Goal: Task Accomplishment & Management: Manage account settings

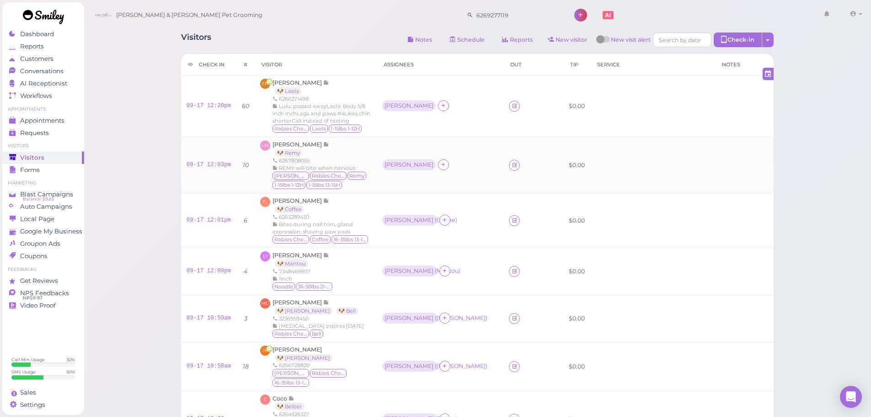
drag, startPoint x: 0, startPoint y: 0, endPoint x: 382, endPoint y: 170, distance: 418.2
click at [371, 170] on div "REMY will bite when nervous" at bounding box center [322, 167] width 99 height 7
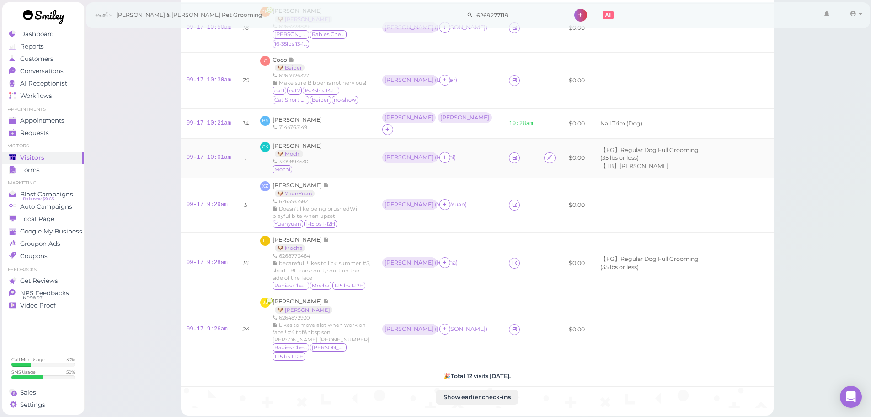
scroll to position [322, 0]
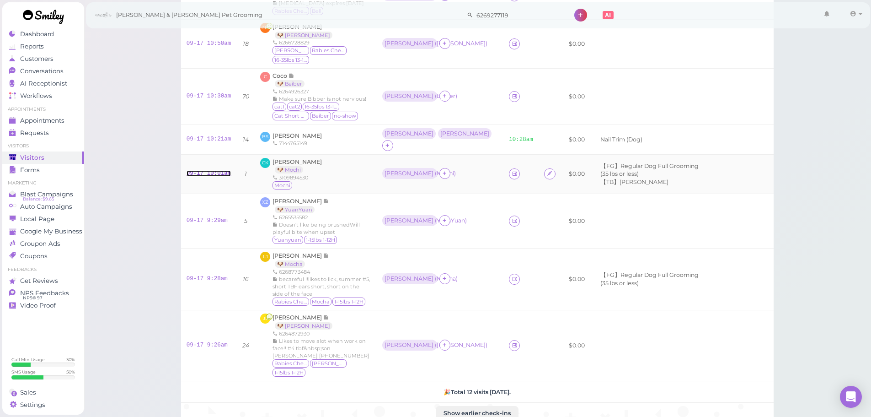
click at [209, 170] on link "09-17 10:01am" at bounding box center [209, 173] width 45 height 6
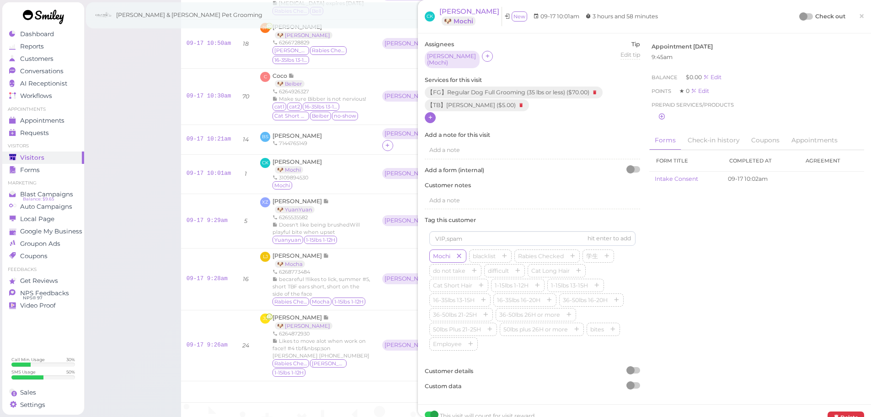
click at [430, 114] on icon at bounding box center [431, 117] width 6 height 7
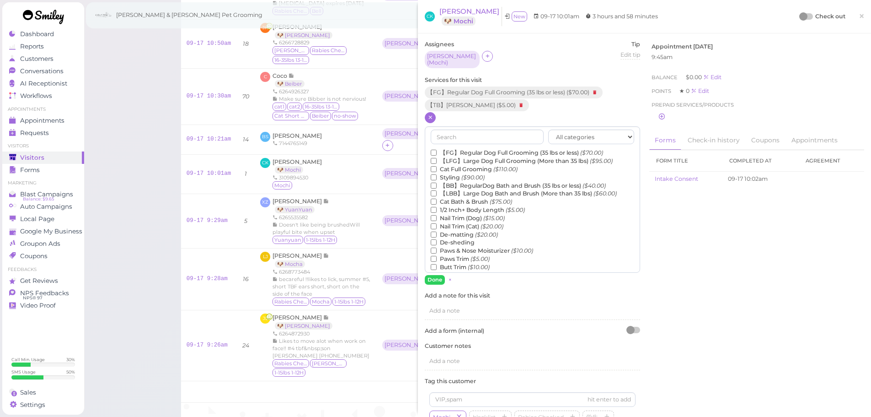
click at [444, 207] on label "1/2 Inch+ Body Length ($5.00)" at bounding box center [478, 210] width 94 height 8
click at [437, 207] on input "1/2 Inch+ Body Length ($5.00)" at bounding box center [434, 210] width 6 height 6
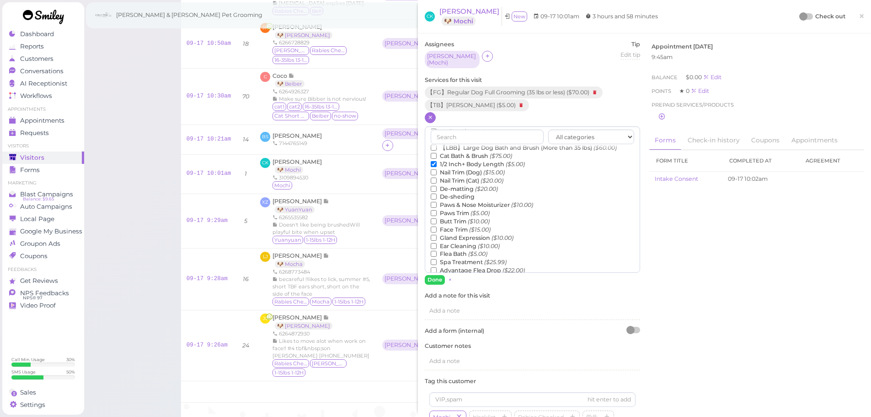
click at [450, 186] on label "De-matting ($20.00)" at bounding box center [464, 189] width 67 height 8
click at [437, 186] on input "De-matting ($20.00)" at bounding box center [434, 189] width 6 height 6
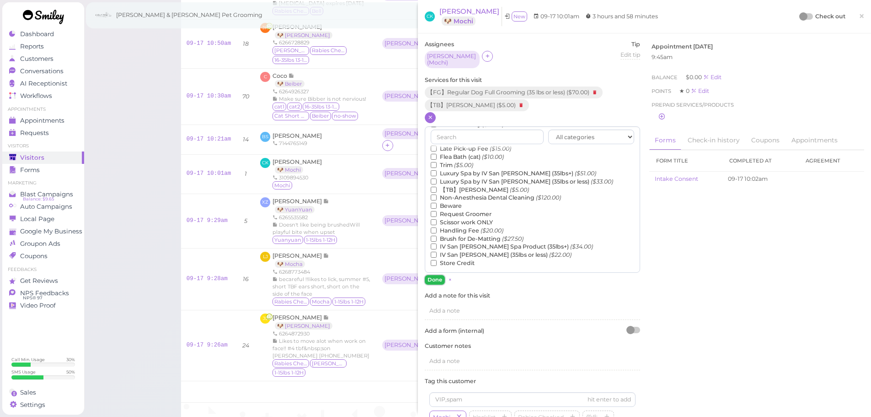
click at [431, 275] on button "Done" at bounding box center [435, 280] width 20 height 10
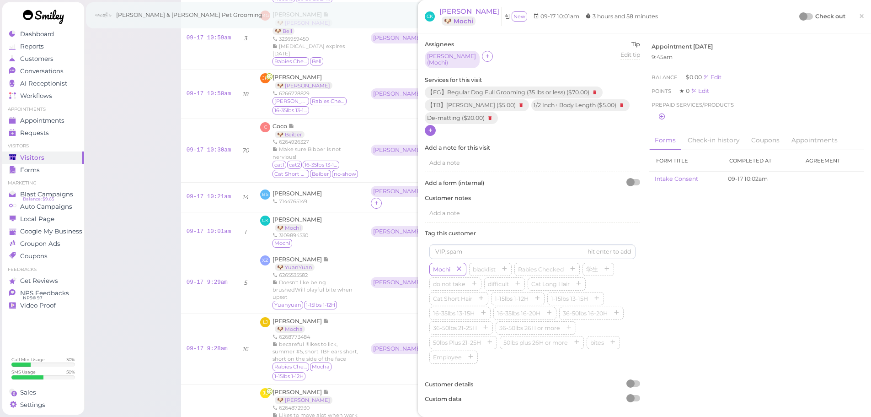
click at [800, 20] on div "Check out" at bounding box center [822, 16] width 45 height 9
click at [800, 19] on div at bounding box center [806, 16] width 13 height 6
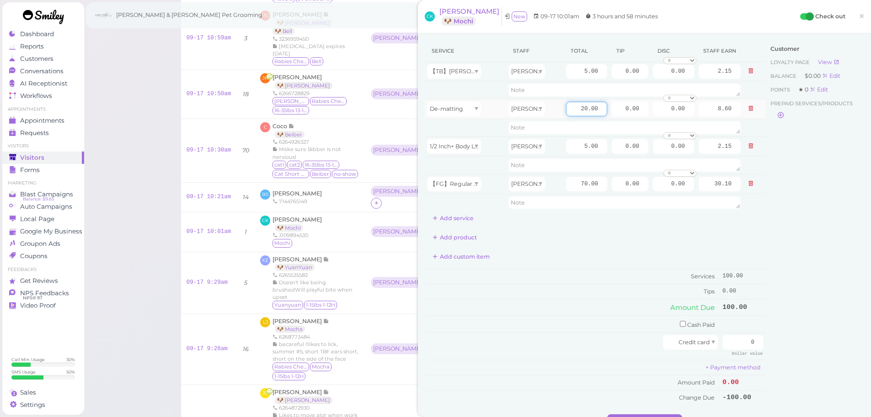
click at [568, 112] on input "20.00" at bounding box center [586, 109] width 41 height 15
type input "10.00"
type input "4.30"
click at [572, 246] on div "Service Staff Total Tip Disc Staff earn 【TB】Teeth Brushing [PERSON_NAME] 5.00 0…" at bounding box center [595, 222] width 341 height 364
click at [724, 343] on input "0" at bounding box center [742, 342] width 41 height 15
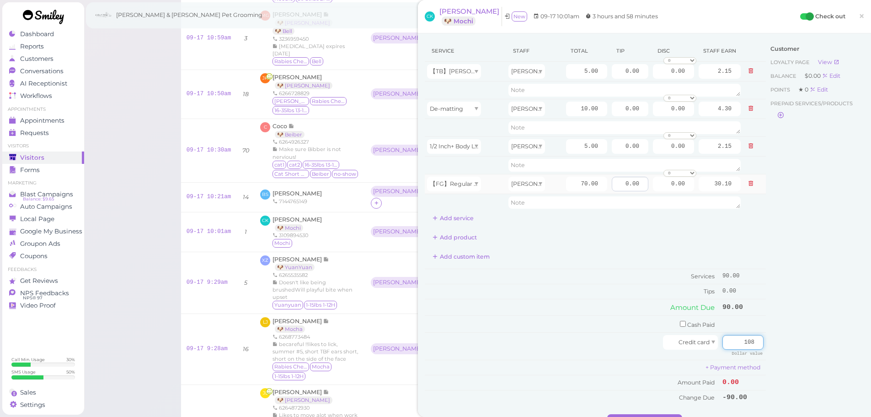
type input "108"
drag, startPoint x: 615, startPoint y: 182, endPoint x: 663, endPoint y: 225, distance: 64.1
click at [669, 189] on tr "【FG】Regular Dog Full Grooming (35 lbs or less) [PERSON_NAME] 70.00 0.00 0.00 0 …" at bounding box center [595, 184] width 341 height 20
type input "18"
click at [603, 327] on td "Cash Paid" at bounding box center [572, 324] width 295 height 17
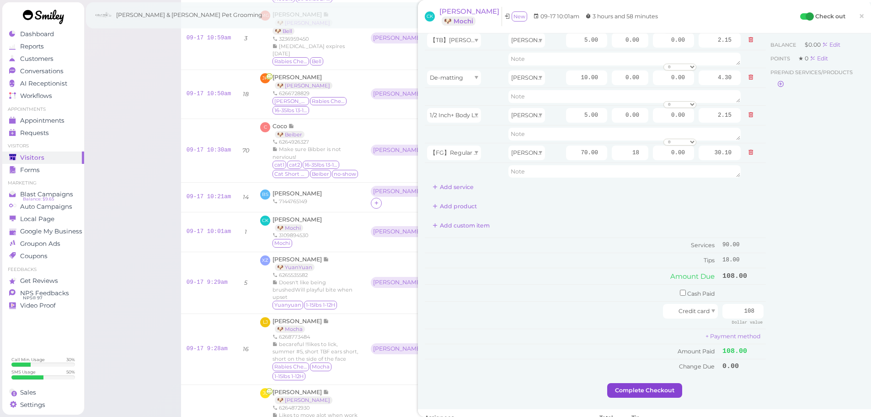
scroll to position [46, 0]
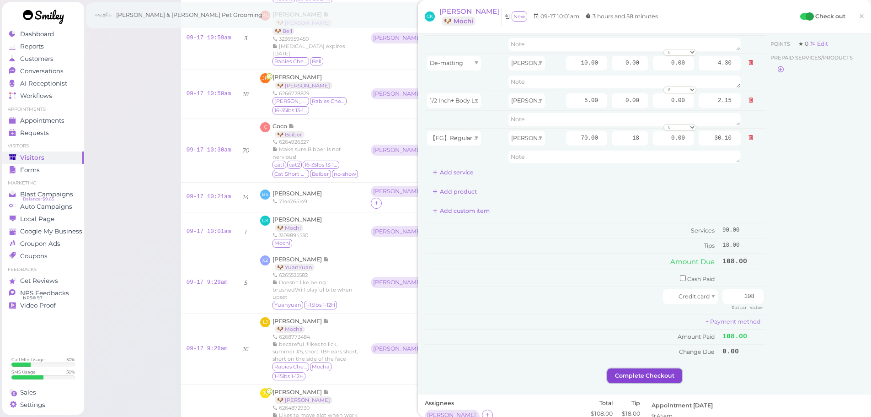
click at [613, 373] on button "Complete Checkout" at bounding box center [644, 375] width 75 height 15
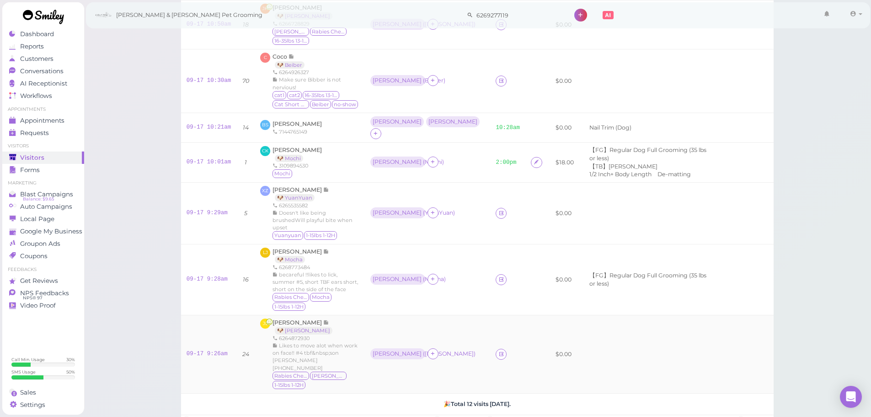
scroll to position [428, 0]
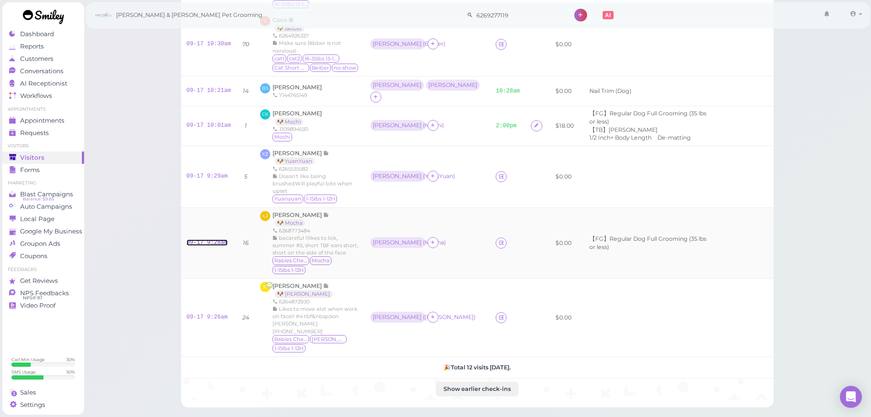
click at [196, 239] on link "09-17 9:28am" at bounding box center [207, 242] width 41 height 6
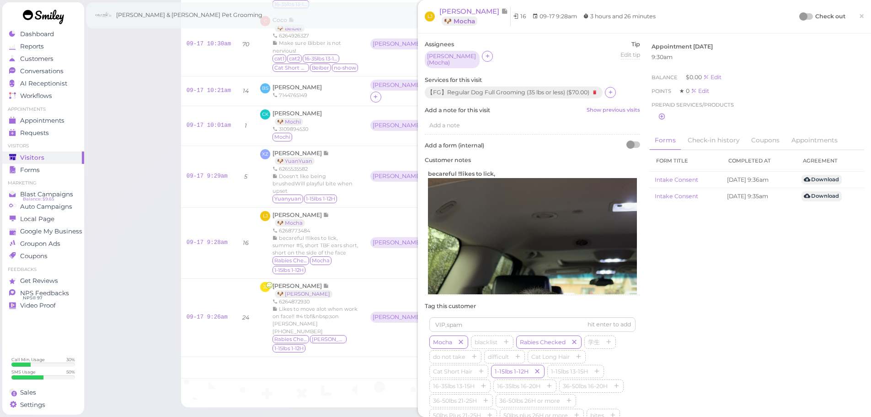
click at [799, 15] on div at bounding box center [803, 16] width 8 height 8
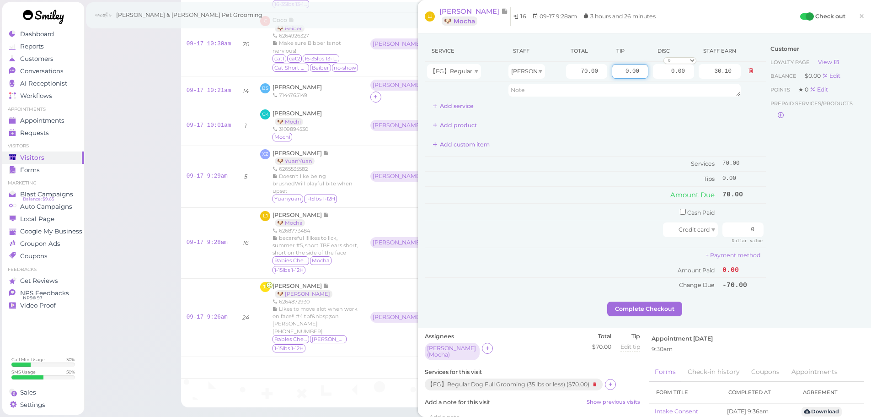
drag, startPoint x: 610, startPoint y: 66, endPoint x: 799, endPoint y: 114, distance: 194.7
click at [799, 114] on div "Service Staff Total Tip Disc Staff earn 【FG】Regular Dog Full Grooming (35 lbs o…" at bounding box center [644, 170] width 439 height 261
type input "7"
drag, startPoint x: 740, startPoint y: 230, endPoint x: 778, endPoint y: 233, distance: 38.1
click at [778, 233] on div "Service Staff Total Tip Disc Staff earn 【FG】Regular Dog Full Grooming (35 lbs o…" at bounding box center [644, 170] width 439 height 261
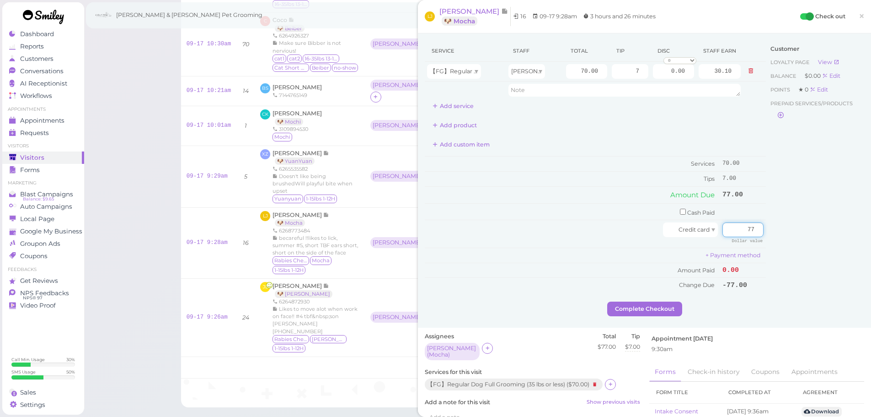
type input "77"
click at [786, 246] on div "Customer Loyalty page View Balance $0.00 Edit Points ★ 0 Edit Prepaid services/…" at bounding box center [815, 170] width 98 height 261
click at [617, 313] on button "Complete Checkout" at bounding box center [644, 308] width 75 height 15
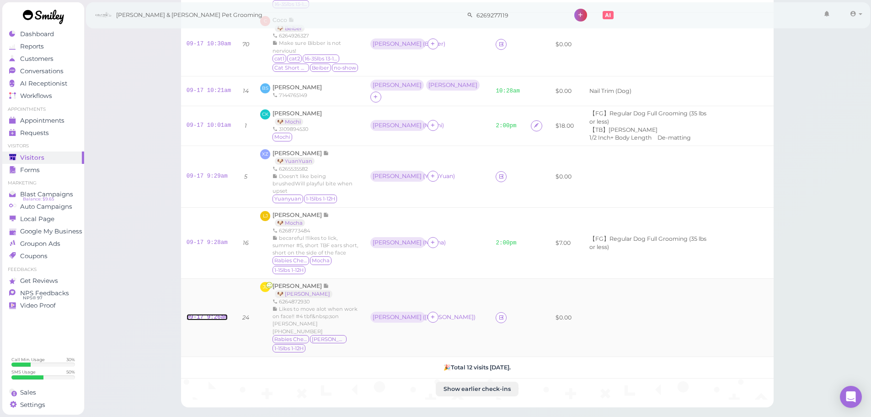
click at [203, 314] on link "09-17 9:26am" at bounding box center [207, 317] width 41 height 6
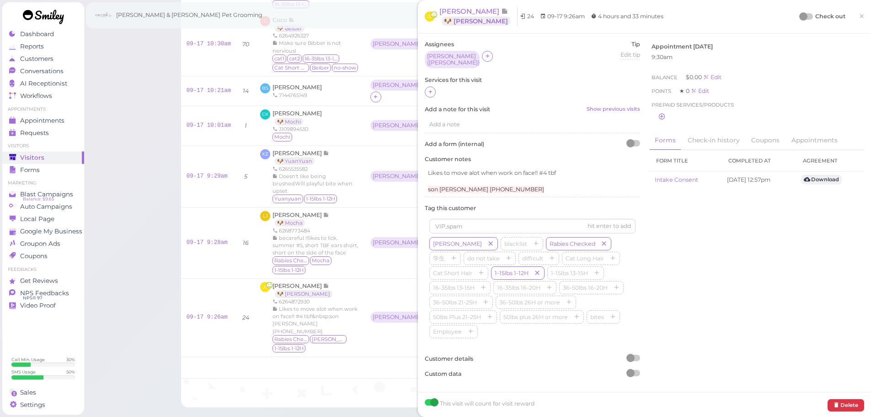
click at [437, 88] on div at bounding box center [532, 92] width 215 height 12
click at [435, 90] on div at bounding box center [430, 91] width 11 height 11
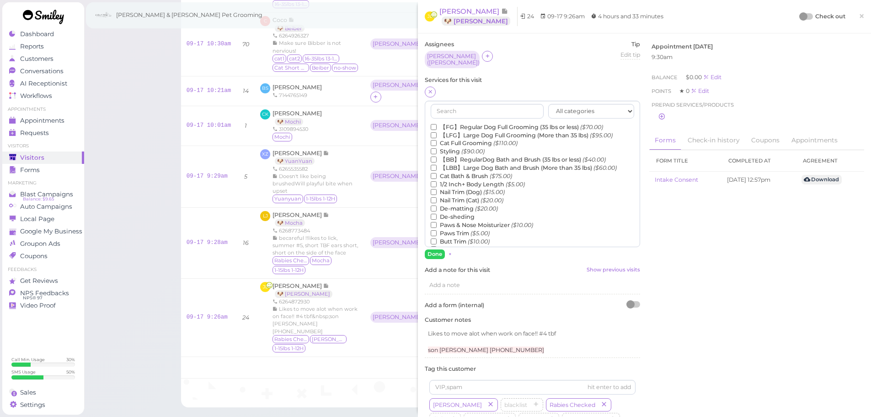
click at [467, 123] on label "【FG】Regular Dog Full Grooming (35 lbs or less) ($70.00)" at bounding box center [517, 127] width 172 height 8
click at [437, 124] on input "【FG】Regular Dog Full Grooming (35 lbs or less) ($70.00)" at bounding box center [434, 127] width 6 height 6
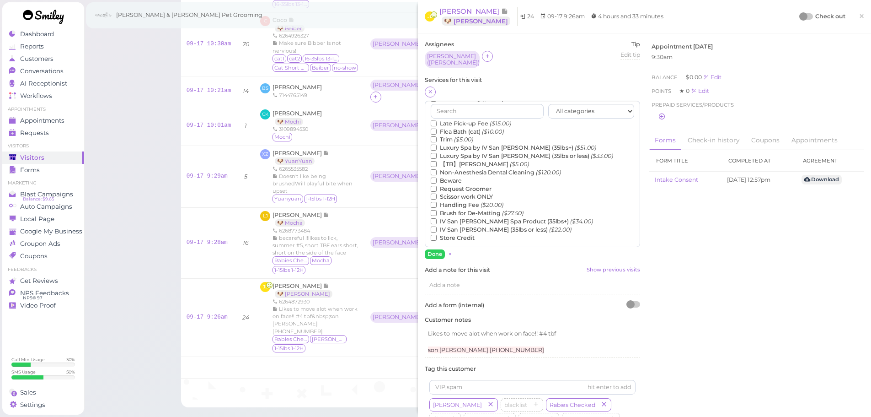
click at [472, 162] on label "【TB】Teeth Brushing ($5.00)" at bounding box center [480, 164] width 98 height 8
click at [437, 162] on input "【TB】Teeth Brushing ($5.00)" at bounding box center [434, 164] width 6 height 6
click at [437, 249] on button "Done" at bounding box center [435, 254] width 20 height 10
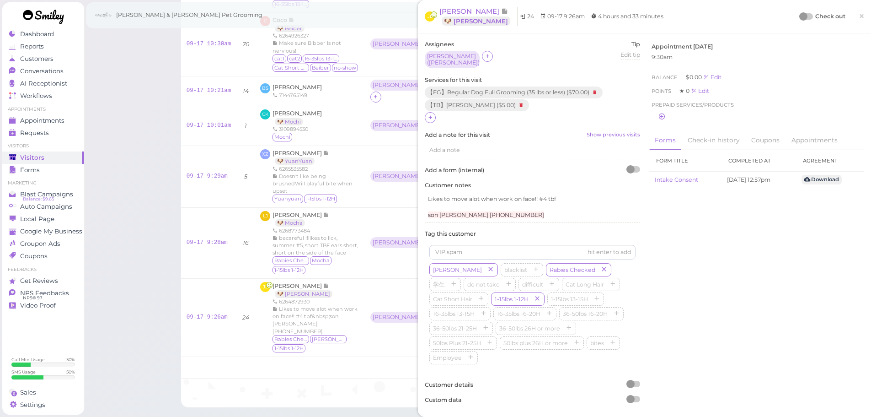
click at [799, 15] on div at bounding box center [803, 16] width 8 height 8
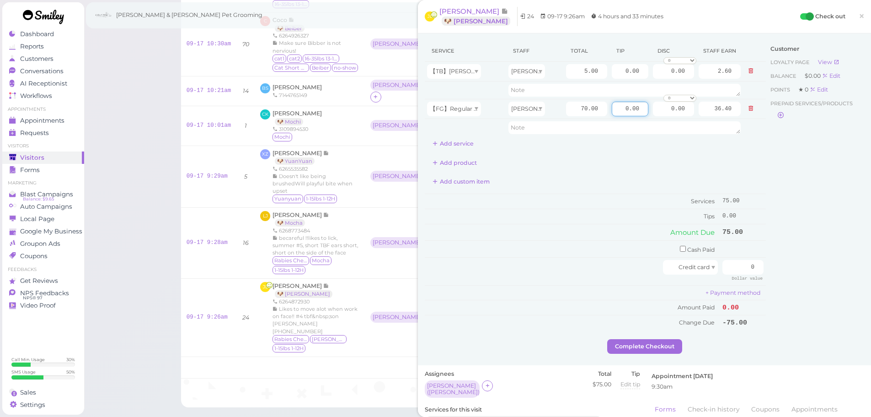
drag, startPoint x: 611, startPoint y: 112, endPoint x: 780, endPoint y: 133, distance: 170.0
click at [788, 131] on div "Service Staff Total Tip Disc Staff earn 【TB】Teeth Brushing Asa 5.00 0.00 0.00 0…" at bounding box center [644, 189] width 439 height 299
type input "11.25"
click at [796, 185] on div "Customer Loyalty page View Balance $0.00 Edit Points ★ 0 Edit Prepaid services/…" at bounding box center [815, 189] width 98 height 299
drag, startPoint x: 746, startPoint y: 268, endPoint x: 802, endPoint y: 273, distance: 56.4
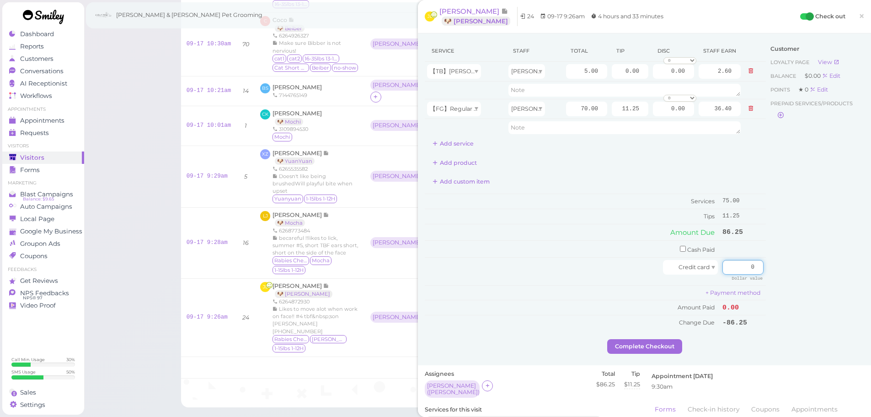
click at [802, 273] on div "Service Staff Total Tip Disc Staff earn 【TB】Teeth Brushing Asa 5.00 0.00 0.00 0…" at bounding box center [644, 189] width 439 height 299
type input "86.25"
click at [796, 289] on div "Customer Loyalty page View Balance $0.00 Edit Points ★ 0 Edit Prepaid services/…" at bounding box center [815, 189] width 98 height 299
click at [632, 348] on button "Complete Checkout" at bounding box center [644, 346] width 75 height 15
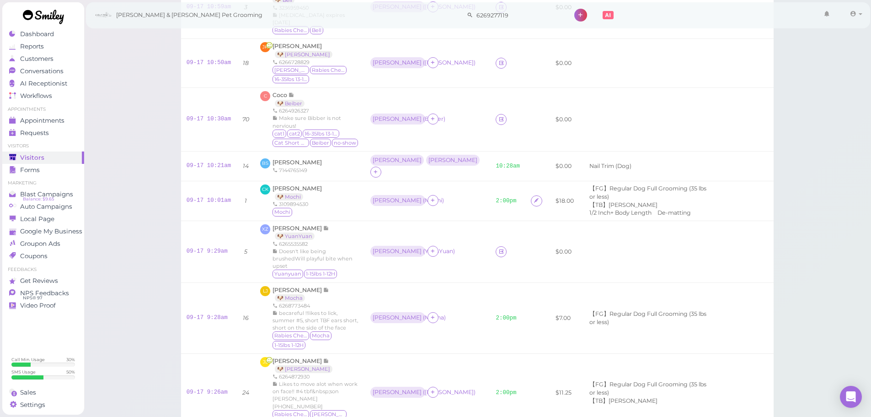
scroll to position [337, 0]
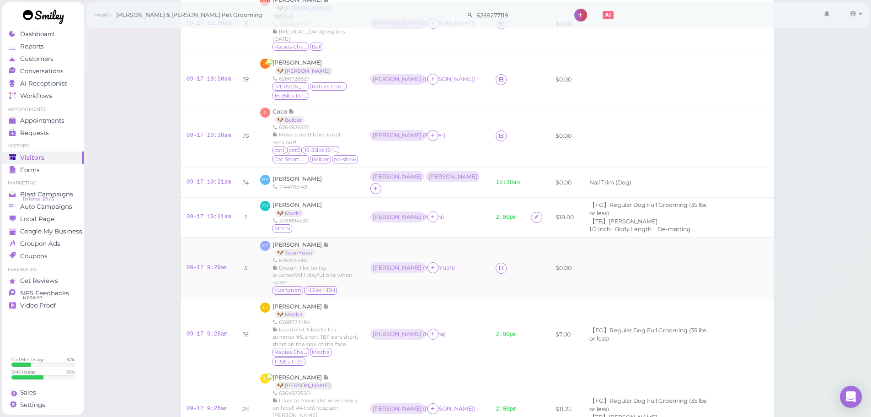
click at [195, 264] on div "09-17 9:29am" at bounding box center [209, 268] width 45 height 8
click at [195, 264] on link "09-17 9:29am" at bounding box center [207, 267] width 41 height 6
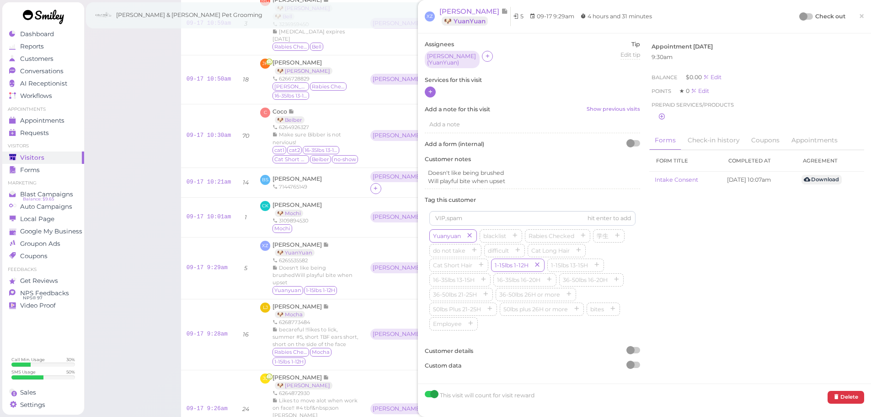
drag, startPoint x: 433, startPoint y: 86, endPoint x: 442, endPoint y: 95, distance: 12.6
click at [433, 88] on icon at bounding box center [431, 91] width 6 height 7
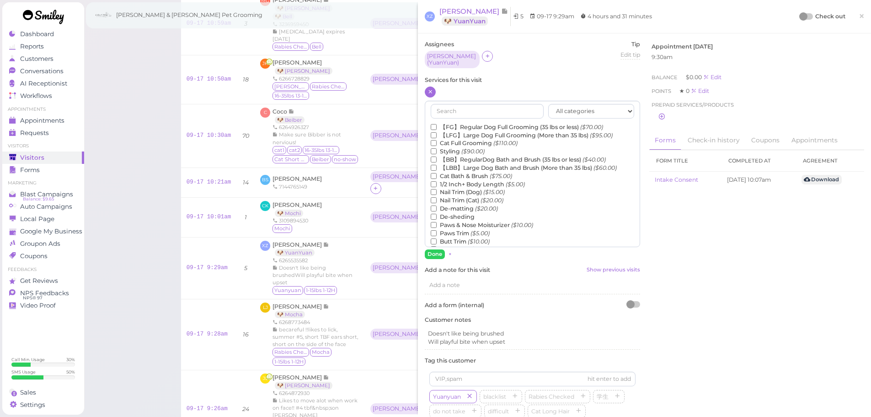
click at [475, 123] on label "【FG】Regular Dog Full Grooming (35 lbs or less) ($70.00)" at bounding box center [517, 127] width 172 height 8
click at [437, 124] on input "【FG】Regular Dog Full Grooming (35 lbs or less) ($70.00)" at bounding box center [434, 127] width 6 height 6
click at [467, 180] on label "1/2 Inch+ Body Length ($5.00)" at bounding box center [478, 184] width 94 height 8
click at [437, 181] on input "1/2 Inch+ Body Length ($5.00)" at bounding box center [434, 184] width 6 height 6
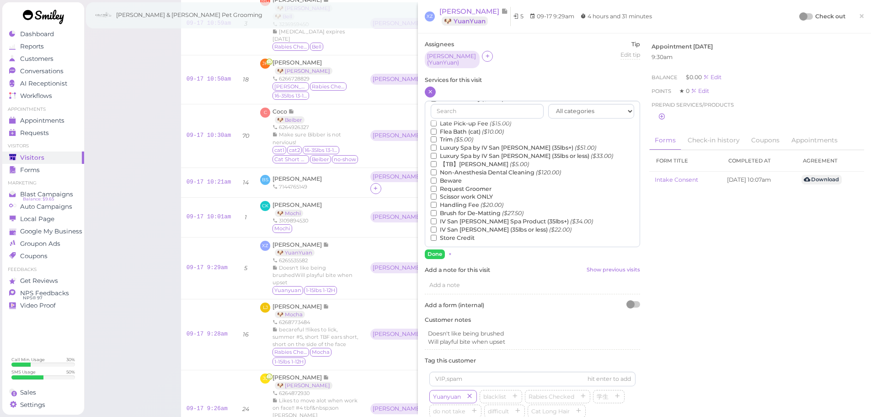
click at [477, 161] on label "【TB】Teeth Brushing ($5.00)" at bounding box center [480, 164] width 98 height 8
click at [437, 161] on input "【TB】Teeth Brushing ($5.00)" at bounding box center [434, 164] width 6 height 6
click at [438, 249] on button "Done" at bounding box center [435, 254] width 20 height 10
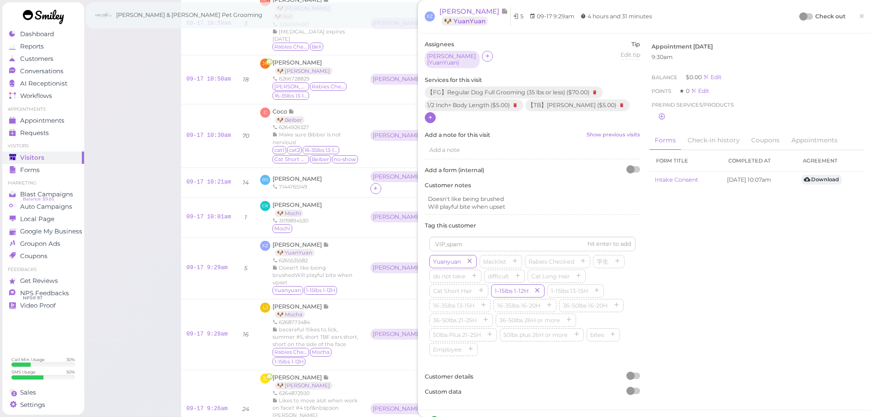
click at [801, 16] on div at bounding box center [806, 16] width 13 height 6
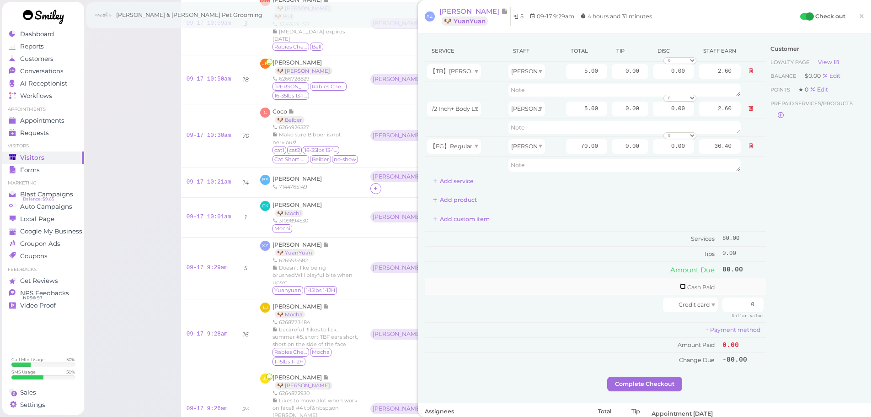
drag, startPoint x: 674, startPoint y: 286, endPoint x: 749, endPoint y: 299, distance: 75.2
click at [680, 286] on input "checkbox" at bounding box center [683, 286] width 6 height 6
checkbox input "true"
click at [736, 293] on input "0" at bounding box center [742, 287] width 41 height 15
type input "80"
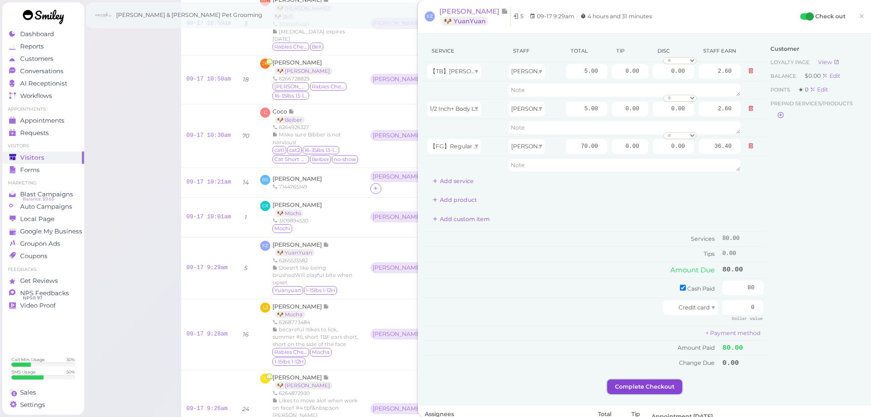
click at [616, 385] on button "Complete Checkout" at bounding box center [644, 386] width 75 height 15
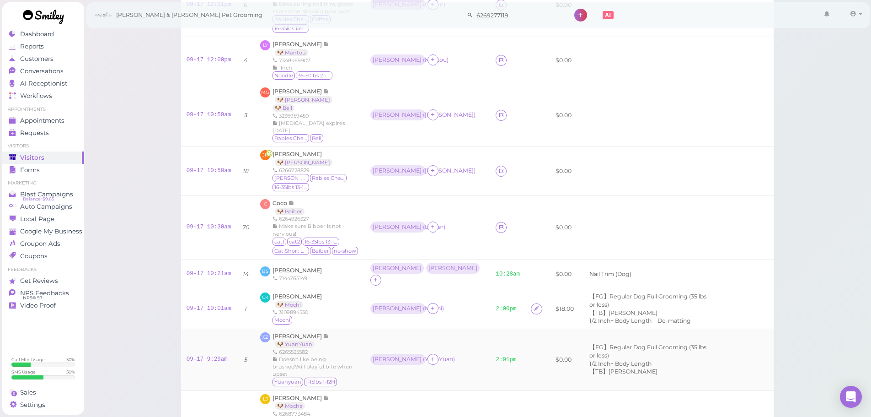
scroll to position [108, 0]
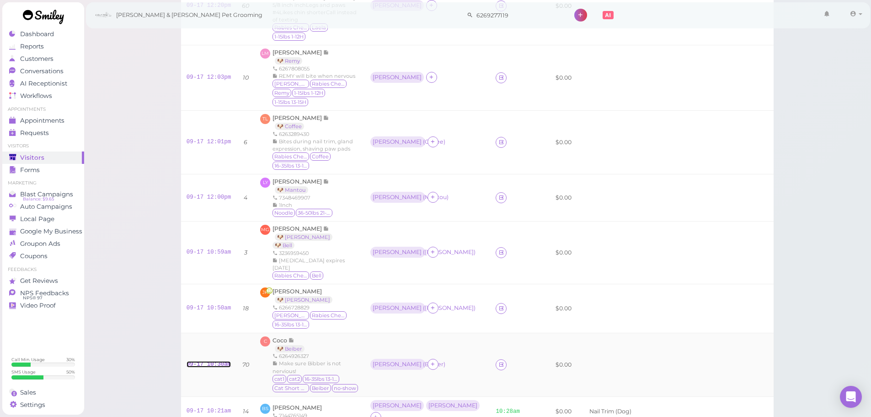
click at [221, 361] on link "09-17 10:30am" at bounding box center [209, 364] width 45 height 6
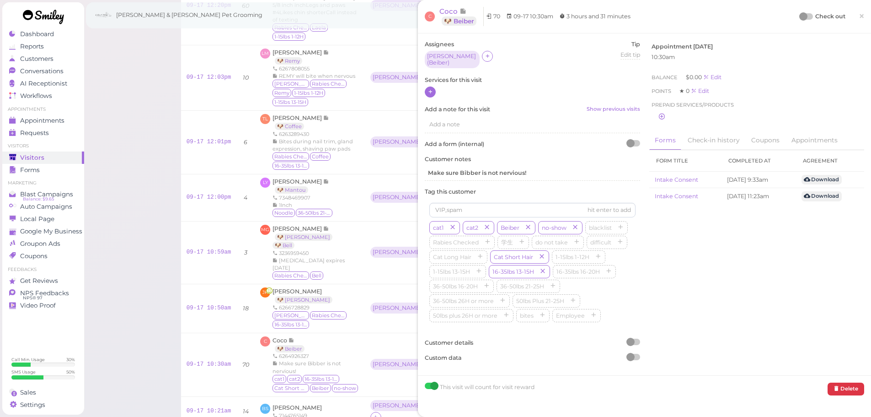
click at [433, 88] on icon at bounding box center [431, 91] width 6 height 7
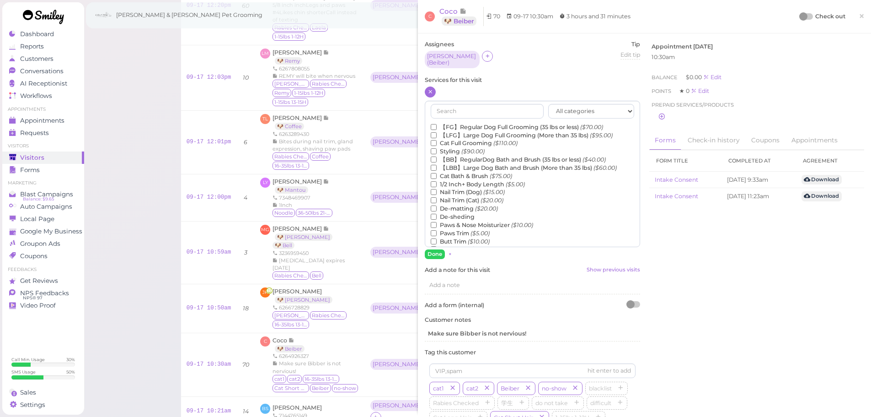
click at [506, 156] on label "【BB】RegularDog Bath and Brush (35 lbs or less) ($40.00)" at bounding box center [518, 159] width 175 height 8
click at [437, 156] on input "【BB】RegularDog Bath and Brush (35 lbs or less) ($40.00)" at bounding box center [434, 159] width 6 height 6
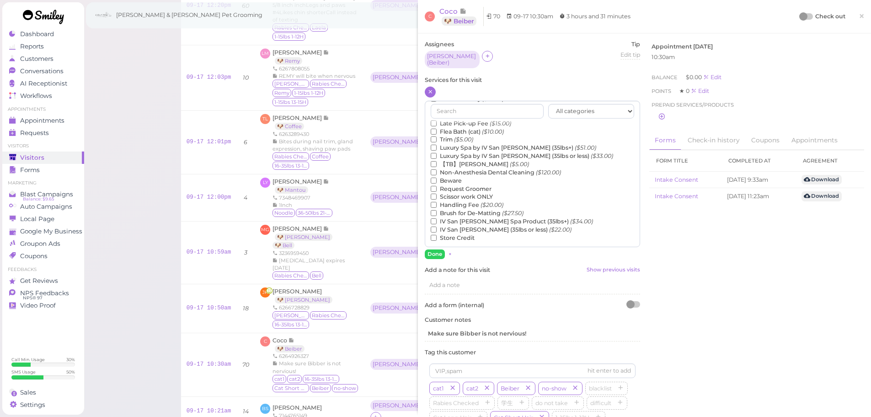
click at [468, 160] on label "【TB】Teeth Brushing ($5.00)" at bounding box center [480, 164] width 98 height 8
click at [437, 161] on input "【TB】Teeth Brushing ($5.00)" at bounding box center [434, 164] width 6 height 6
drag, startPoint x: 432, startPoint y: 253, endPoint x: 647, endPoint y: 81, distance: 275.9
click at [432, 253] on button "Done" at bounding box center [435, 254] width 20 height 10
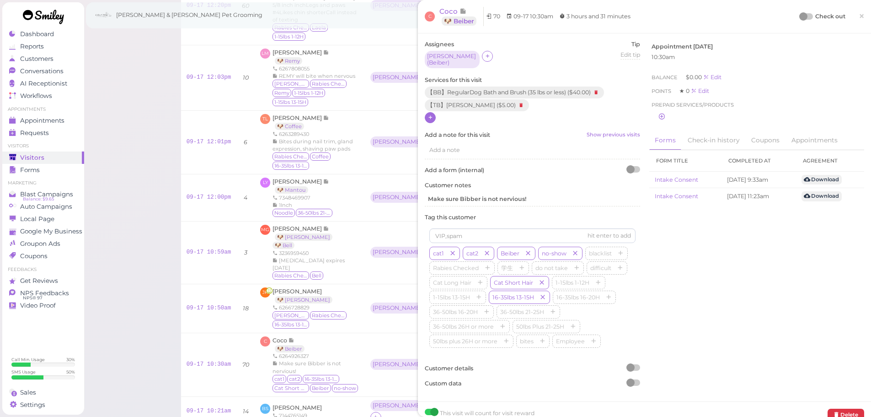
click at [799, 16] on div at bounding box center [803, 16] width 8 height 8
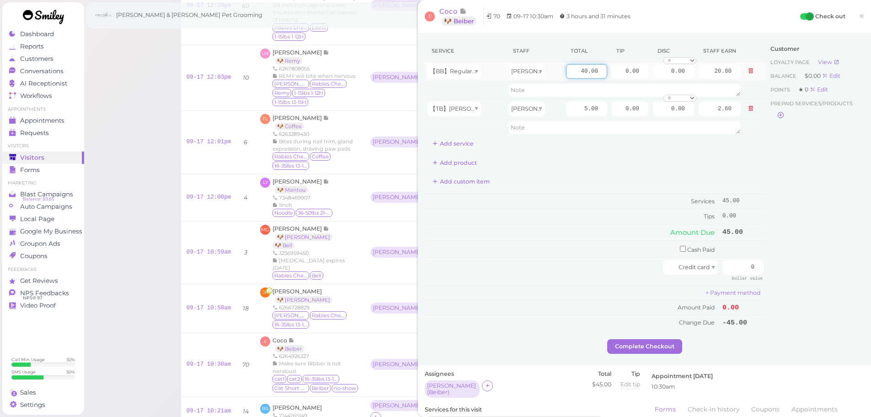
click at [566, 68] on input "40.00" at bounding box center [586, 71] width 41 height 15
type input "55.00"
type input "28.60"
click at [582, 207] on td "Services" at bounding box center [572, 201] width 295 height 15
click at [612, 74] on input "0.00" at bounding box center [630, 71] width 37 height 15
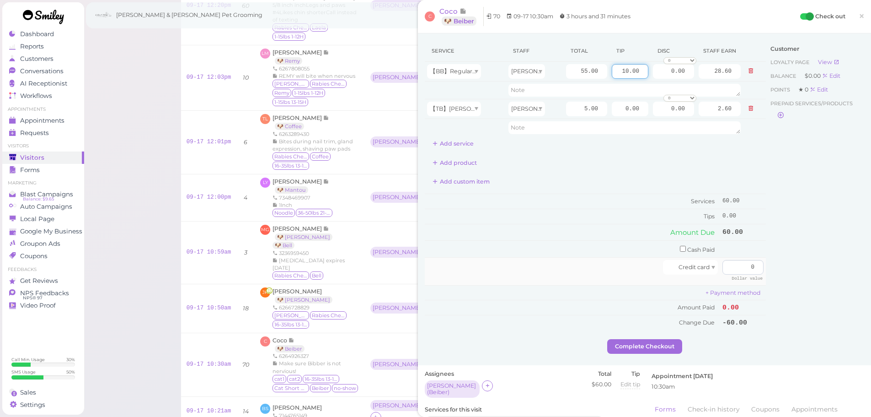
type input "10.00"
click at [734, 270] on input "0" at bounding box center [742, 267] width 41 height 15
type input "70"
click at [654, 341] on button "Complete Checkout" at bounding box center [644, 346] width 75 height 15
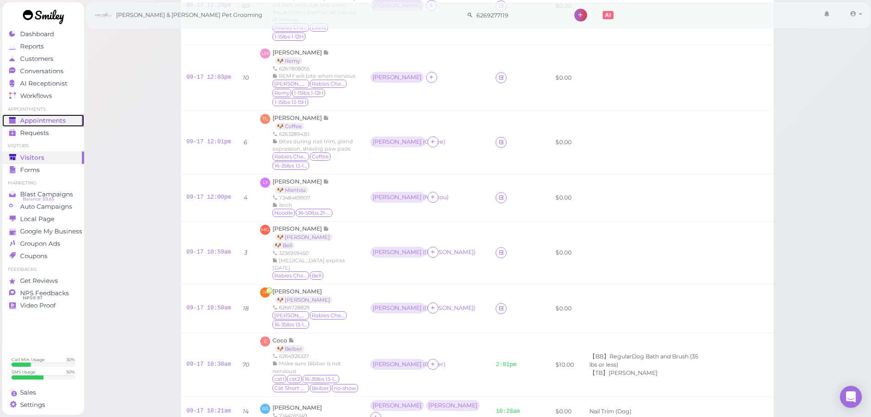
click at [61, 116] on link "Appointments" at bounding box center [43, 120] width 82 height 12
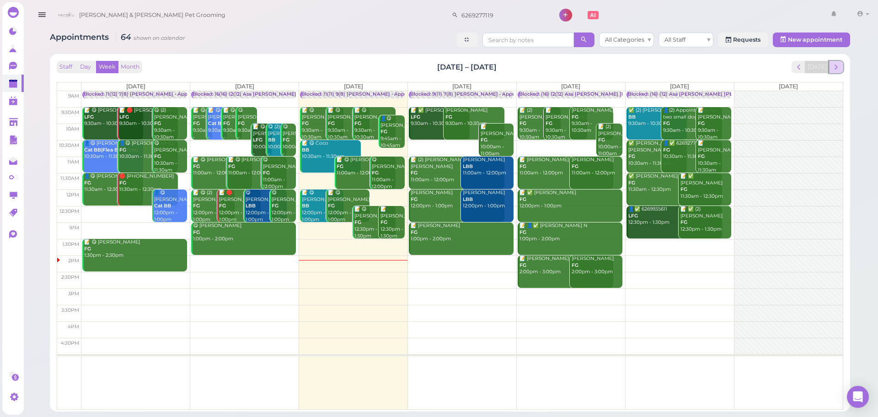
click at [831, 66] on button "next" at bounding box center [836, 67] width 14 height 12
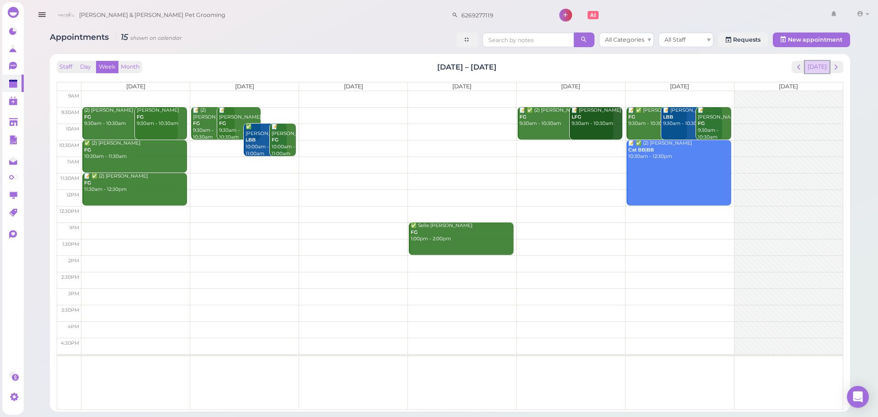
click at [816, 68] on button "[DATE]" at bounding box center [817, 67] width 25 height 12
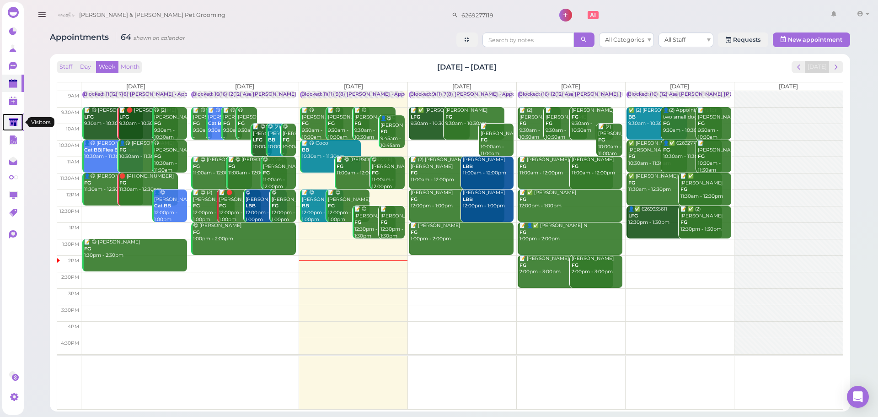
click at [8, 121] on link at bounding box center [12, 121] width 21 height 17
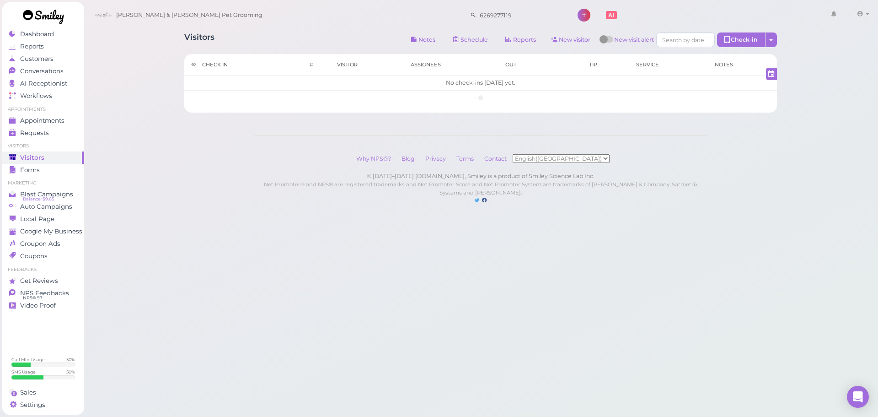
click at [791, 223] on div "Visitors Notes Schedule Reports New visitor New visit alert Check-in Customer c…" at bounding box center [481, 111] width 795 height 223
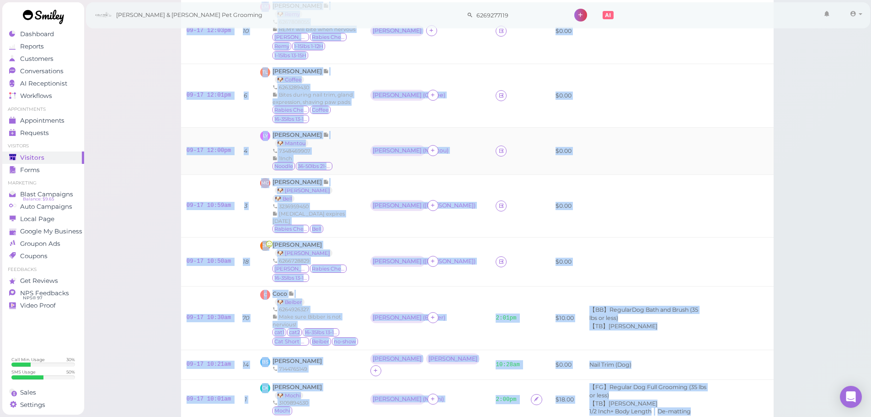
scroll to position [154, 0]
click at [203, 203] on link "09-17 10:59am" at bounding box center [209, 206] width 45 height 6
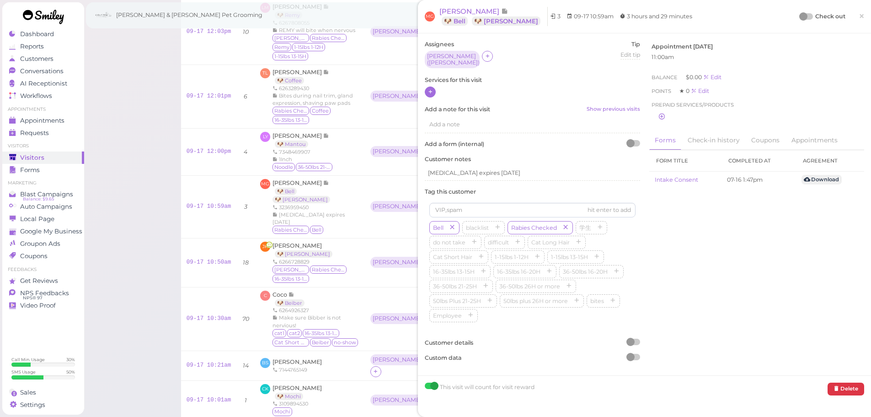
click at [428, 93] on div at bounding box center [430, 91] width 11 height 11
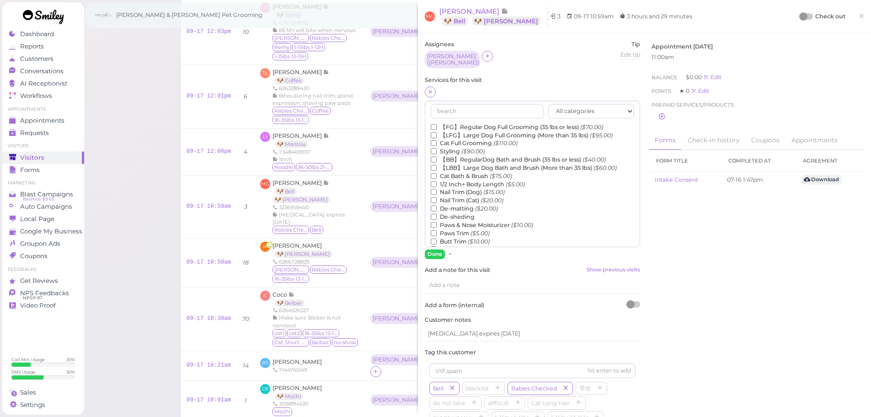
click at [459, 123] on label "【FG】Regular Dog Full Grooming (35 lbs or less) ($70.00)" at bounding box center [517, 127] width 172 height 8
click at [437, 124] on input "【FG】Regular Dog Full Grooming (35 lbs or less) ($70.00)" at bounding box center [434, 127] width 6 height 6
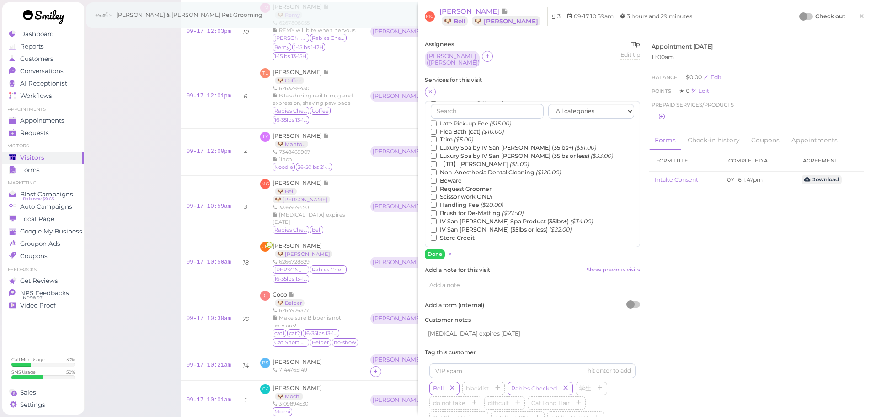
click at [465, 160] on label "【TB】Teeth Brushing ($5.00)" at bounding box center [480, 164] width 98 height 8
click at [437, 161] on input "【TB】Teeth Brushing ($5.00)" at bounding box center [434, 164] width 6 height 6
click at [437, 249] on button "Done" at bounding box center [435, 254] width 20 height 10
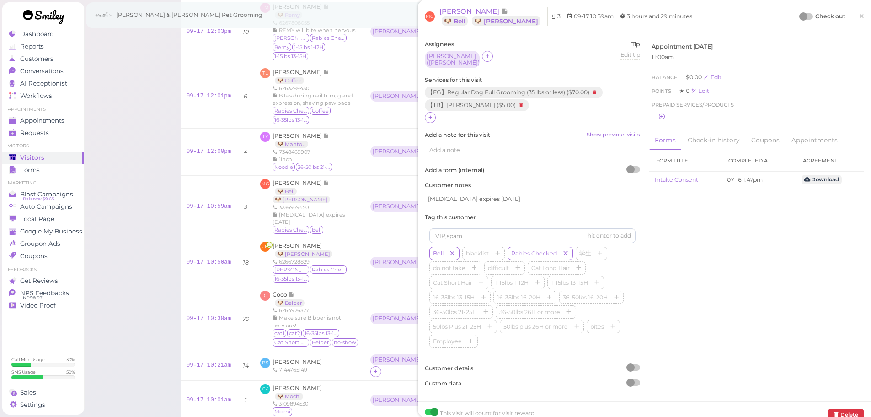
click at [799, 14] on div at bounding box center [803, 16] width 8 height 8
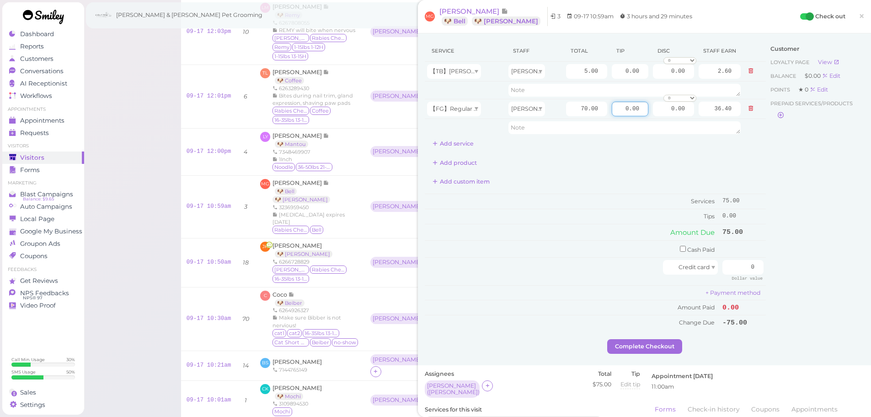
drag, startPoint x: 611, startPoint y: 106, endPoint x: 762, endPoint y: 122, distance: 151.3
click at [760, 122] on div "Service Staff Total Tip Disc Staff earn 【TB】Teeth Brushing Asa 5.00 0.00 0.00 0…" at bounding box center [644, 189] width 439 height 299
type input "7.5"
drag, startPoint x: 736, startPoint y: 268, endPoint x: 836, endPoint y: 272, distance: 100.7
click at [836, 272] on div "Service Staff Total Tip Disc Staff earn 【TB】Teeth Brushing Asa 5.00 0.00 0.00 0…" at bounding box center [644, 189] width 439 height 299
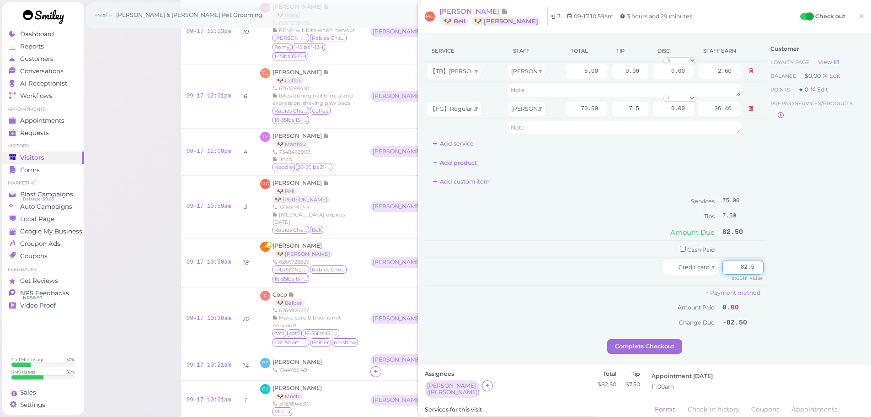
type input "82.5"
click at [808, 266] on div "Customer Loyalty page View Balance $0.00 Edit Points ★ 0 Edit Prepaid services/…" at bounding box center [815, 189] width 98 height 299
click at [656, 352] on button "Complete Checkout" at bounding box center [644, 346] width 75 height 15
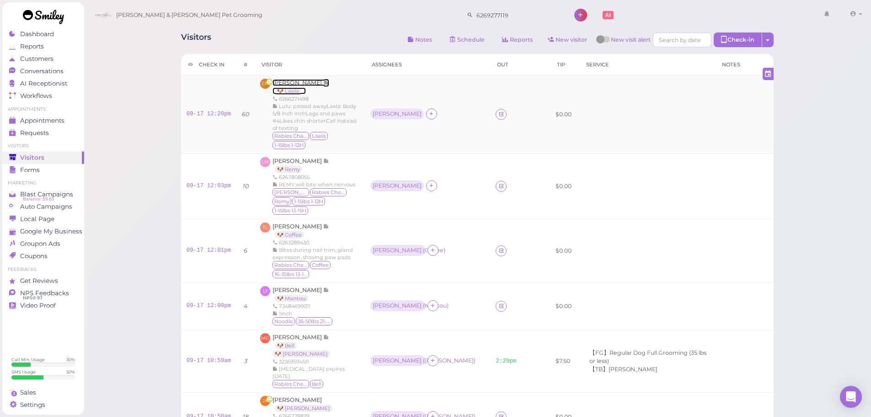
click at [288, 82] on span "[PERSON_NAME]" at bounding box center [298, 82] width 51 height 7
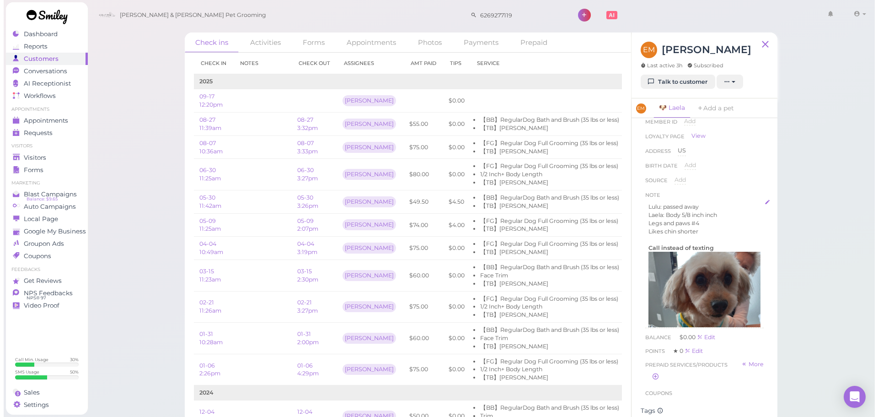
scroll to position [46, 0]
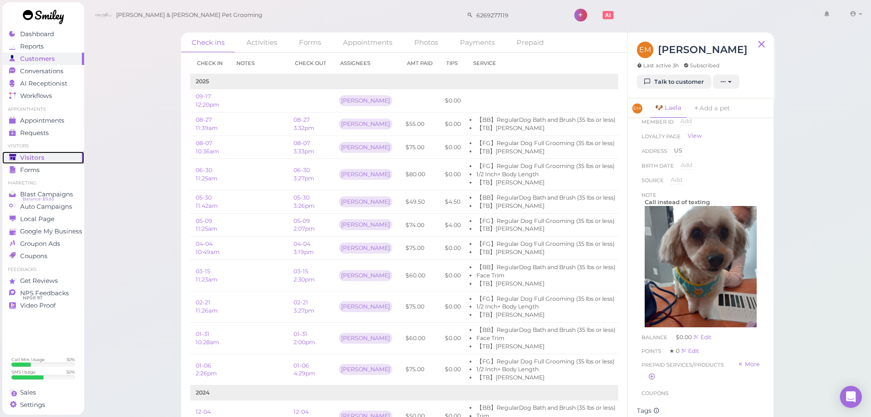
click at [56, 158] on div "Visitors" at bounding box center [42, 158] width 66 height 8
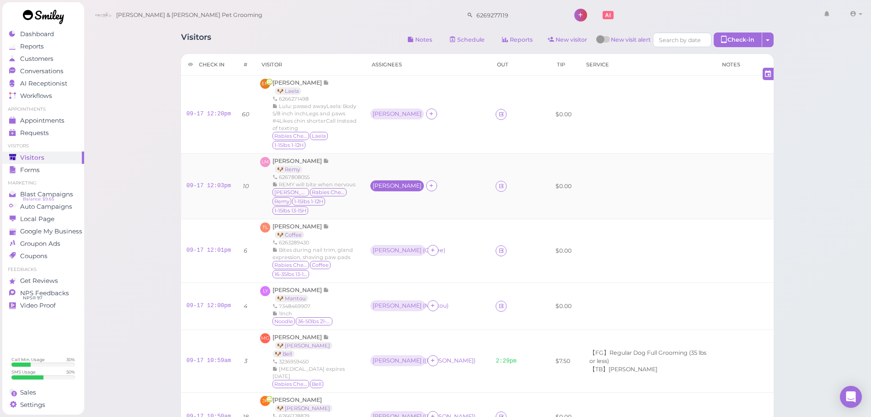
click at [393, 180] on div "[PERSON_NAME]" at bounding box center [397, 185] width 54 height 11
click at [401, 208] on span "Select pets" at bounding box center [403, 205] width 32 height 10
click at [395, 123] on td "[PERSON_NAME]" at bounding box center [428, 114] width 126 height 78
drag, startPoint x: 395, startPoint y: 91, endPoint x: 392, endPoint y: 100, distance: 8.7
click at [395, 95] on td "[PERSON_NAME]" at bounding box center [428, 114] width 126 height 78
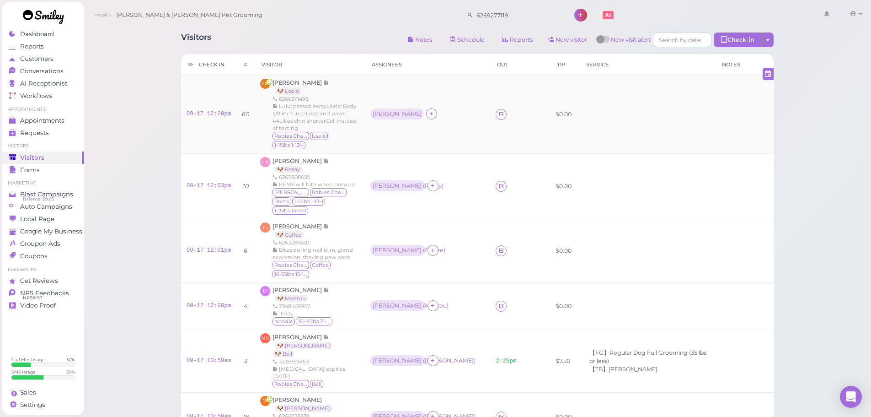
click at [392, 100] on td "[PERSON_NAME]" at bounding box center [428, 114] width 126 height 78
click at [392, 108] on div "[PERSON_NAME]" at bounding box center [397, 113] width 54 height 11
click at [411, 144] on span "Select pets" at bounding box center [403, 146] width 32 height 10
click at [287, 92] on link "🐶 Laela" at bounding box center [288, 90] width 27 height 7
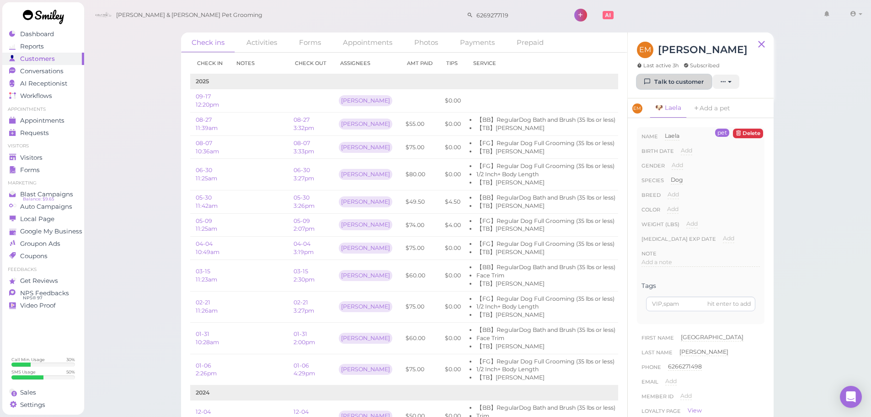
click at [692, 85] on link "Talk to customer" at bounding box center [674, 82] width 75 height 15
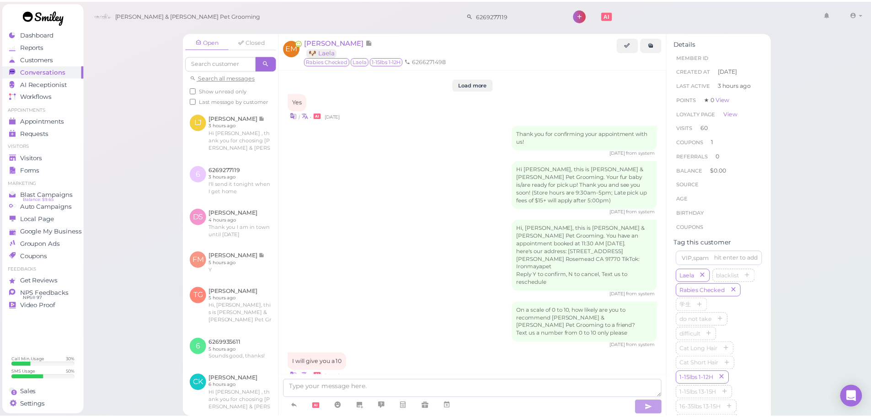
scroll to position [1741, 0]
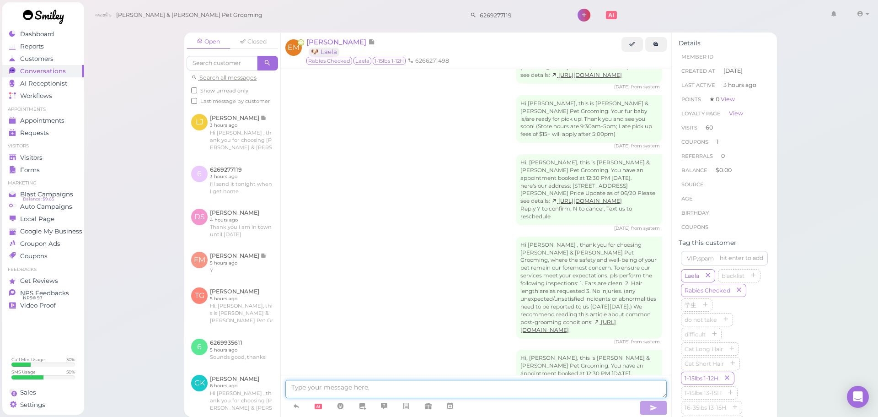
click at [560, 390] on textarea at bounding box center [475, 389] width 381 height 18
click at [471, 349] on div "Hi, [PERSON_NAME], this is [PERSON_NAME] & [PERSON_NAME] Pet Grooming. You have…" at bounding box center [476, 380] width 372 height 62
click at [56, 155] on div "Visitors" at bounding box center [42, 158] width 66 height 8
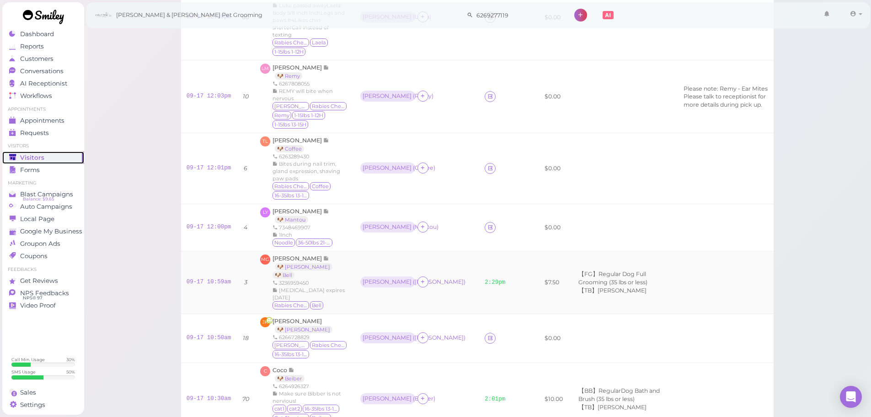
scroll to position [101, 0]
click at [336, 63] on div "[PERSON_NAME] 🐶 Remy 6267808055 REMY will bite when nervous [PERSON_NAME] [MEDI…" at bounding box center [311, 96] width 77 height 66
click at [611, 203] on td at bounding box center [623, 226] width 110 height 47
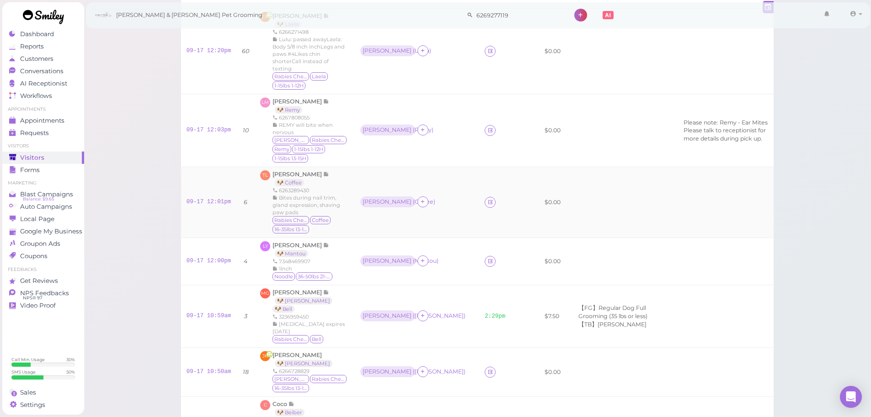
scroll to position [10, 0]
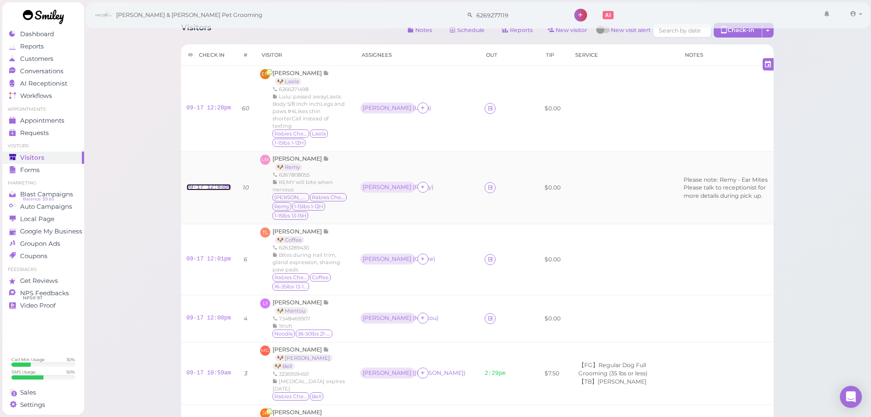
click at [208, 184] on link "09-17 12:03pm" at bounding box center [209, 187] width 45 height 6
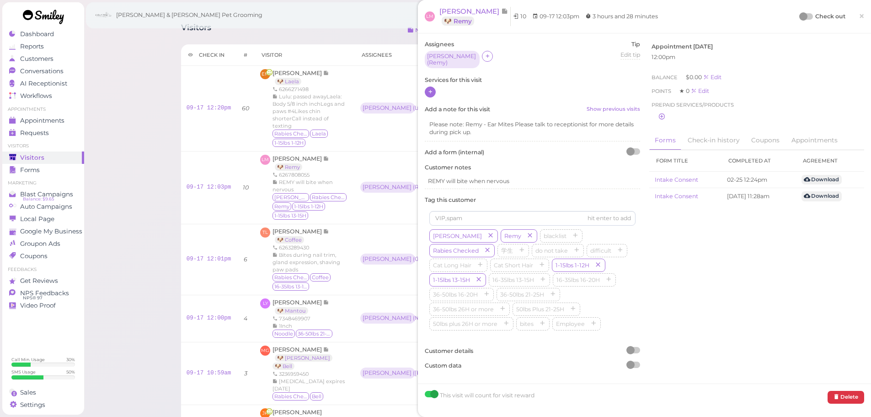
click at [428, 88] on icon at bounding box center [431, 91] width 6 height 7
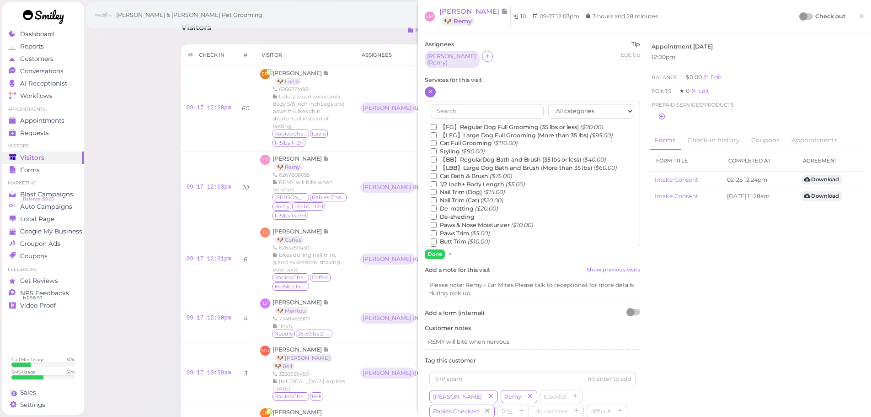
click at [459, 158] on label "【BB】RegularDog Bath and Brush (35 lbs or less) ($40.00)" at bounding box center [518, 159] width 175 height 8
click at [437, 158] on input "【BB】RegularDog Bath and Brush (35 lbs or less) ($40.00)" at bounding box center [434, 159] width 6 height 6
click at [453, 213] on label "De-sheding" at bounding box center [453, 217] width 44 height 8
click at [437, 214] on input "De-sheding" at bounding box center [434, 217] width 6 height 6
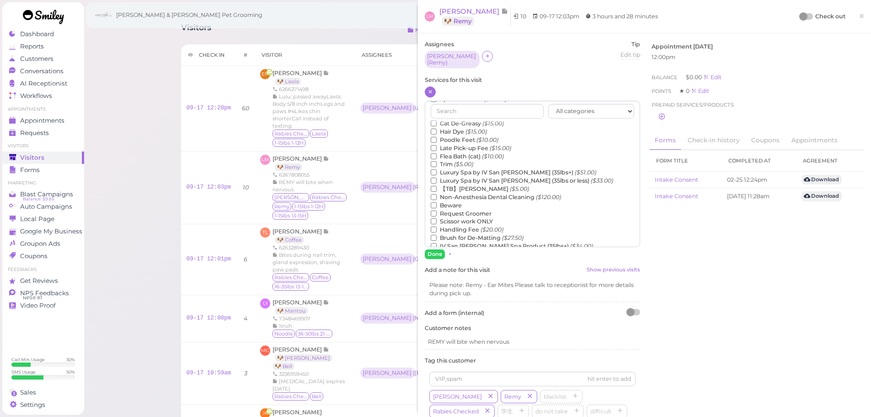
click at [456, 187] on label "【TB】Teeth Brushing ($5.00)" at bounding box center [480, 189] width 98 height 8
click at [437, 187] on input "【TB】Teeth Brushing ($5.00)" at bounding box center [434, 189] width 6 height 6
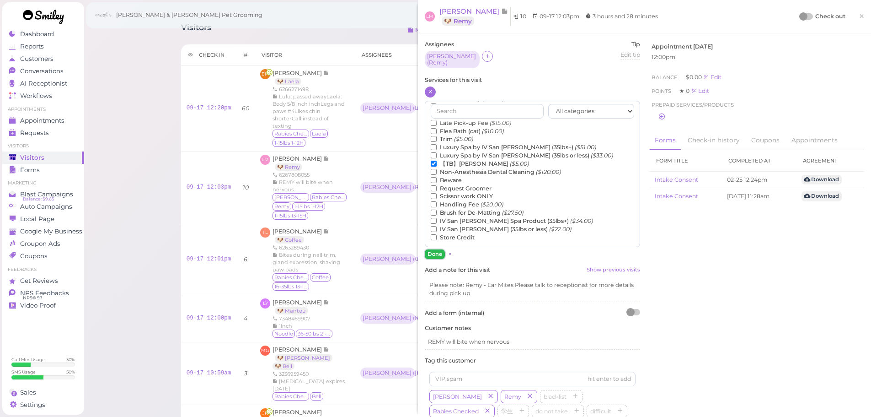
click at [436, 253] on button "Done" at bounding box center [435, 254] width 20 height 10
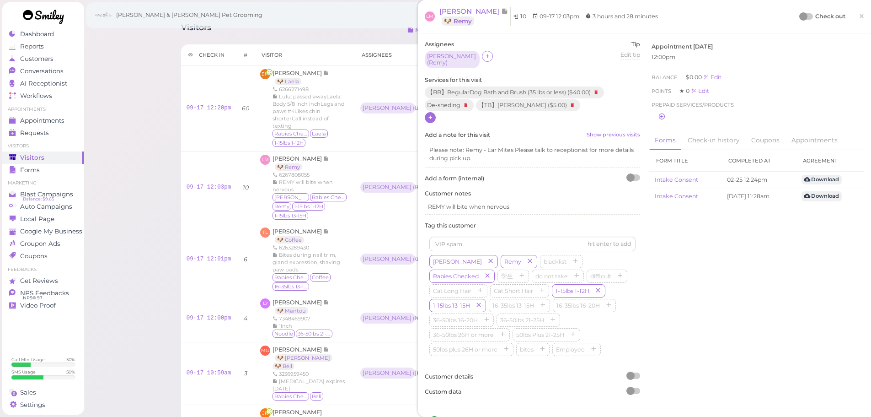
click at [799, 18] on div at bounding box center [803, 16] width 8 height 8
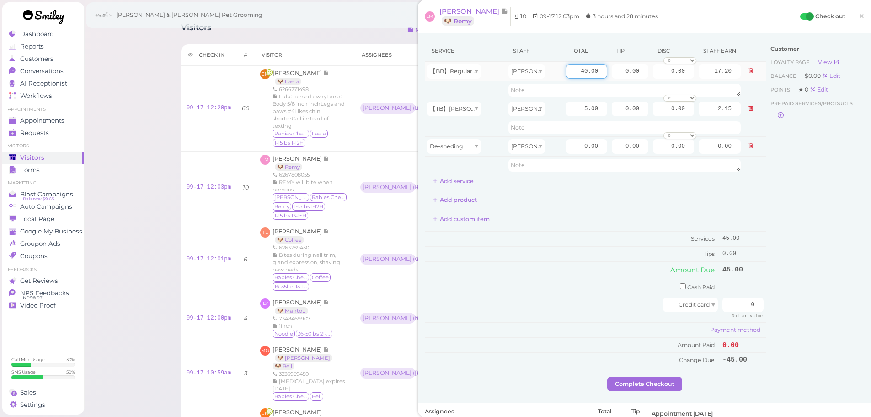
click at [572, 73] on input "40.00" at bounding box center [586, 71] width 41 height 15
type input "45.00"
type input "19.35"
click at [579, 211] on div "Service Staff Total Tip Disc Staff earn 【BB】RegularDog Bath and Brush (35 lbs o…" at bounding box center [595, 203] width 341 height 327
click at [567, 142] on input "0.00" at bounding box center [586, 146] width 41 height 15
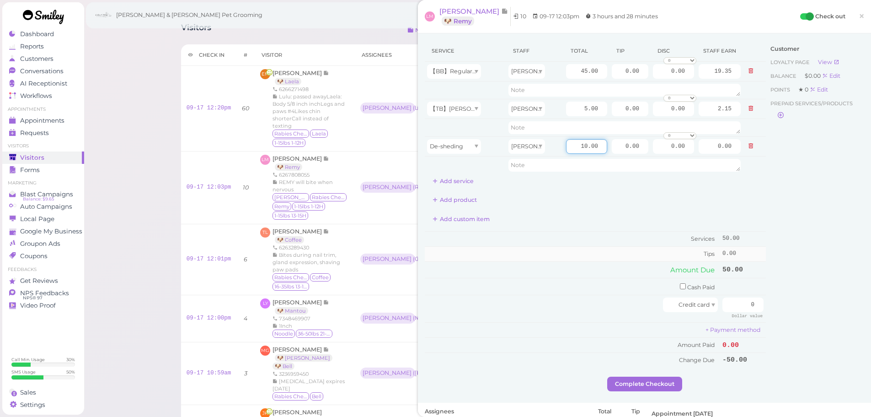
type input "10.00"
type input "4.30"
click at [582, 258] on td "Tips" at bounding box center [572, 253] width 295 height 15
click at [742, 307] on input "0" at bounding box center [742, 304] width 41 height 15
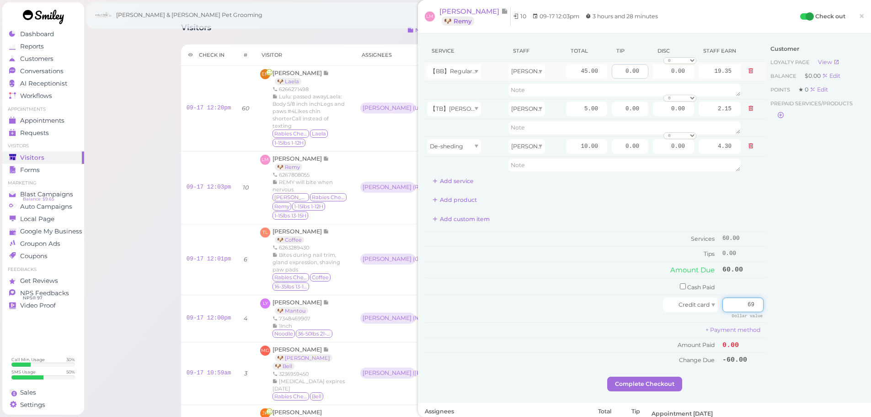
type input "69"
drag, startPoint x: 615, startPoint y: 70, endPoint x: 735, endPoint y: 79, distance: 121.0
click at [736, 73] on tr "【BB】RegularDog Bath and Brush (35 lbs or less) [PERSON_NAME] 45.00 0.00 0.00 0 …" at bounding box center [595, 72] width 341 height 20
type input "9"
click at [542, 236] on td "Services" at bounding box center [572, 238] width 295 height 15
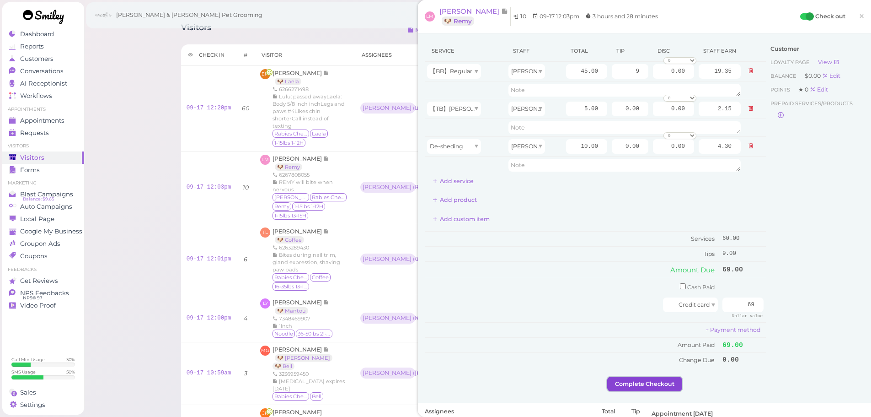
click at [632, 383] on button "Complete Checkout" at bounding box center [644, 383] width 75 height 15
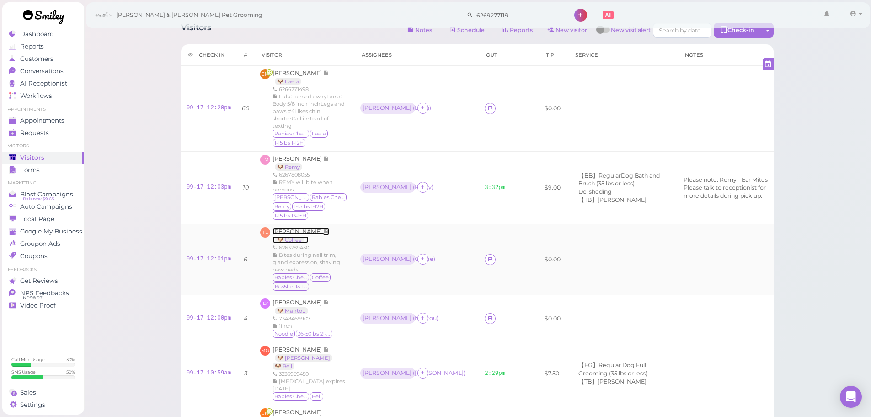
click at [291, 228] on span "[PERSON_NAME]" at bounding box center [298, 231] width 51 height 7
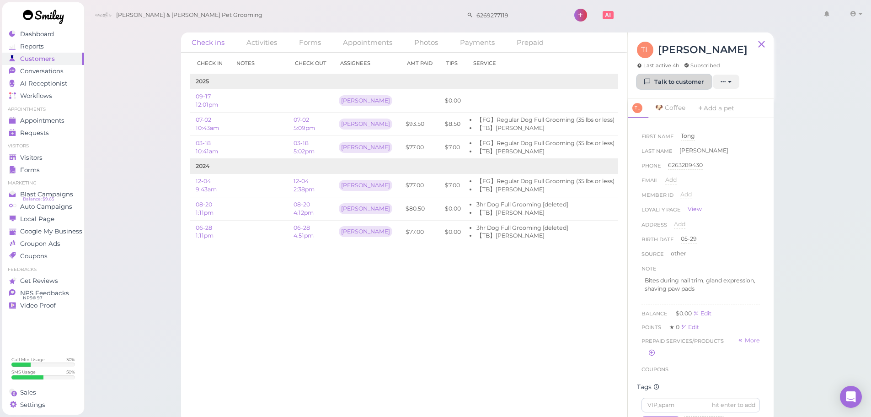
click at [699, 83] on link "Talk to customer" at bounding box center [674, 82] width 75 height 15
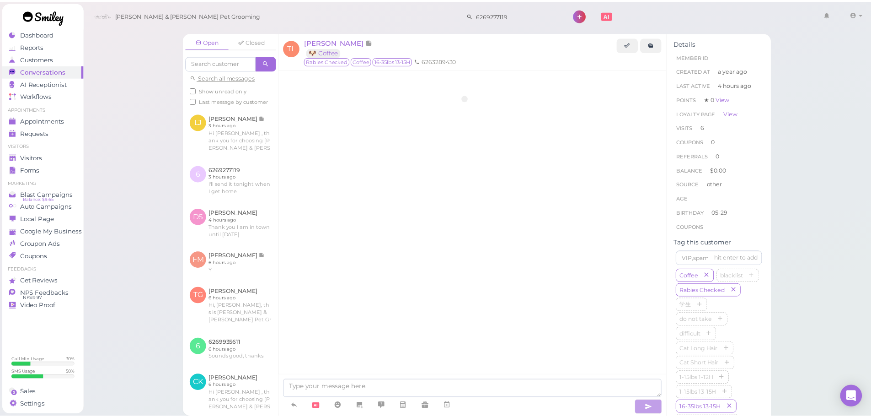
scroll to position [1038, 0]
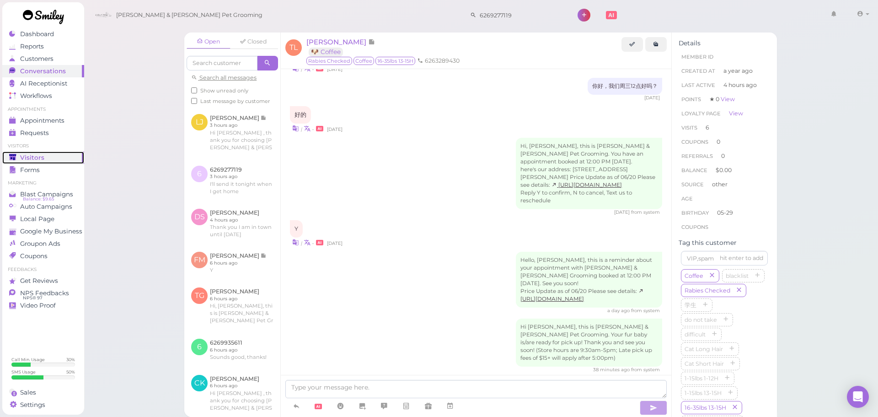
click at [48, 160] on div "Visitors" at bounding box center [42, 158] width 66 height 8
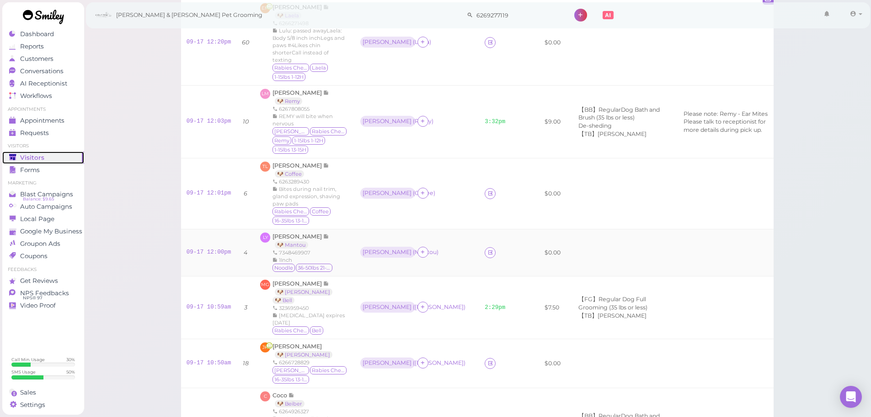
scroll to position [91, 0]
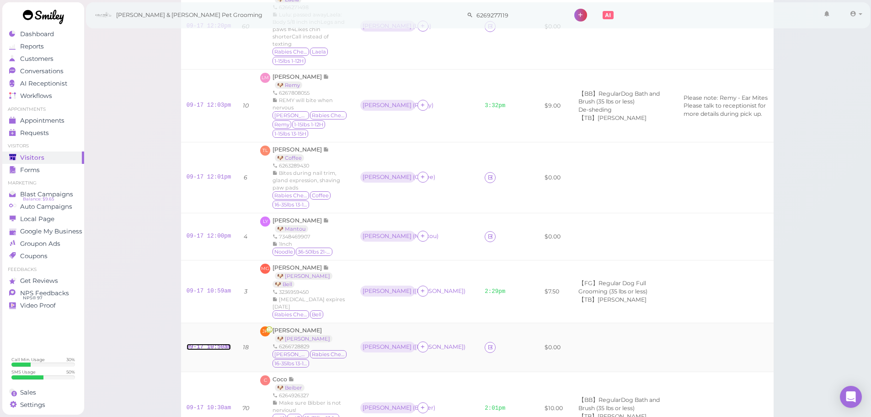
drag, startPoint x: 217, startPoint y: 302, endPoint x: 224, endPoint y: 299, distance: 7.8
click at [217, 343] on link "09-17 10:50am" at bounding box center [209, 346] width 45 height 6
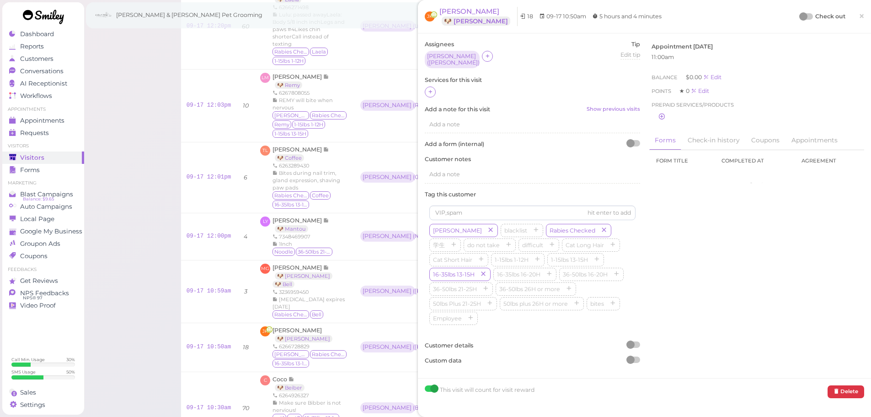
click at [430, 80] on label "Services for this visit" at bounding box center [532, 80] width 215 height 8
click at [430, 88] on icon at bounding box center [431, 91] width 6 height 7
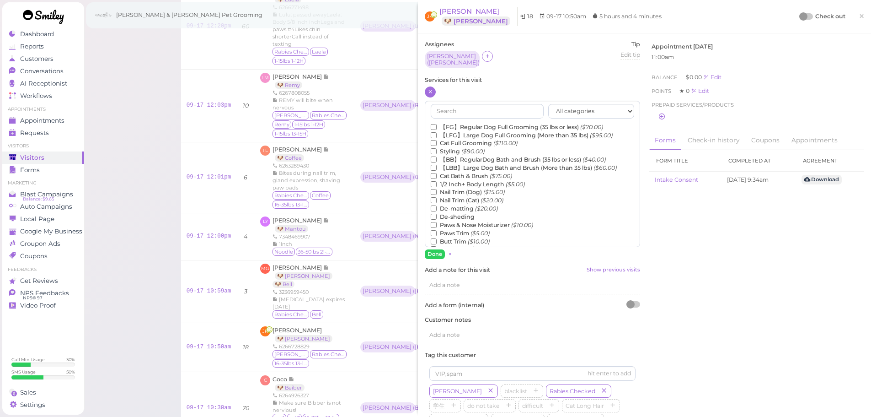
click at [476, 123] on label "【FG】Regular Dog Full Grooming (35 lbs or less) ($70.00)" at bounding box center [517, 127] width 172 height 8
click at [437, 124] on input "【FG】Regular Dog Full Grooming (35 lbs or less) ($70.00)" at bounding box center [434, 127] width 6 height 6
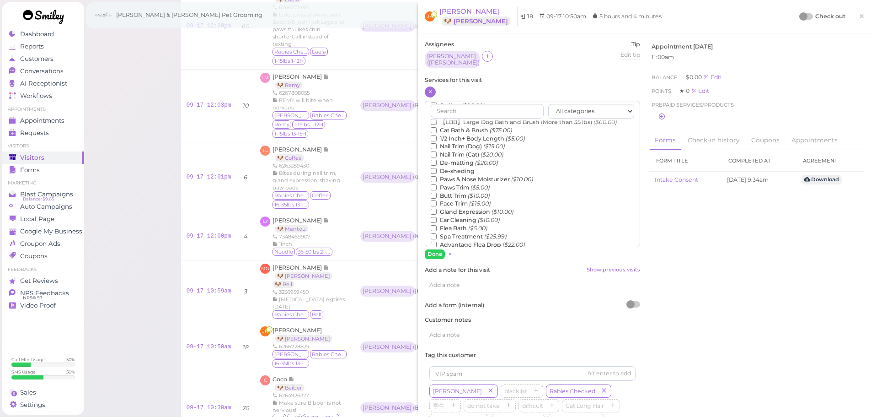
click at [462, 134] on label "1/2 Inch+ Body Length ($5.00)" at bounding box center [478, 138] width 94 height 8
click at [437, 135] on input "1/2 Inch+ Body Length ($5.00)" at bounding box center [434, 138] width 6 height 6
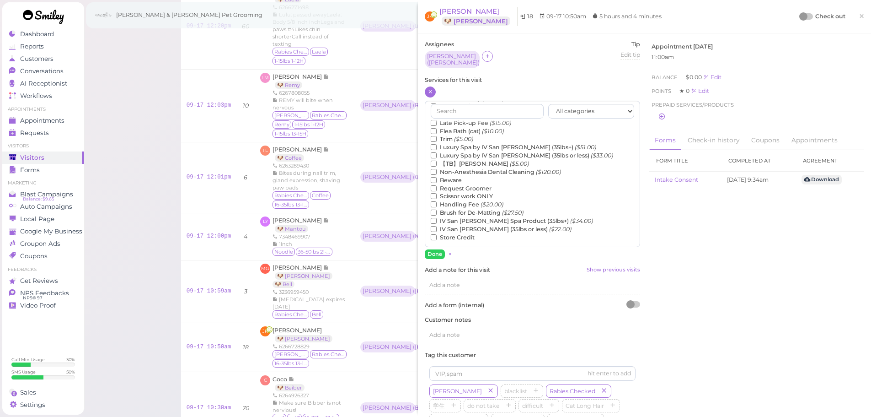
click at [459, 161] on label "【TB】Teeth Brushing ($5.00)" at bounding box center [480, 164] width 98 height 8
click at [437, 161] on input "【TB】Teeth Brushing ($5.00)" at bounding box center [434, 164] width 6 height 6
click at [435, 251] on button "Done" at bounding box center [435, 254] width 20 height 10
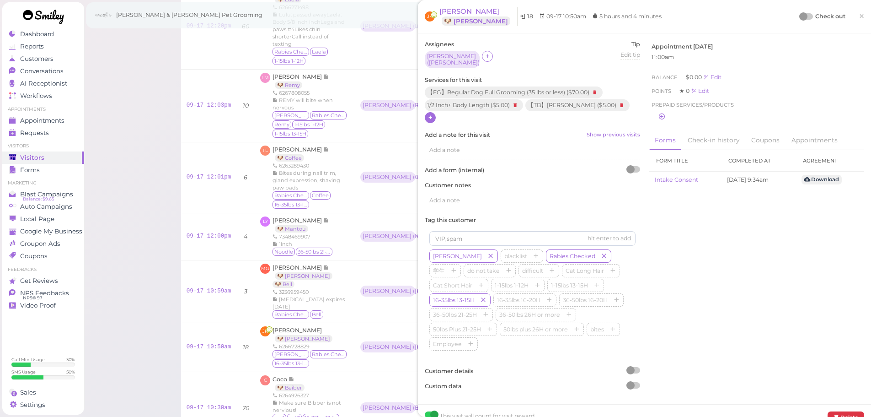
click at [799, 16] on div at bounding box center [803, 16] width 8 height 8
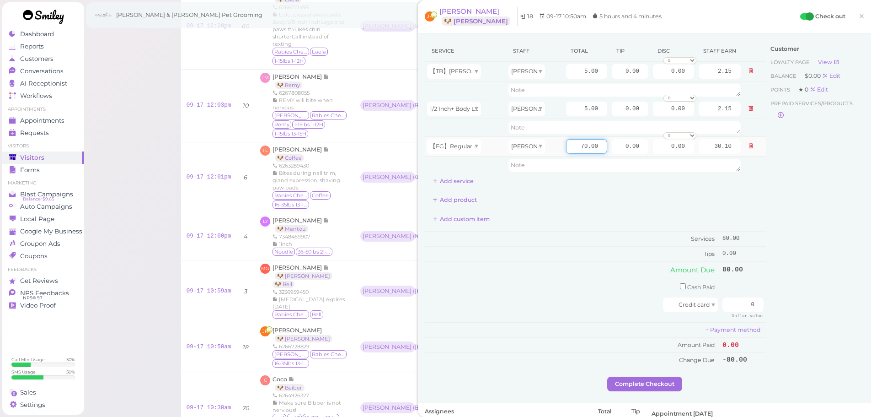
click at [566, 149] on input "70.00" at bounding box center [586, 146] width 41 height 15
type input "80.00"
type input "34.40"
click at [596, 228] on div "Service Staff Total Tip Disc Staff earn 【TB】Teeth Brushing [PERSON_NAME] 5.00 0…" at bounding box center [595, 203] width 341 height 327
drag, startPoint x: 724, startPoint y: 305, endPoint x: 877, endPoint y: 305, distance: 153.6
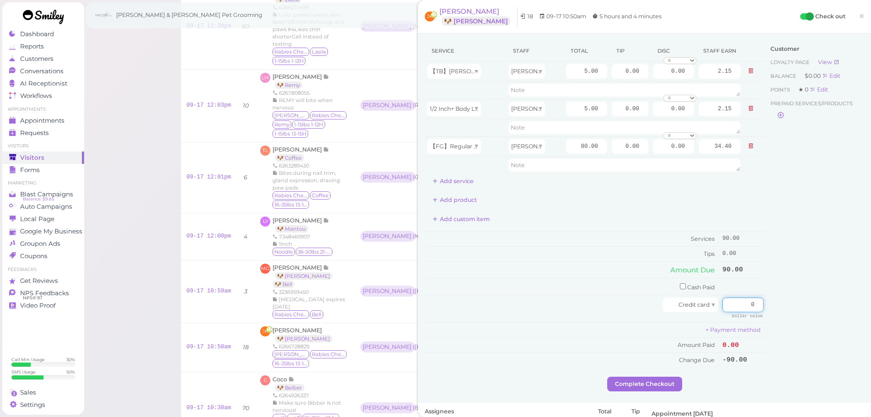
click at [871, 305] on html "Dashboard Reports Customers Conversations 0" at bounding box center [435, 409] width 871 height 1000
type input "108"
drag, startPoint x: 614, startPoint y: 147, endPoint x: 651, endPoint y: 181, distance: 50.2
click at [658, 154] on tr "【FG】Regular Dog Full Grooming (35 lbs or less) [PERSON_NAME] 80.00 0.00 0.00 0 …" at bounding box center [595, 146] width 341 height 20
type input "18"
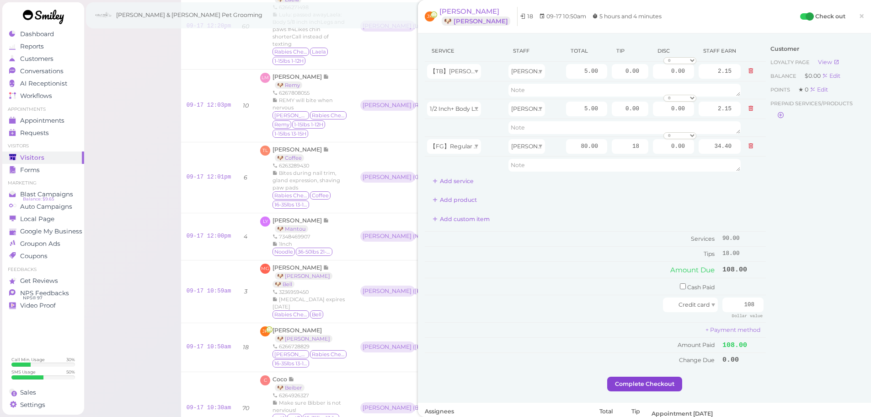
drag, startPoint x: 599, startPoint y: 296, endPoint x: 638, endPoint y: 383, distance: 94.9
click at [599, 297] on td "Credit card" at bounding box center [572, 308] width 295 height 27
click at [638, 385] on button "Complete Checkout" at bounding box center [644, 383] width 75 height 15
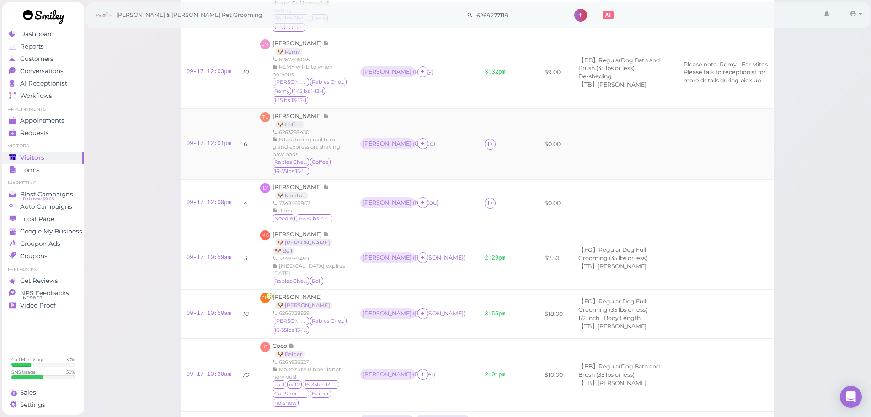
scroll to position [137, 0]
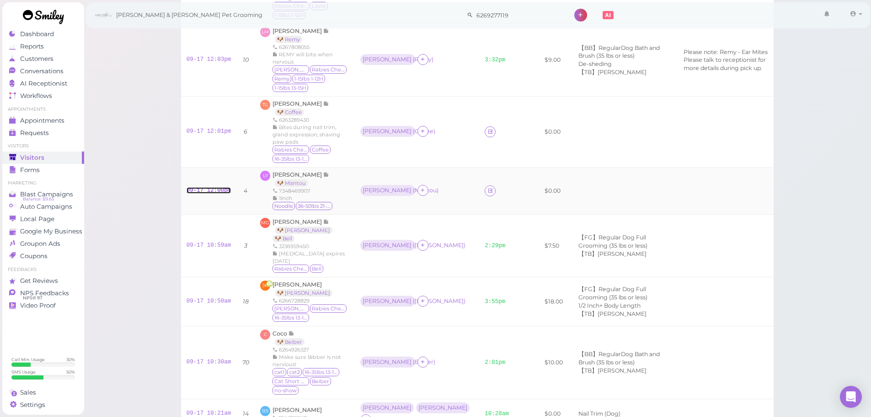
drag, startPoint x: 211, startPoint y: 160, endPoint x: 251, endPoint y: 155, distance: 40.2
click at [211, 187] on link "09-17 12:00pm" at bounding box center [209, 190] width 45 height 6
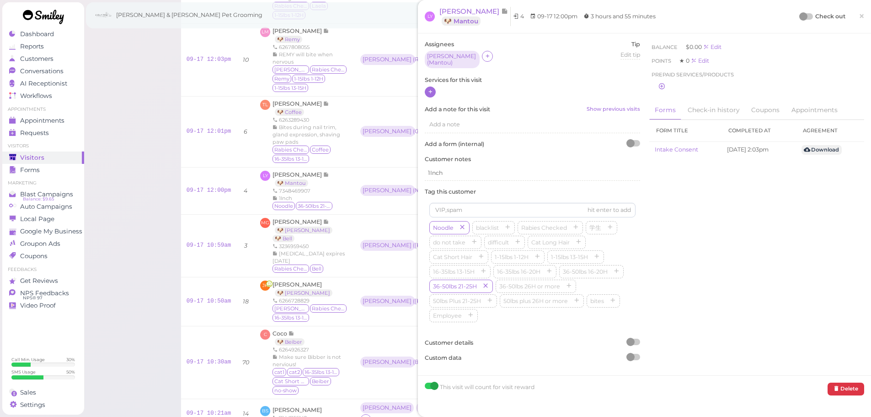
click at [430, 90] on icon at bounding box center [431, 91] width 6 height 7
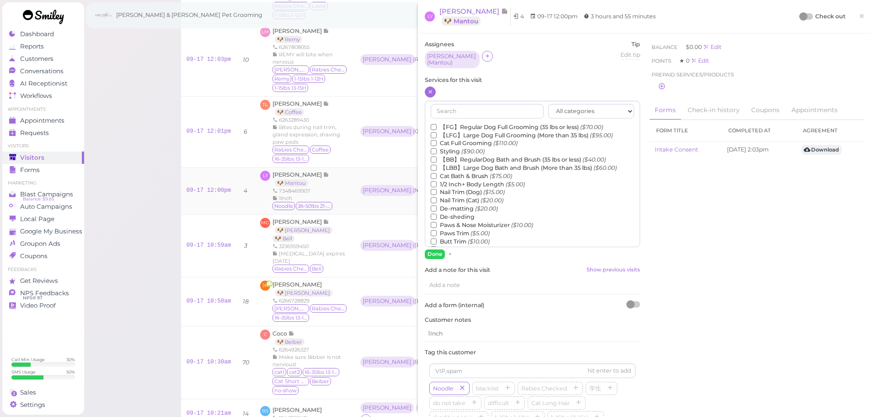
click at [343, 171] on div "LY [PERSON_NAME] 🐶 Mantou 7348469907 1Inch Noodle 36-50lbs 21-25H" at bounding box center [304, 191] width 89 height 40
click at [289, 171] on span "[PERSON_NAME]" at bounding box center [298, 174] width 51 height 7
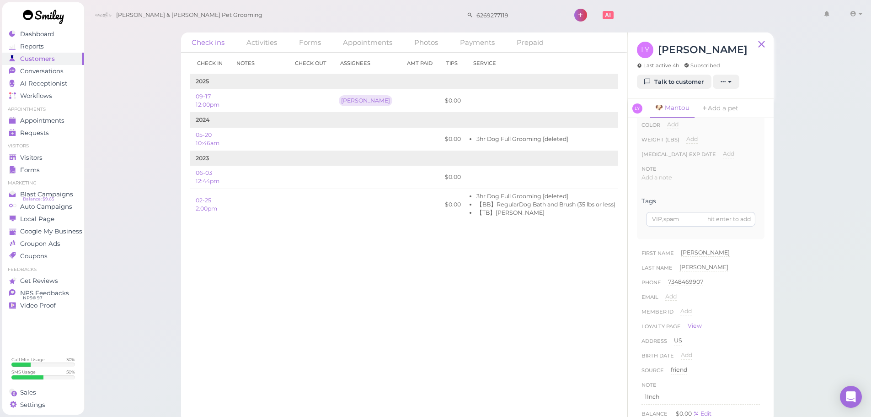
scroll to position [274, 0]
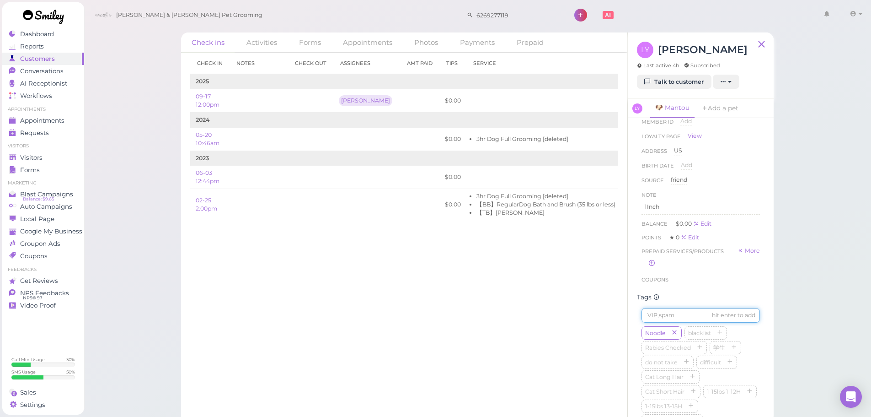
click at [689, 318] on input at bounding box center [701, 315] width 118 height 15
type input "Mantou"
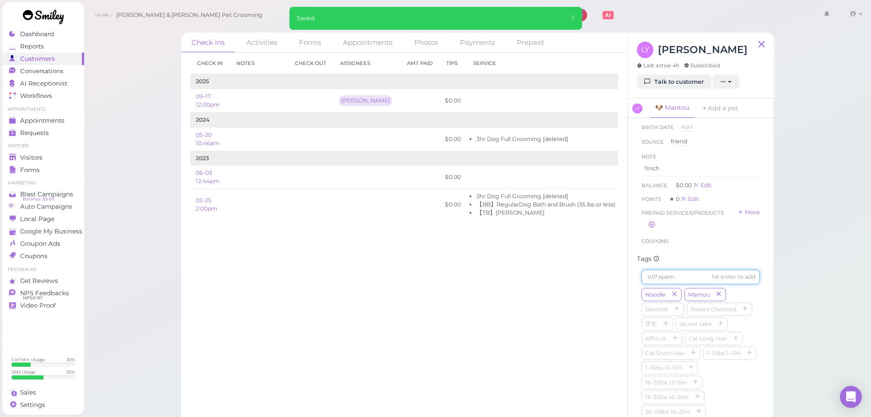
scroll to position [366, 0]
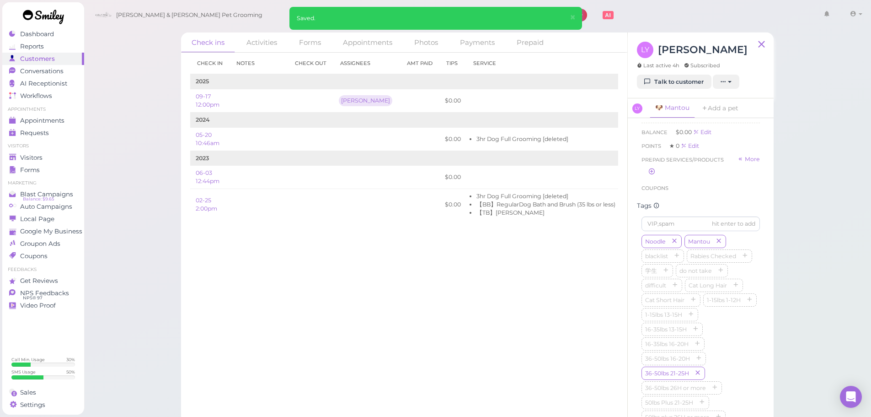
click at [737, 334] on div "Noodle [GEOGRAPHIC_DATA] blacklist [MEDICAL_DATA] Checked 学生 do not take diffic…" at bounding box center [701, 337] width 118 height 205
click at [692, 318] on icon "button" at bounding box center [690, 314] width 5 height 6
click at [417, 336] on div "Check in Notes Check out Assignees Amt Paid Tips Service 2025 09-17 12:00pm Asa…" at bounding box center [404, 235] width 446 height 364
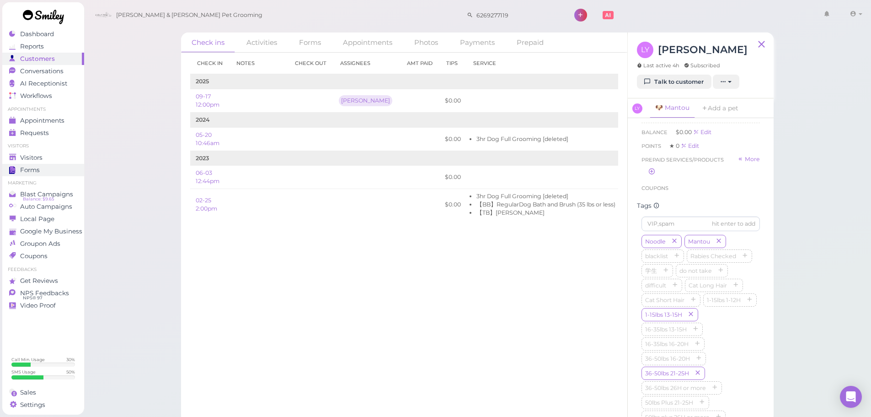
click at [48, 164] on link "Forms" at bounding box center [43, 170] width 82 height 12
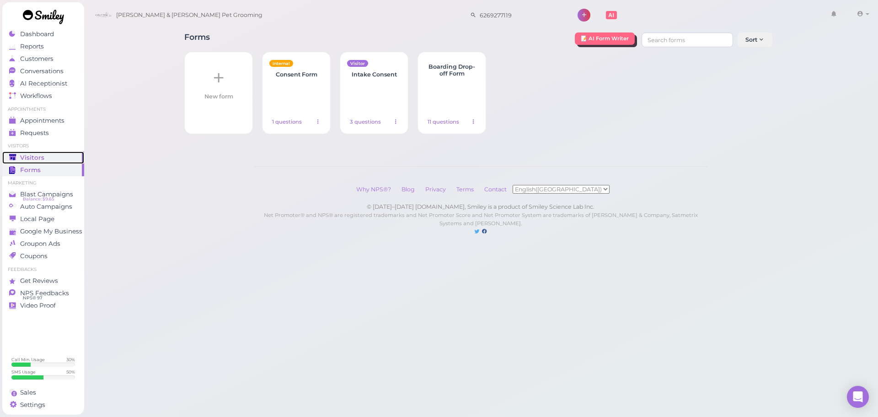
click at [29, 158] on span "Visitors" at bounding box center [32, 158] width 24 height 8
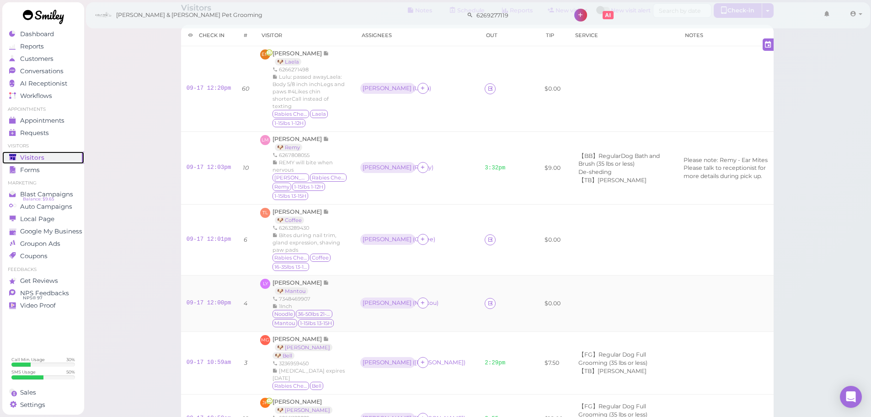
scroll to position [46, 0]
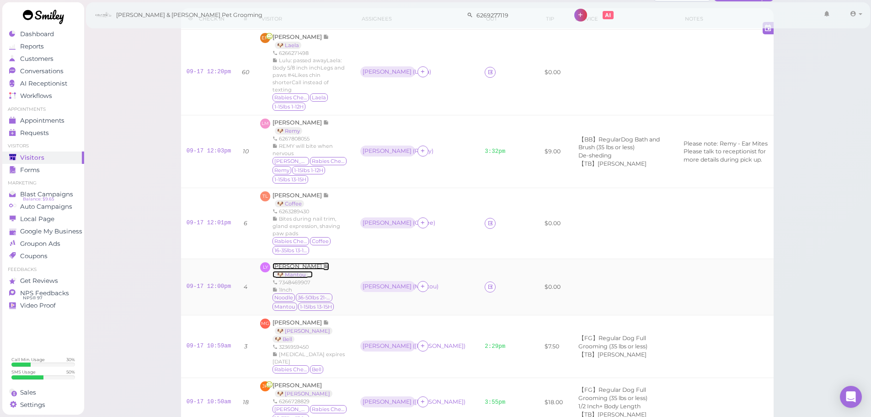
click at [284, 262] on span "[PERSON_NAME]" at bounding box center [298, 265] width 51 height 7
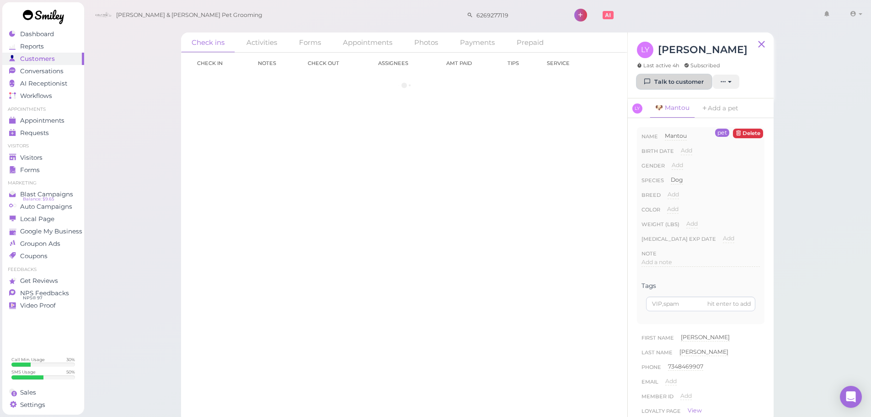
click at [676, 76] on link "Talk to customer" at bounding box center [674, 82] width 75 height 15
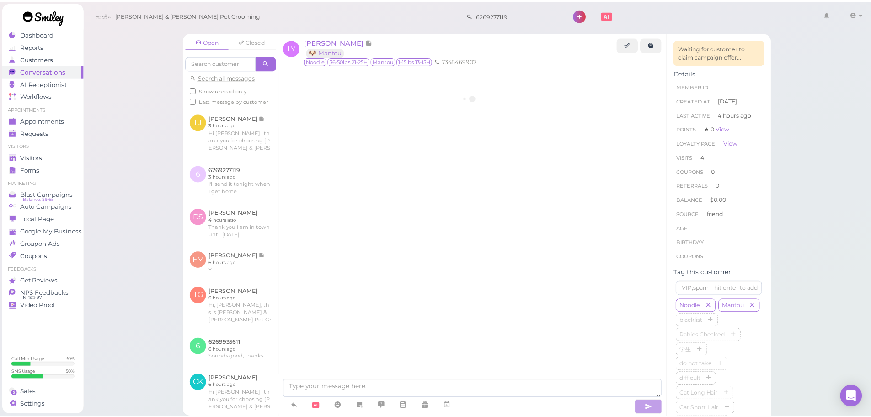
scroll to position [1183, 0]
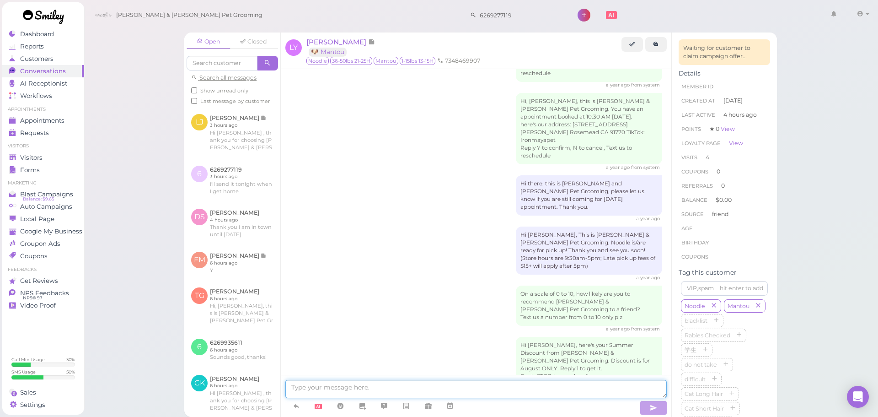
click at [396, 394] on textarea at bounding box center [475, 389] width 381 height 18
click at [370, 337] on div "Hi [PERSON_NAME], here's your Summer Discount from [PERSON_NAME] & [PERSON_NAME…" at bounding box center [476, 364] width 372 height 54
click at [54, 155] on div "Visitors" at bounding box center [42, 158] width 66 height 8
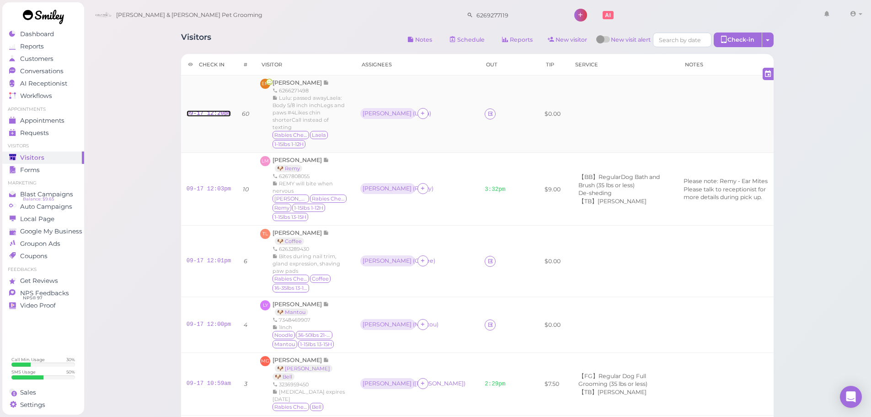
click at [199, 110] on link "09-17 12:20pm" at bounding box center [209, 113] width 45 height 6
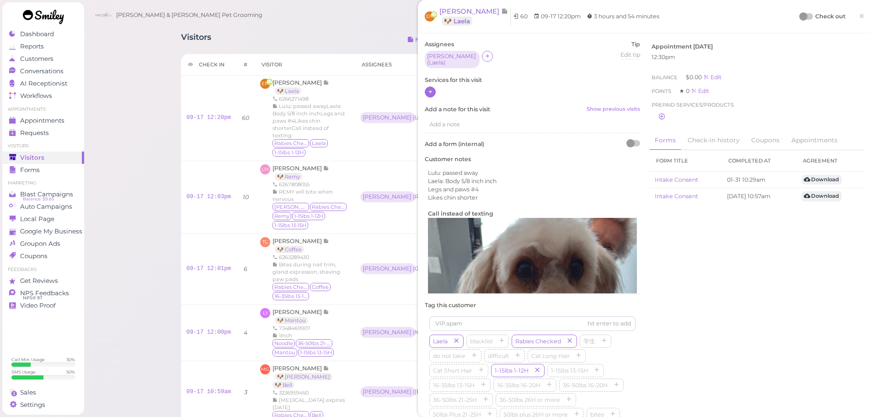
click at [430, 88] on icon at bounding box center [431, 91] width 6 height 7
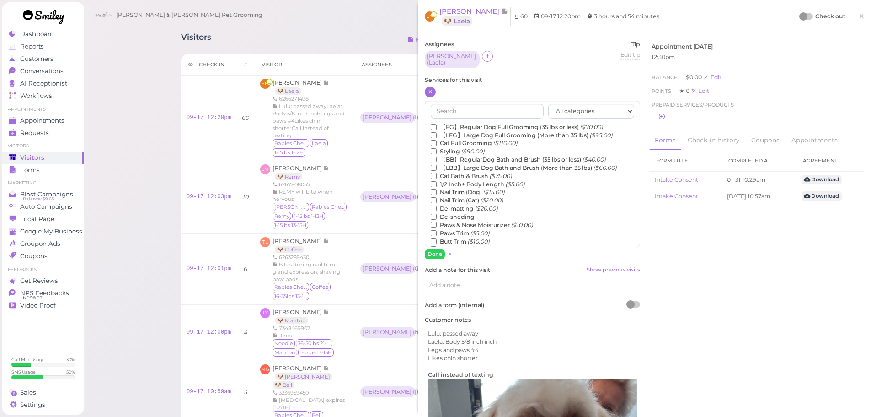
click at [452, 123] on label "【FG】Regular Dog Full Grooming (35 lbs or less) ($70.00)" at bounding box center [517, 127] width 172 height 8
click at [437, 124] on input "【FG】Regular Dog Full Grooming (35 lbs or less) ($70.00)" at bounding box center [434, 127] width 6 height 6
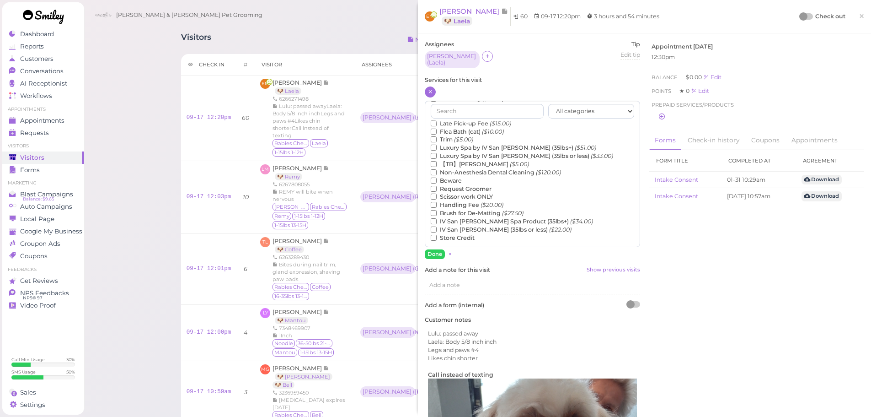
click at [464, 160] on label "【TB】Teeth Brushing ($5.00)" at bounding box center [480, 164] width 98 height 8
click at [437, 161] on input "【TB】Teeth Brushing ($5.00)" at bounding box center [434, 164] width 6 height 6
click at [435, 249] on button "Done" at bounding box center [435, 254] width 20 height 10
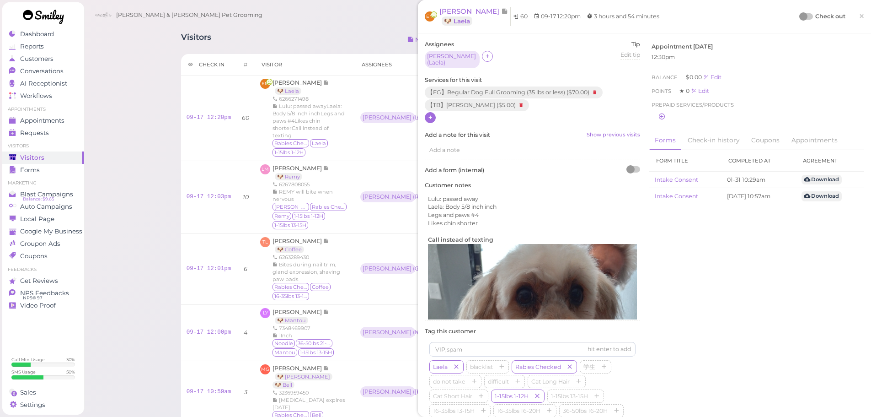
click at [799, 13] on div at bounding box center [803, 16] width 8 height 8
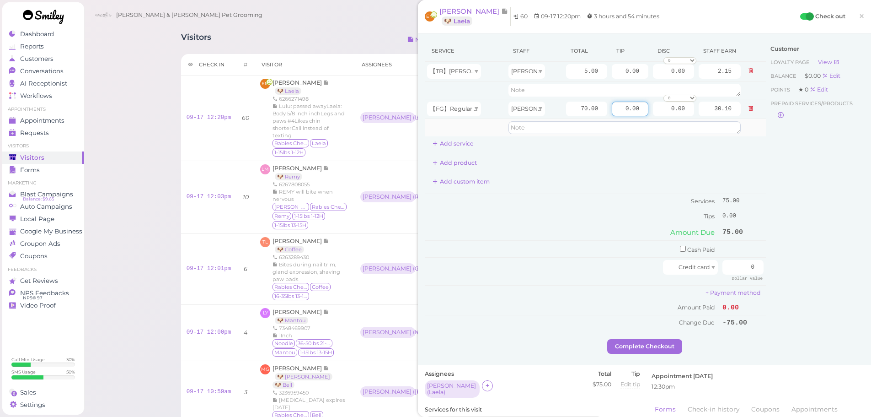
drag, startPoint x: 614, startPoint y: 114, endPoint x: 707, endPoint y: 123, distance: 93.7
click at [706, 123] on tbody "【TB】[PERSON_NAME] [PERSON_NAME] 5.00 0.00 0.00 0 10% off 15% off 20% off 25% of…" at bounding box center [595, 99] width 341 height 75
type input "7.5"
drag, startPoint x: 729, startPoint y: 266, endPoint x: 831, endPoint y: 277, distance: 102.6
click at [831, 277] on div "Service Staff Total Tip Disc Staff earn 【TB】Teeth Brushing [PERSON_NAME] 5.00 0…" at bounding box center [644, 189] width 439 height 299
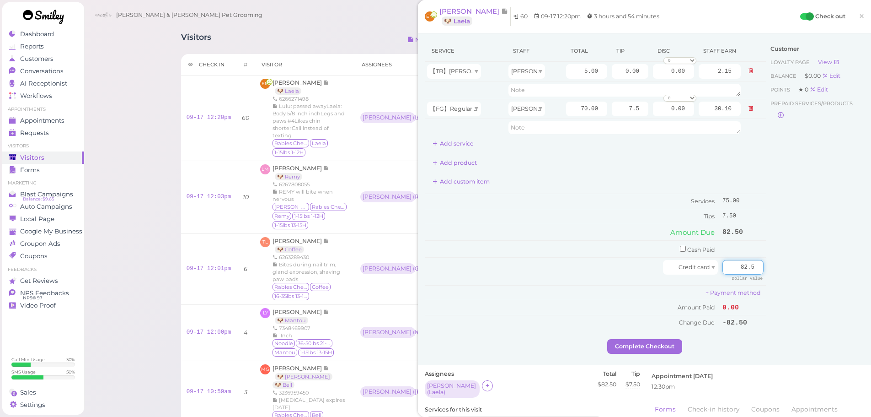
type input "82.5"
click at [822, 275] on div "Customer Loyalty page View Balance $0.00 Edit Points ★ 0 Edit Prepaid services/…" at bounding box center [815, 189] width 98 height 299
click at [650, 349] on button "Complete Checkout" at bounding box center [644, 346] width 75 height 15
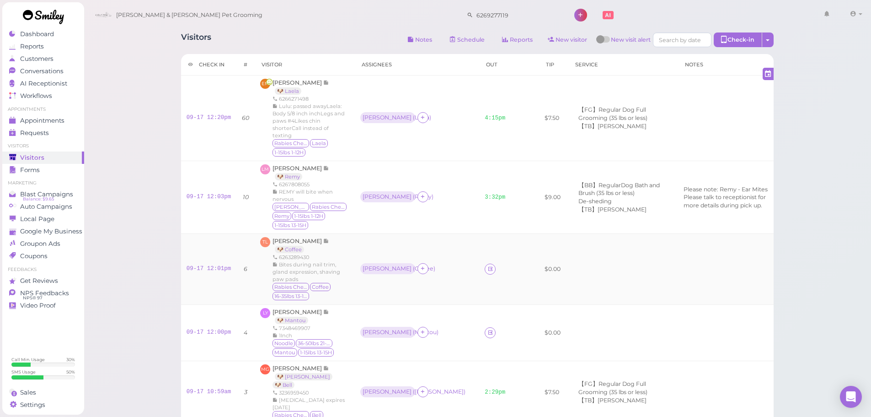
click at [568, 248] on td at bounding box center [623, 269] width 110 height 71
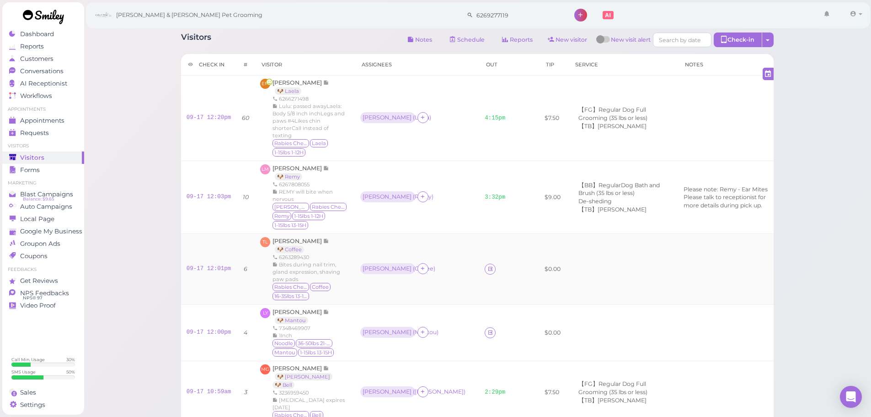
scroll to position [46, 0]
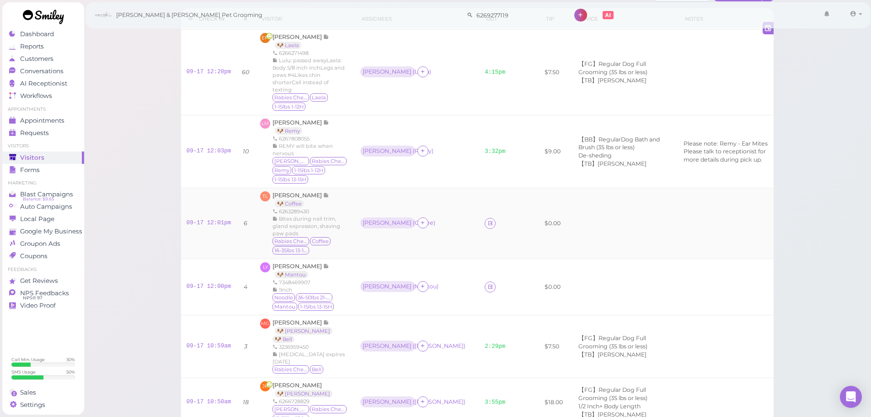
click at [359, 195] on td "Asa ( Coffee )" at bounding box center [417, 223] width 124 height 71
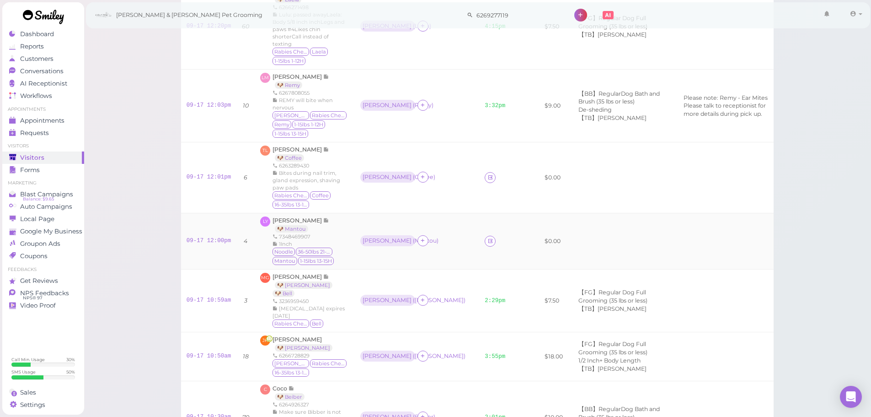
click at [345, 216] on div "[PERSON_NAME] 🐶 Mantou 7348469907 1Inch Noodle 36-50lbs 21-25H [GEOGRAPHIC_DATA…" at bounding box center [311, 240] width 77 height 49
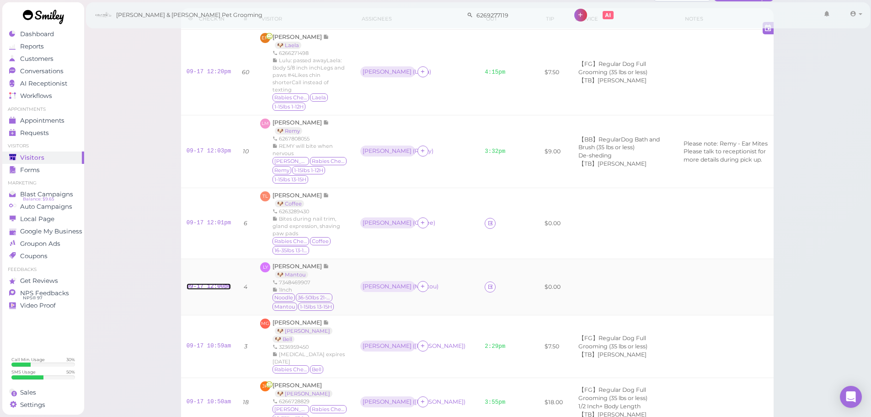
click at [204, 283] on link "09-17 12:00pm" at bounding box center [209, 286] width 45 height 6
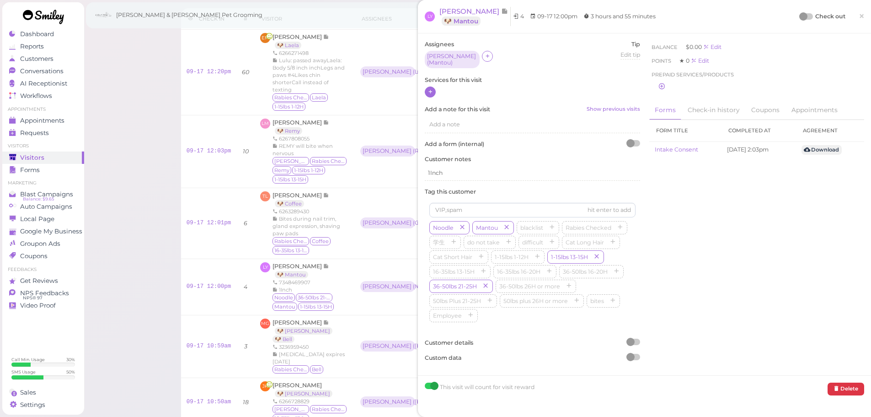
click at [428, 90] on icon at bounding box center [431, 91] width 6 height 7
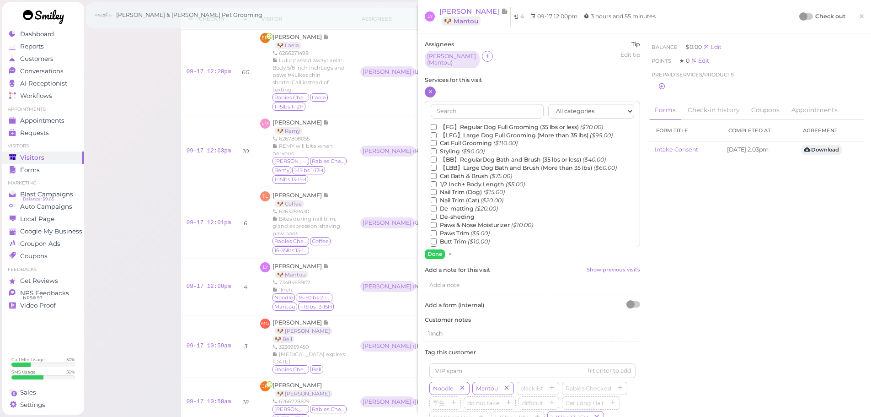
click at [459, 118] on div "All categories Full Grooming Bath & Brush Add-ons Dental Work Special Request I…" at bounding box center [532, 174] width 215 height 146
click at [455, 127] on label "【FG】Regular Dog Full Grooming (35 lbs or less) ($70.00)" at bounding box center [517, 127] width 172 height 8
click at [437, 127] on input "【FG】Regular Dog Full Grooming (35 lbs or less) ($70.00)" at bounding box center [434, 127] width 6 height 6
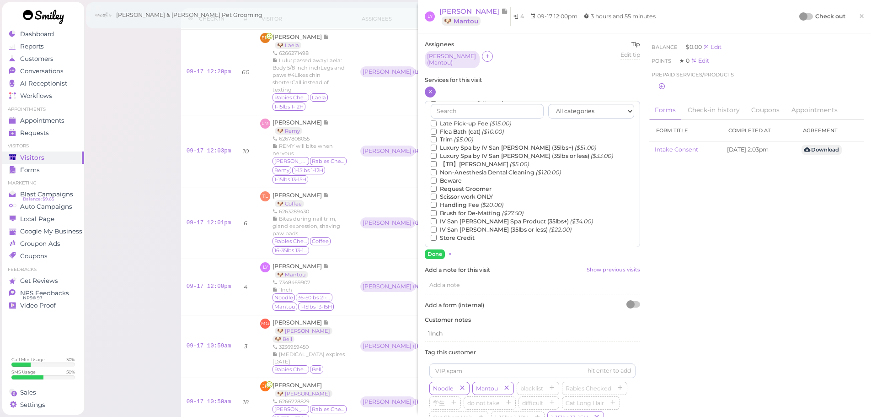
click at [447, 160] on label "【TB】Teeth Brushing ($5.00)" at bounding box center [480, 164] width 98 height 8
click at [437, 161] on input "【TB】Teeth Brushing ($5.00)" at bounding box center [434, 164] width 6 height 6
click at [436, 250] on button "Done" at bounding box center [435, 254] width 20 height 10
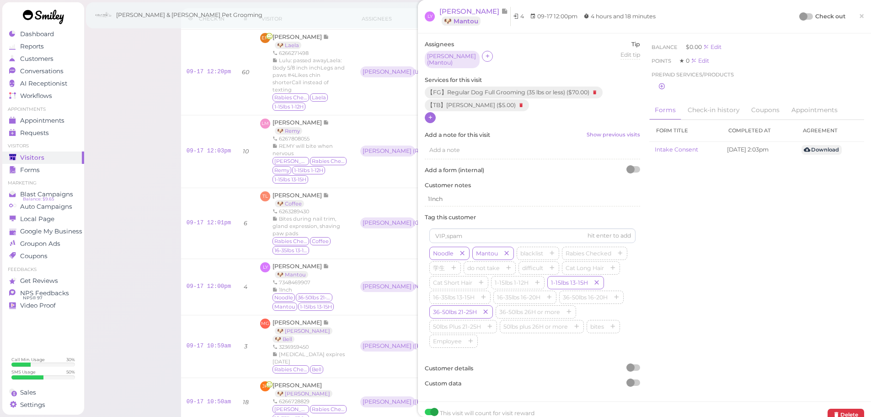
click at [799, 16] on div at bounding box center [803, 16] width 8 height 8
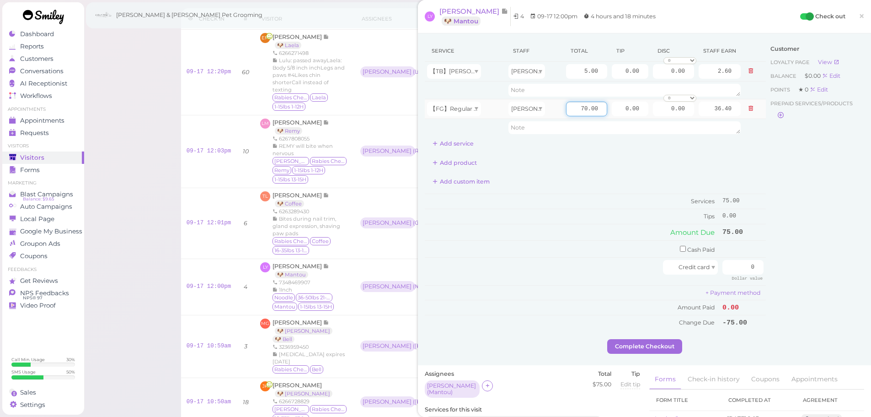
click at [569, 113] on input "70.00" at bounding box center [586, 109] width 41 height 15
type input "80.00"
type input "41.60"
click at [567, 166] on div "Add product" at bounding box center [595, 162] width 341 height 15
drag, startPoint x: 617, startPoint y: 109, endPoint x: 714, endPoint y: 126, distance: 98.0
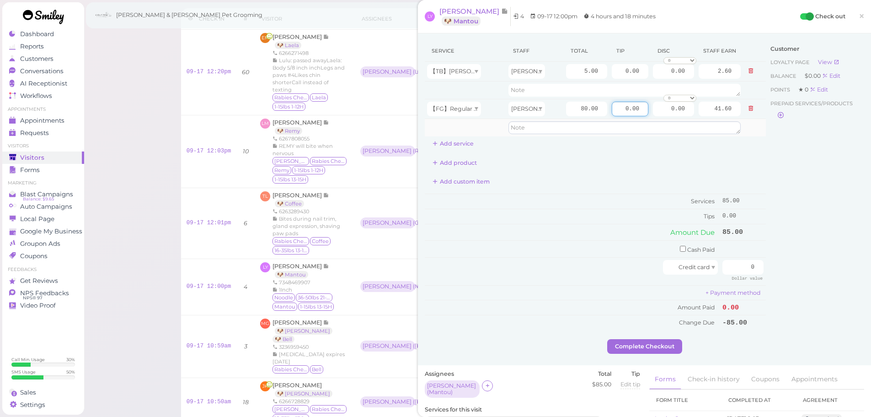
click at [693, 121] on tbody "【TB】[PERSON_NAME] Asa 5.00 0.00 0.00 0 10% off 15% off 20% off 25% off 30% off …" at bounding box center [595, 99] width 341 height 75
type input "8.5"
drag, startPoint x: 728, startPoint y: 262, endPoint x: 872, endPoint y: 281, distance: 144.3
type input "93.5"
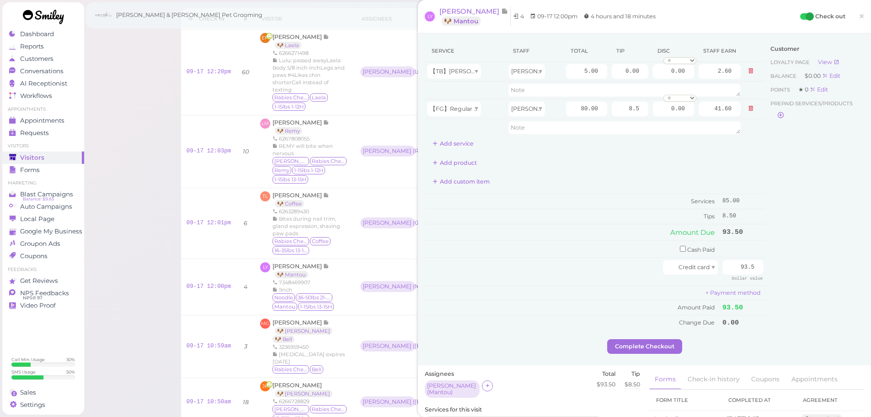
click at [818, 276] on div "Customer Loyalty page View Balance $0.00 Edit Points ★ 0 Edit Prepaid services/…" at bounding box center [815, 189] width 98 height 299
click at [623, 349] on button "Complete Checkout" at bounding box center [644, 346] width 75 height 15
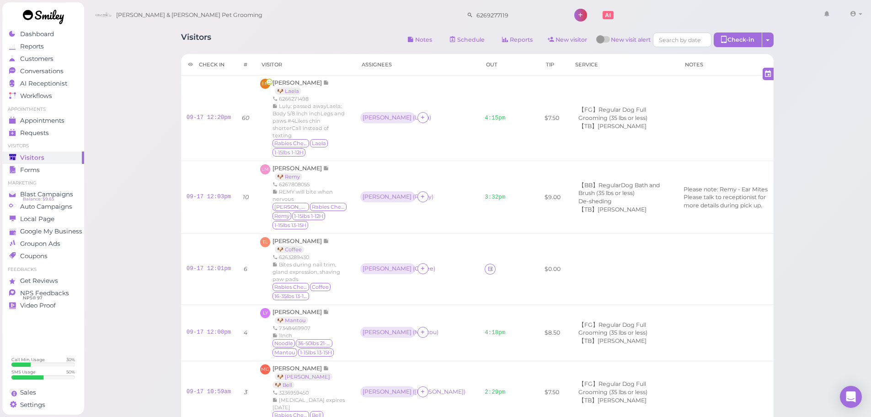
click at [202, 305] on td "09-17 12:00pm" at bounding box center [209, 333] width 56 height 56
click at [348, 339] on div "Noodle 36-50lbs 21-25H [GEOGRAPHIC_DATA] 1-15lbs 13-15H" at bounding box center [311, 348] width 77 height 18
click at [43, 160] on div "Visitors" at bounding box center [42, 158] width 66 height 8
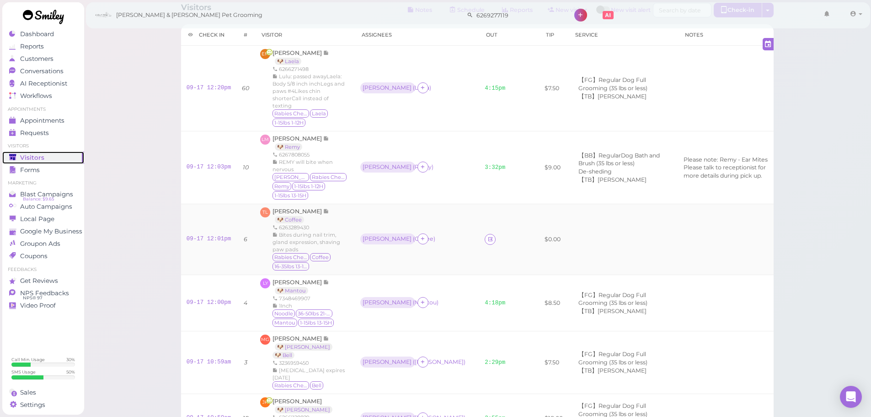
scroll to position [46, 0]
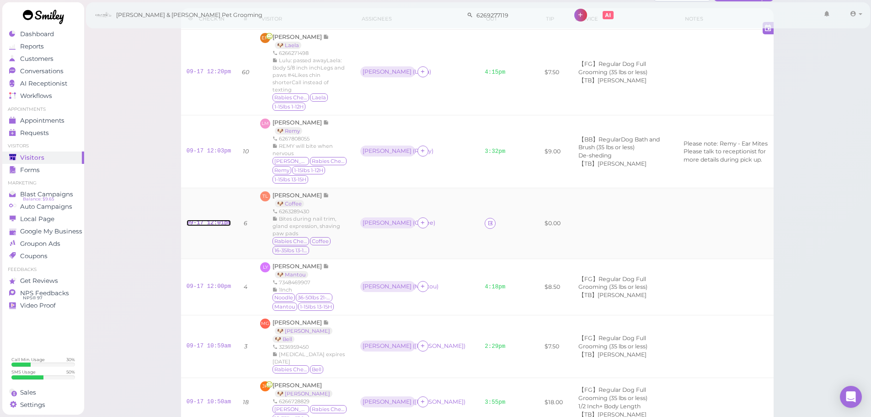
click at [205, 219] on link "09-17 12:01pm" at bounding box center [209, 222] width 45 height 6
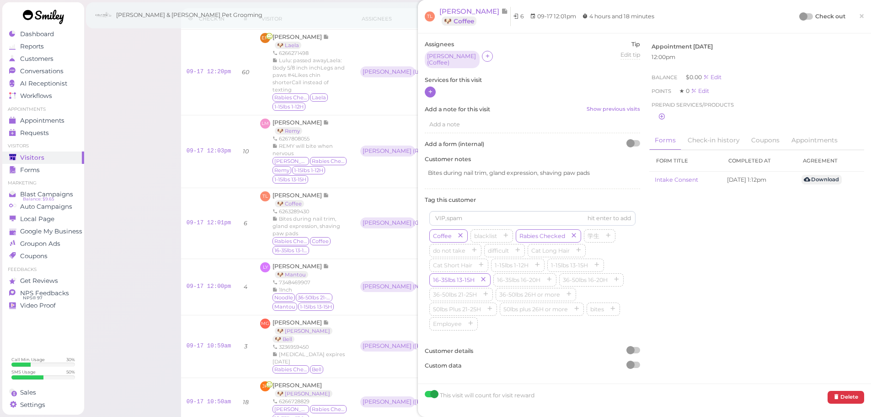
click at [435, 90] on div at bounding box center [430, 91] width 11 height 11
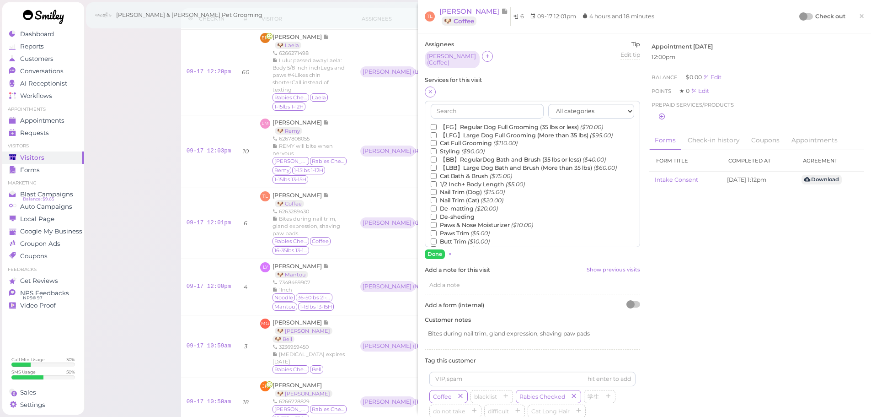
click at [458, 123] on label "【FG】Regular Dog Full Grooming (35 lbs or less) ($70.00)" at bounding box center [517, 127] width 172 height 8
click at [437, 124] on input "【FG】Regular Dog Full Grooming (35 lbs or less) ($70.00)" at bounding box center [434, 127] width 6 height 6
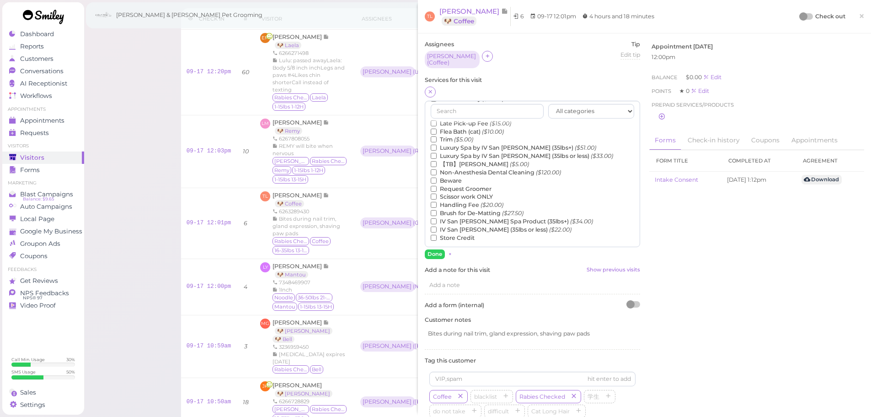
click at [457, 161] on label "【TB】Teeth Brushing ($5.00)" at bounding box center [480, 164] width 98 height 8
click at [437, 161] on input "【TB】Teeth Brushing ($5.00)" at bounding box center [434, 164] width 6 height 6
click at [435, 253] on button "Done" at bounding box center [435, 254] width 20 height 10
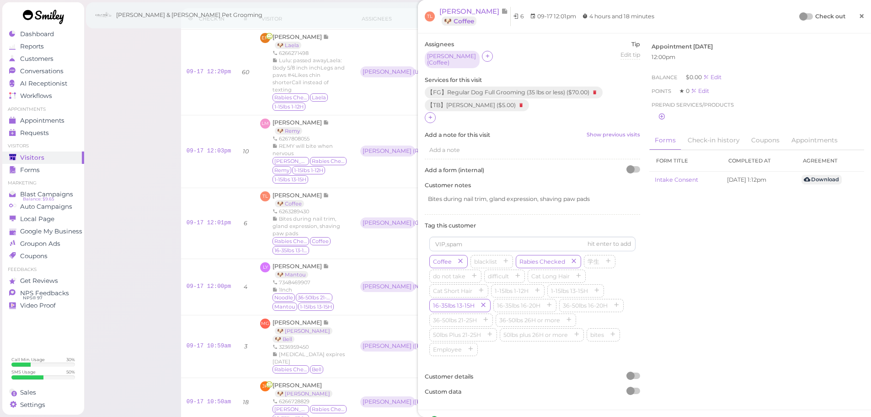
click at [859, 14] on span "×" at bounding box center [862, 16] width 6 height 13
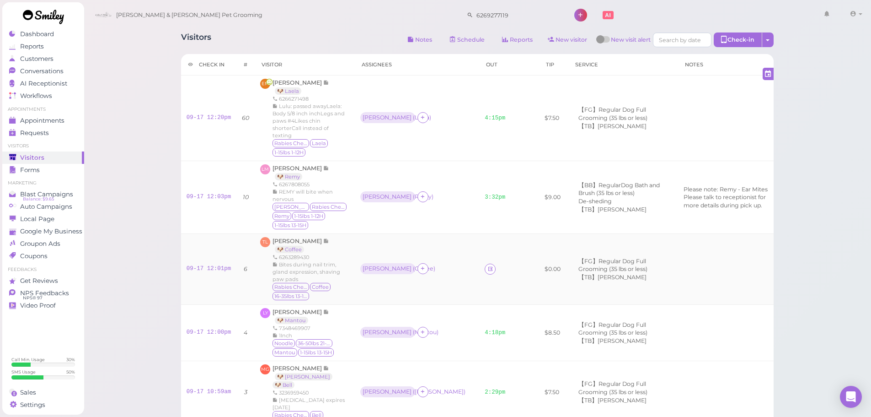
click at [514, 234] on td at bounding box center [526, 269] width 25 height 71
click at [514, 260] on td at bounding box center [526, 269] width 25 height 71
click at [514, 234] on td at bounding box center [526, 269] width 25 height 71
click at [485, 263] on link at bounding box center [490, 268] width 11 height 11
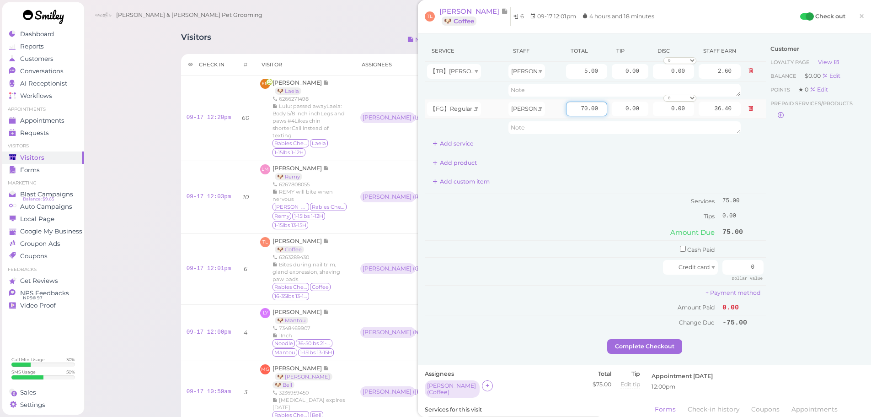
click at [572, 106] on input "70.00" at bounding box center [586, 109] width 41 height 15
type input "80.00"
type input "41.60"
click at [576, 186] on div "Add custom item" at bounding box center [595, 181] width 341 height 15
drag, startPoint x: 602, startPoint y: 108, endPoint x: 749, endPoint y: 140, distance: 150.2
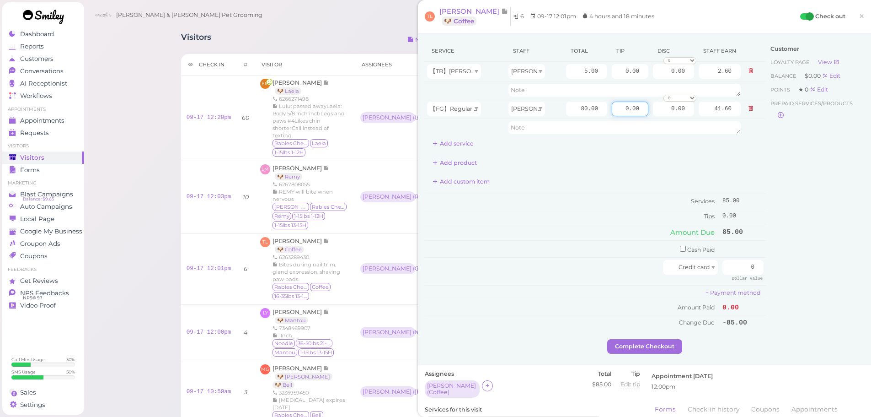
click at [724, 131] on tbody "【TB】[PERSON_NAME] Asa 5.00 0.00 0.00 0 10% off 15% off 20% off 25% off 30% off …" at bounding box center [595, 99] width 341 height 75
type input "8.5"
drag, startPoint x: 581, startPoint y: 257, endPoint x: 811, endPoint y: 264, distance: 230.1
click at [581, 257] on td "Credit card" at bounding box center [572, 270] width 295 height 27
drag, startPoint x: 734, startPoint y: 269, endPoint x: 811, endPoint y: 272, distance: 77.3
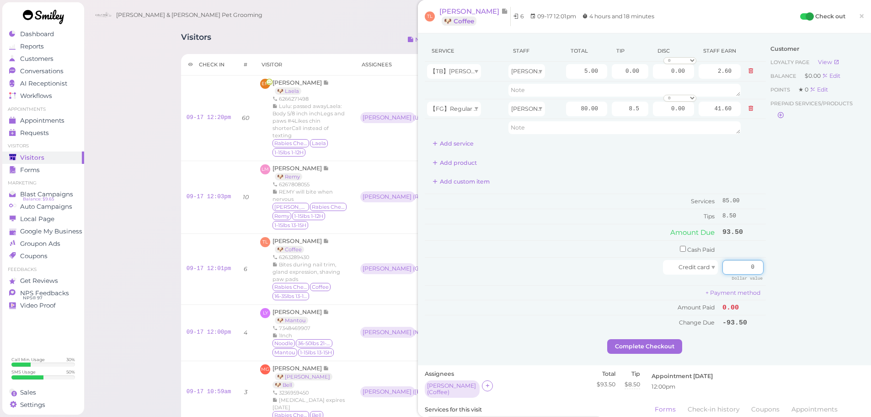
click at [811, 272] on div "Service Staff Total Tip Disc Staff earn 【TB】Teeth Brushing Asa 5.00 0.00 0.00 0…" at bounding box center [644, 189] width 439 height 299
type input "93.5"
click at [801, 277] on div "Customer Loyalty page View Balance $0.00 Edit Points ★ 0 Edit Prepaid services/…" at bounding box center [815, 189] width 98 height 299
click at [663, 347] on button "Complete Checkout" at bounding box center [644, 346] width 75 height 15
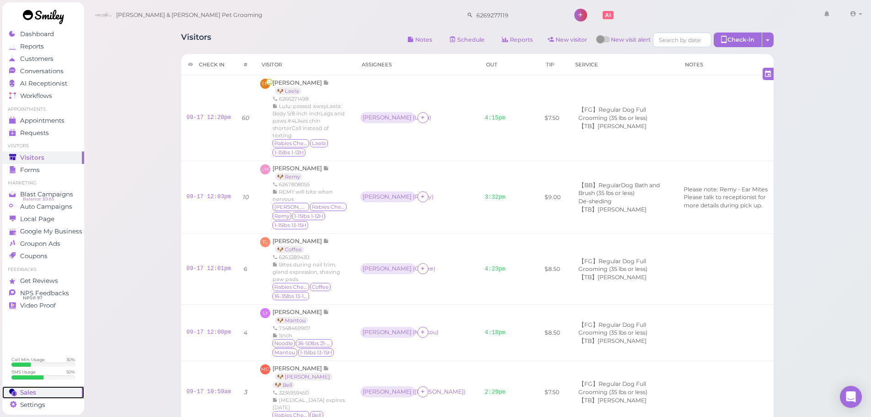
click at [43, 394] on div "Sales" at bounding box center [42, 392] width 66 height 8
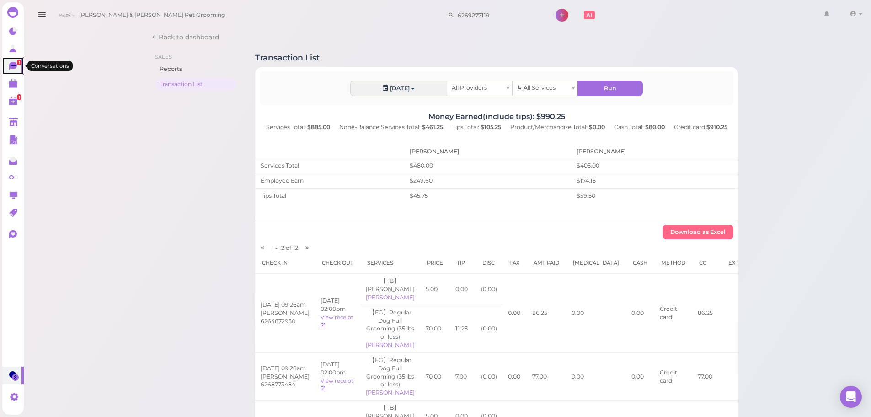
click at [15, 68] on icon at bounding box center [13, 66] width 8 height 8
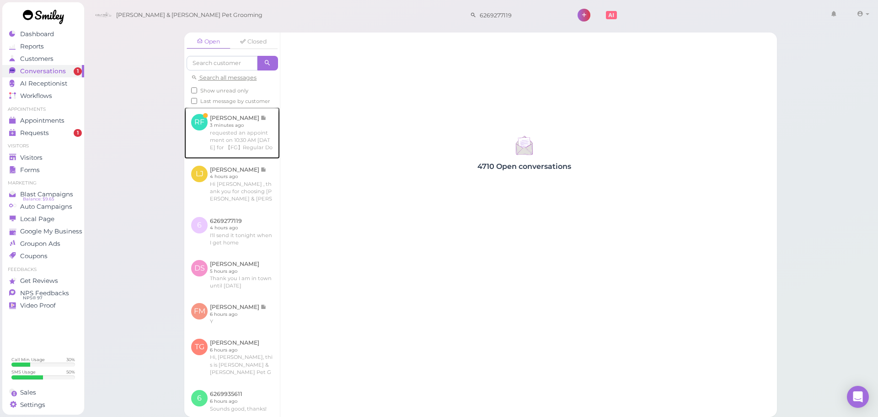
click at [234, 127] on link at bounding box center [232, 132] width 96 height 51
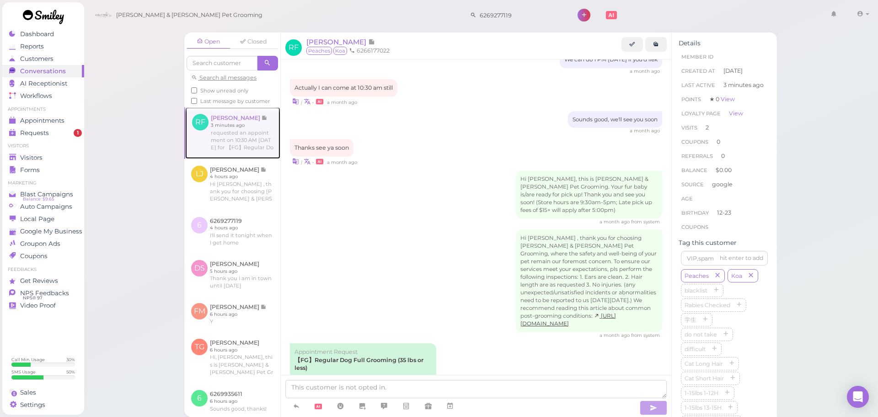
scroll to position [1391, 0]
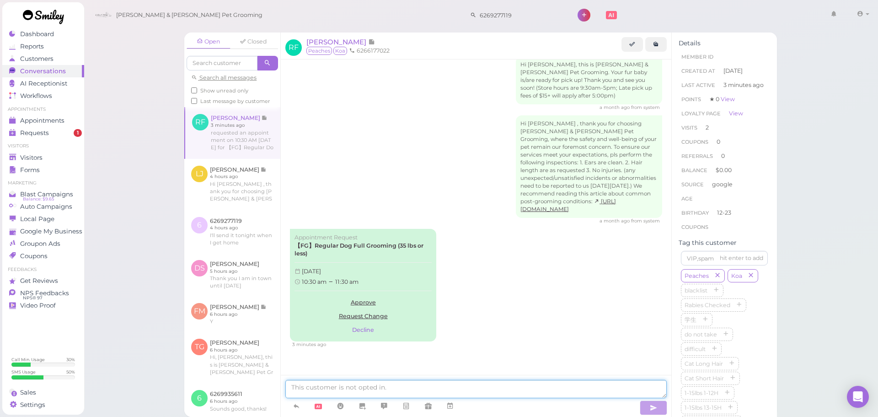
click at [417, 386] on textarea at bounding box center [475, 389] width 381 height 18
type textarea "This is just for one dog right?"
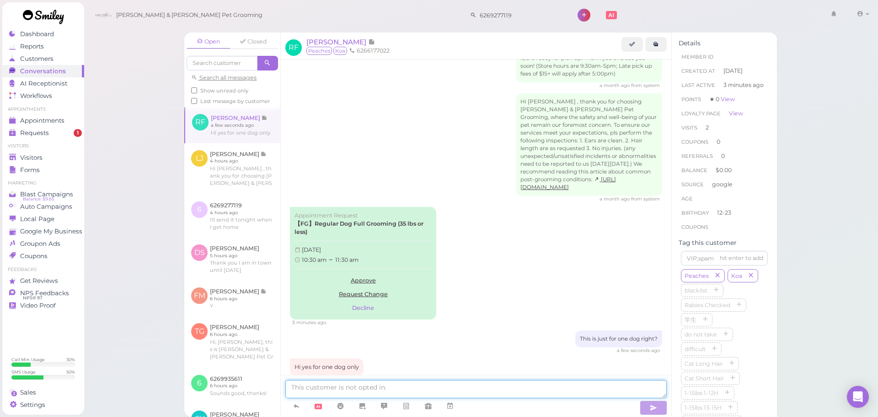
scroll to position [1463, 0]
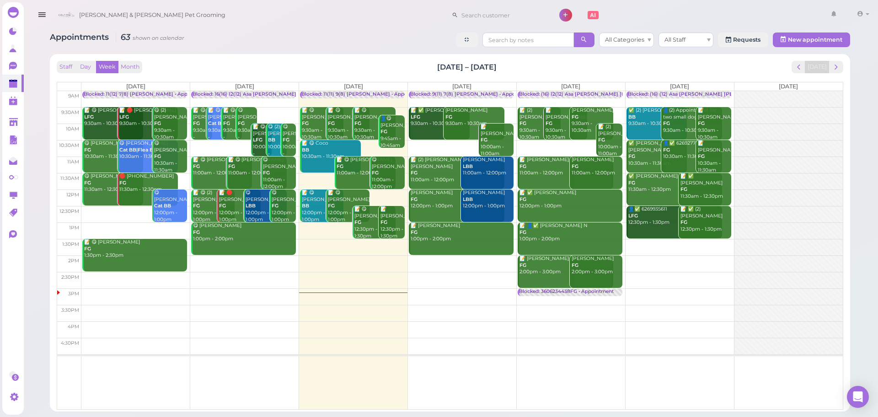
click at [698, 255] on td at bounding box center [461, 263] width 761 height 16
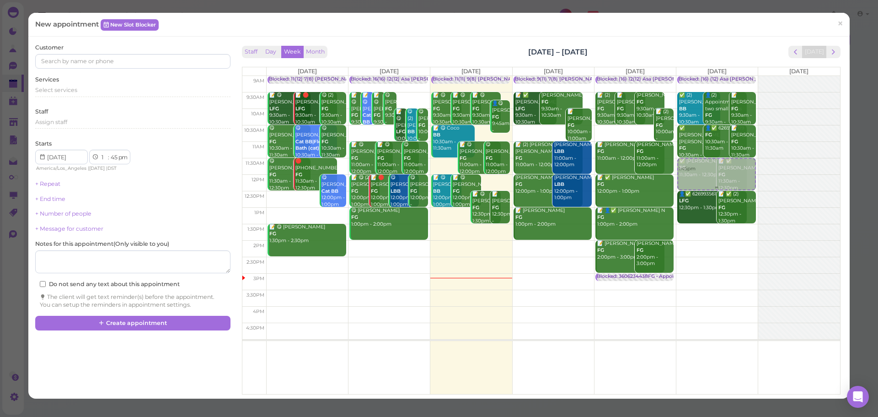
drag, startPoint x: 729, startPoint y: 247, endPoint x: 728, endPoint y: 166, distance: 80.9
click at [728, 76] on div "1:45pm Blocked: (16) (12) Asa [PERSON_NAME] [PERSON_NAME] • Appointment ✅ (2) […" at bounding box center [716, 76] width 81 height 0
select select "11"
select select "30"
select select "am"
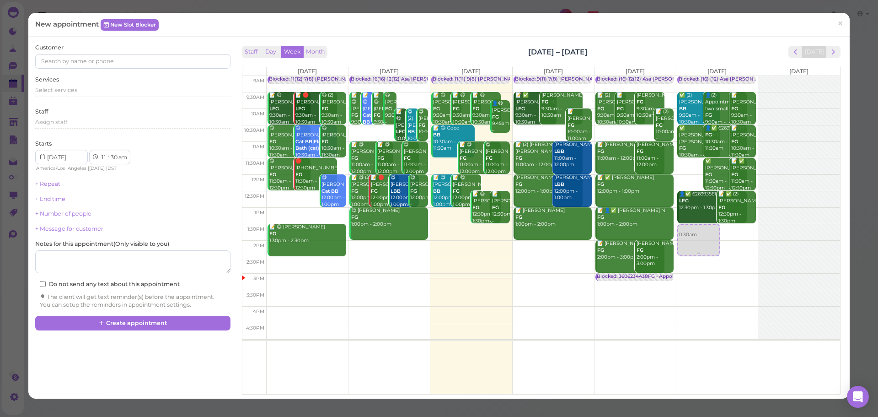
drag, startPoint x: 686, startPoint y: 182, endPoint x: 690, endPoint y: 241, distance: 59.1
click at [690, 76] on div "11:30am Blocked: (16) (12) Asa Helen Rebecca • Appointment ✅ (2) Matthew Chau B…" at bounding box center [716, 76] width 81 height 0
select select "1"
select select "pm"
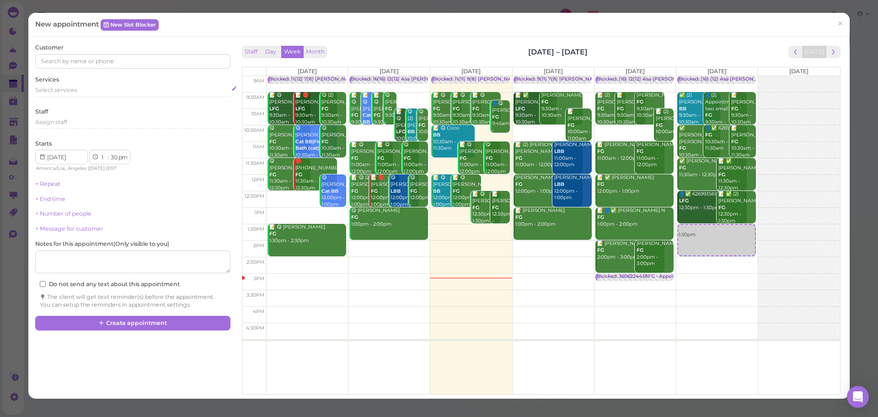
click at [97, 96] on div "Select services" at bounding box center [132, 91] width 195 height 11
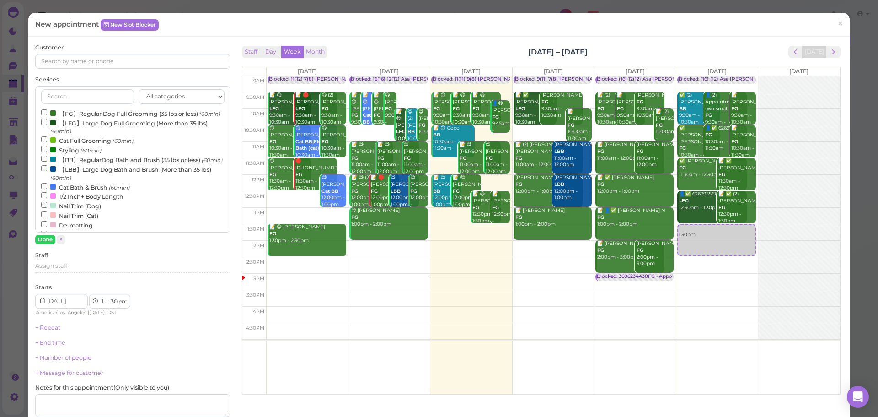
click at [75, 117] on label "【FG】Regular Dog Full Grooming (35 lbs or less) (60min)" at bounding box center [130, 113] width 179 height 10
click at [47, 115] on input "【FG】Regular Dog Full Grooming (35 lbs or less) (60min)" at bounding box center [44, 112] width 6 height 6
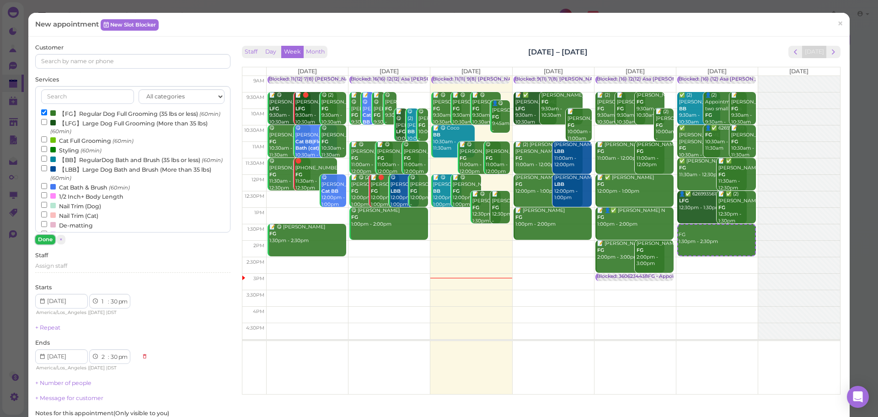
click at [47, 241] on button "Done" at bounding box center [45, 240] width 20 height 10
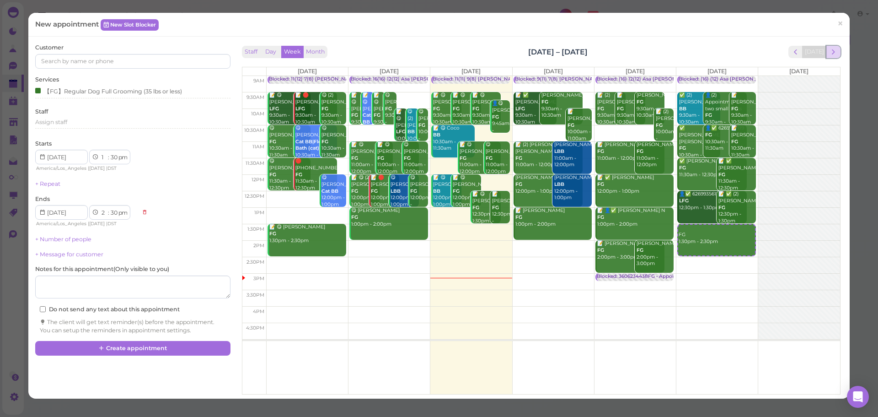
click at [829, 54] on span "next" at bounding box center [833, 52] width 9 height 9
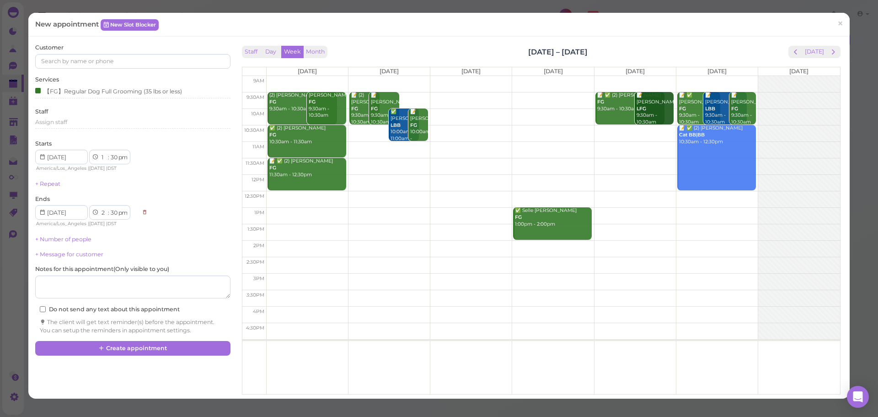
click at [306, 196] on td at bounding box center [552, 199] width 573 height 16
type input "2025-09-22"
select select "12"
select select "1"
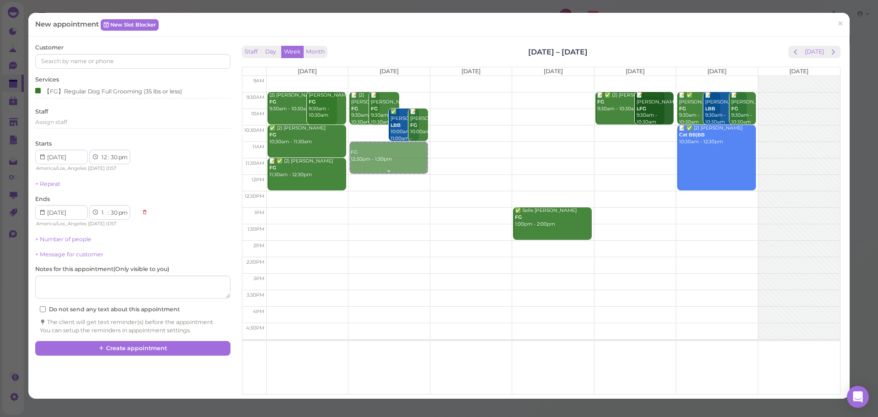
drag, startPoint x: 297, startPoint y: 205, endPoint x: 396, endPoint y: 160, distance: 109.1
click at [396, 76] on tr "(2) Bailey Carlin FG 9:30am - 10:30am Maria Sandoval FG 9:30am - 10:30am ✅ (2) …" at bounding box center [541, 76] width 598 height 0
type input "2025-09-23"
select select "11"
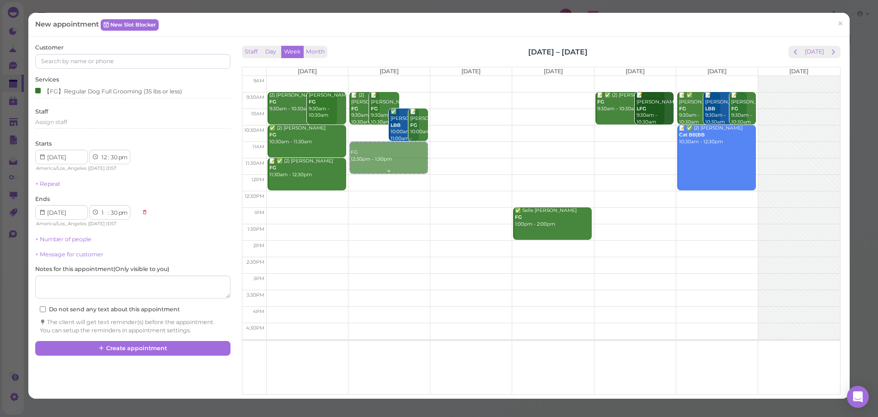
select select "00"
select select "am"
select select "12"
select select "00"
click at [815, 49] on button "[DATE]" at bounding box center [814, 52] width 25 height 12
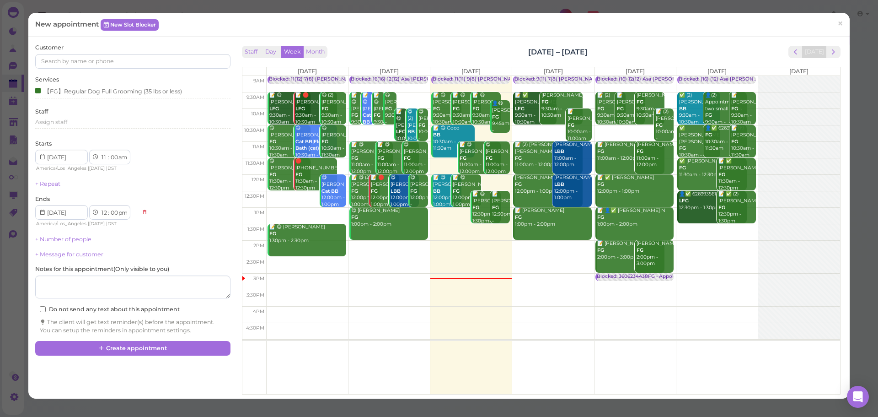
click at [697, 229] on td at bounding box center [552, 232] width 573 height 16
type input "2025-09-20"
select select "1"
select select "30"
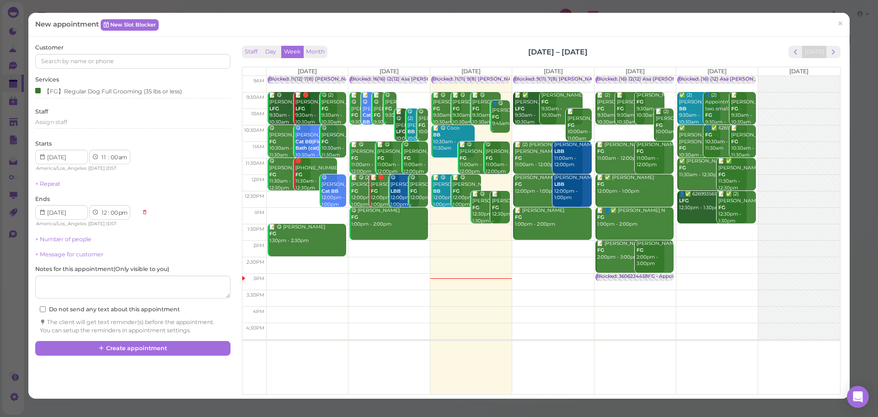
select select "pm"
select select "2"
select select "30"
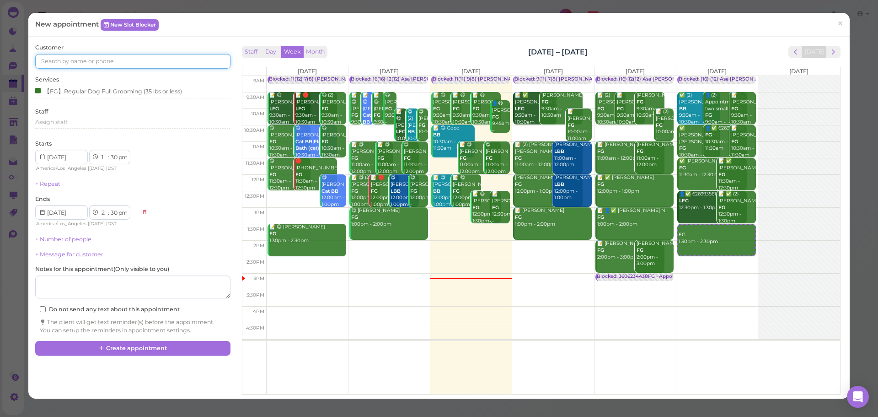
click at [174, 63] on input at bounding box center [132, 61] width 195 height 15
type input "3234800123"
click at [135, 75] on link "Kristen Camarena 3234800123" at bounding box center [121, 77] width 171 height 17
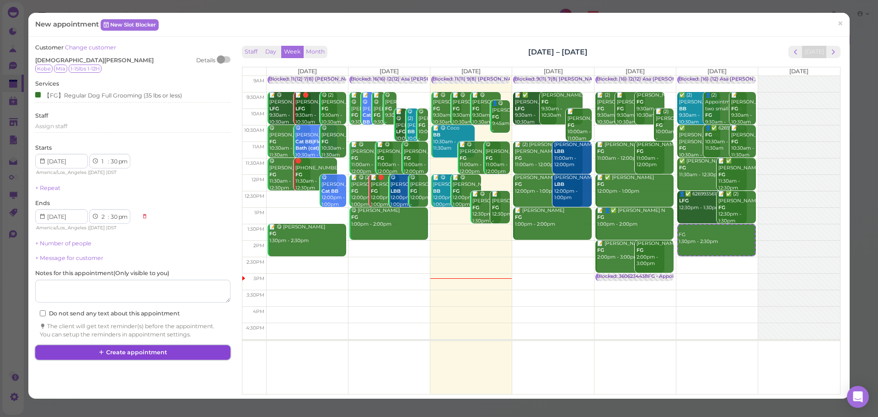
click at [102, 353] on icon at bounding box center [102, 351] width 6 height 7
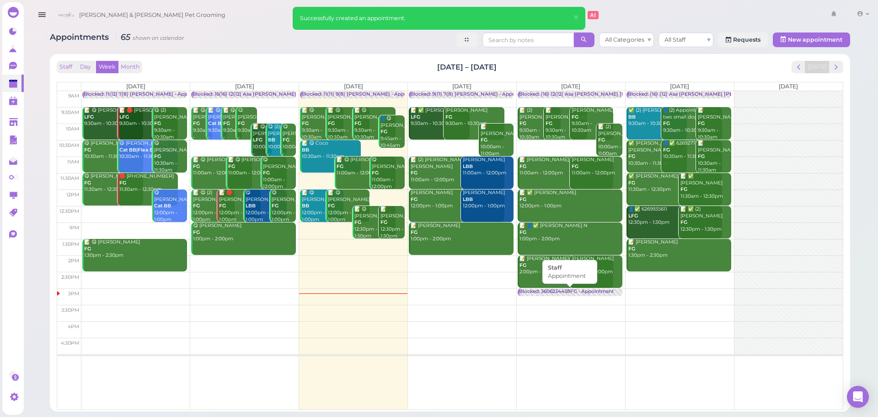
click at [564, 292] on div "Blocked: 3606234438FG • Appointment" at bounding box center [566, 291] width 95 height 7
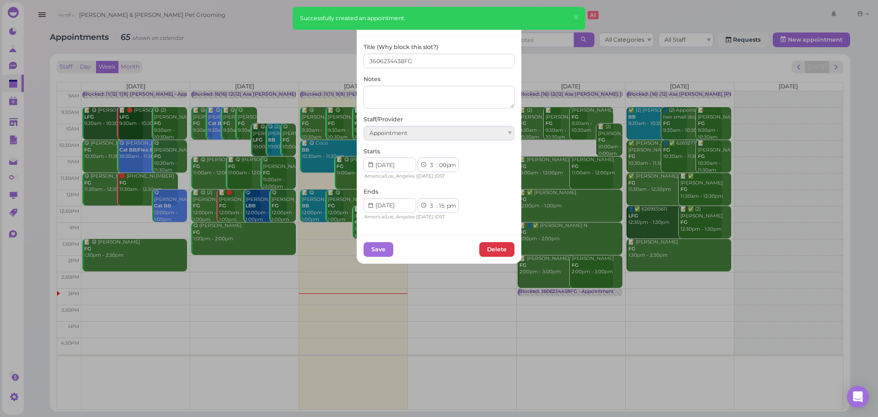
click at [514, 21] on link "×" at bounding box center [511, 23] width 17 height 21
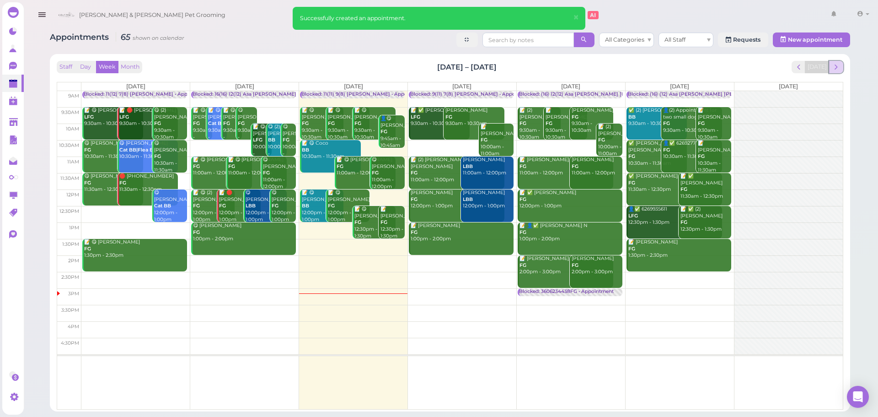
click at [836, 71] on button "next" at bounding box center [836, 67] width 14 height 12
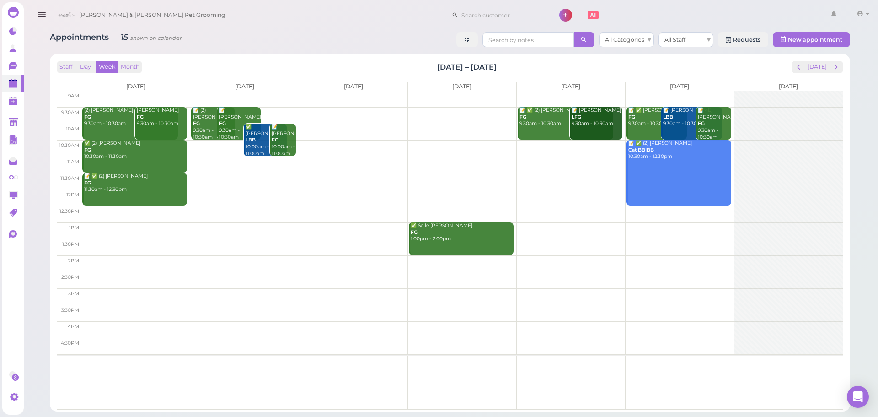
click at [206, 161] on td at bounding box center [461, 164] width 761 height 16
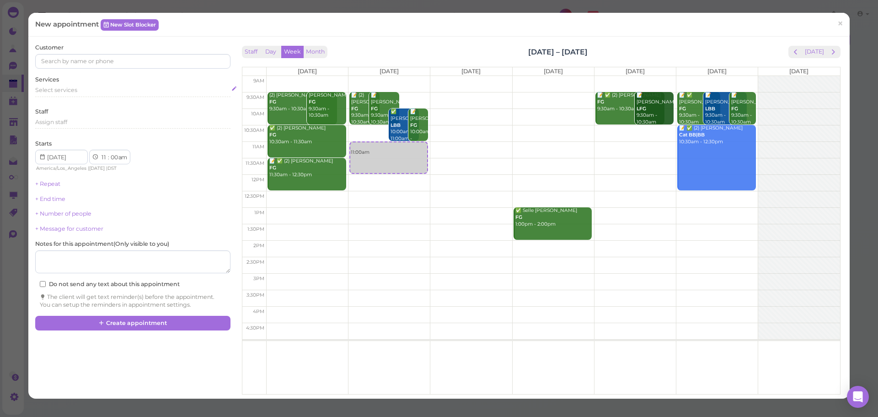
click at [103, 96] on div "Select services" at bounding box center [132, 91] width 195 height 11
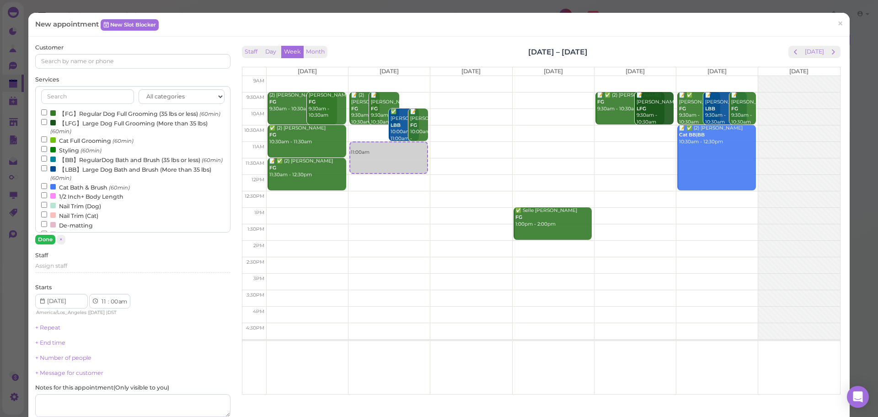
drag, startPoint x: 94, startPoint y: 118, endPoint x: 37, endPoint y: 243, distance: 137.1
click at [94, 118] on label "【FG】Regular Dog Full Grooming (35 lbs or less) (60min)" at bounding box center [130, 113] width 179 height 10
click at [47, 115] on input "【FG】Regular Dog Full Grooming (35 lbs or less) (60min)" at bounding box center [44, 112] width 6 height 6
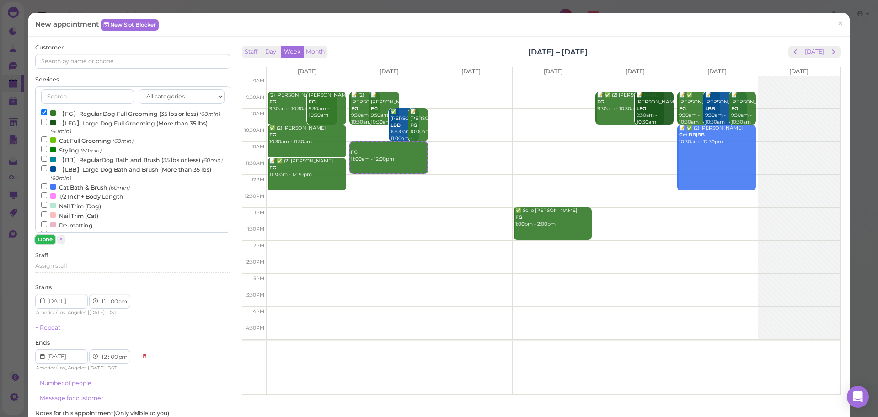
click at [48, 241] on button "Done" at bounding box center [45, 240] width 20 height 10
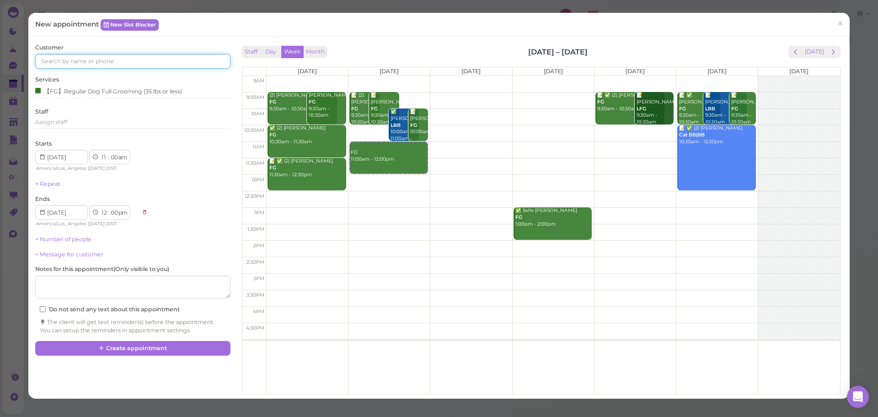
click at [112, 55] on input at bounding box center [132, 61] width 195 height 15
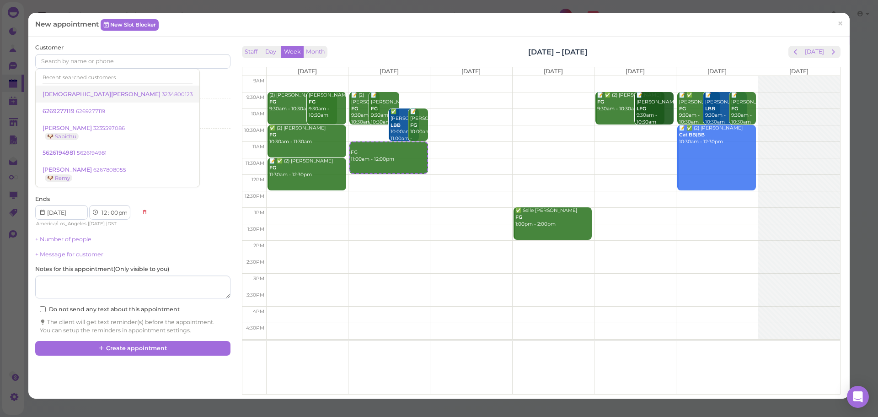
click at [109, 99] on link "Kristen Camarena 3234800123" at bounding box center [118, 94] width 164 height 17
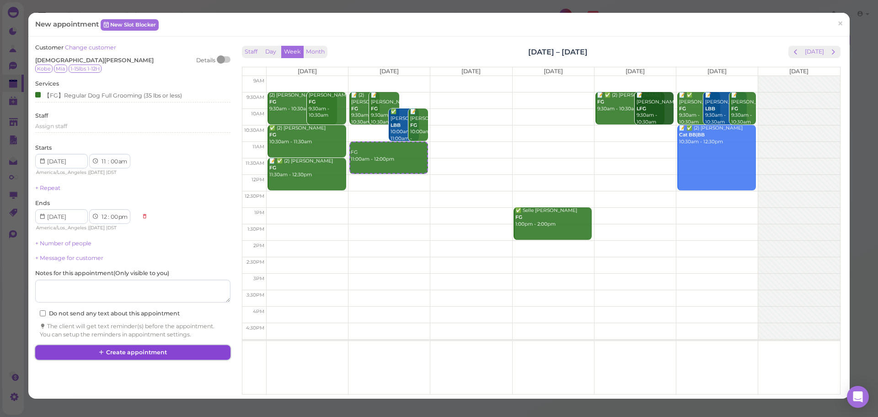
click at [136, 349] on button "Create appointment" at bounding box center [132, 352] width 195 height 15
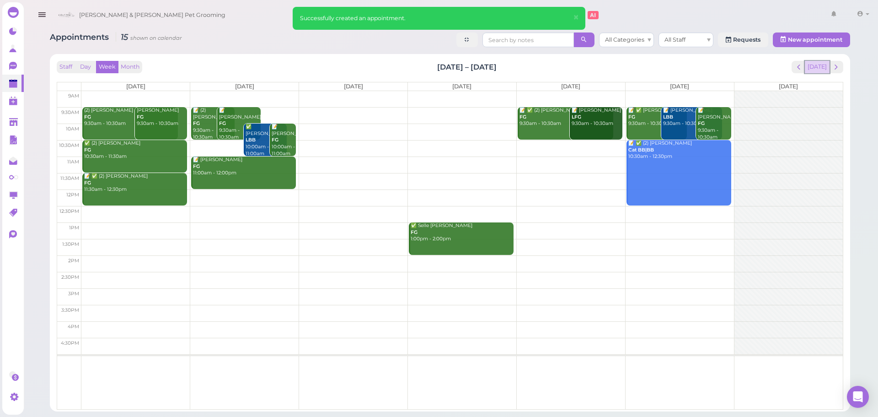
click at [824, 67] on button "[DATE]" at bounding box center [817, 67] width 25 height 12
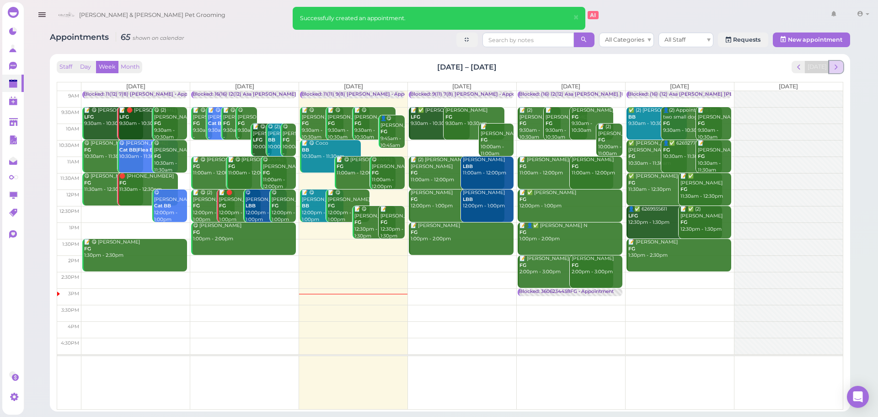
click at [836, 72] on button "next" at bounding box center [836, 67] width 14 height 12
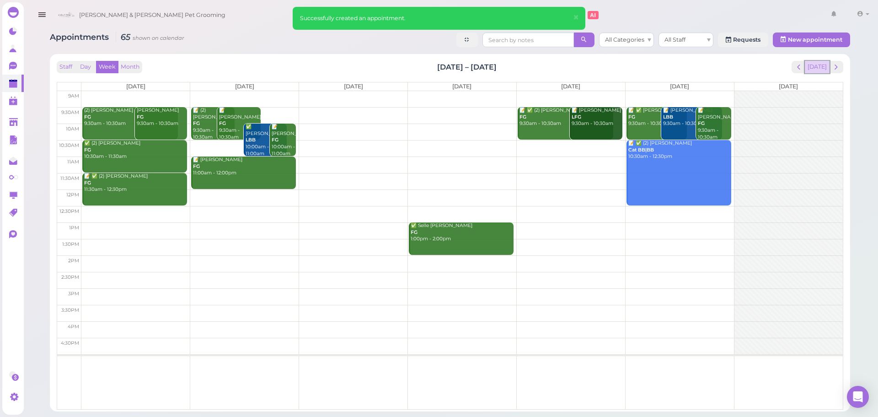
click at [817, 70] on button "[DATE]" at bounding box center [817, 67] width 25 height 12
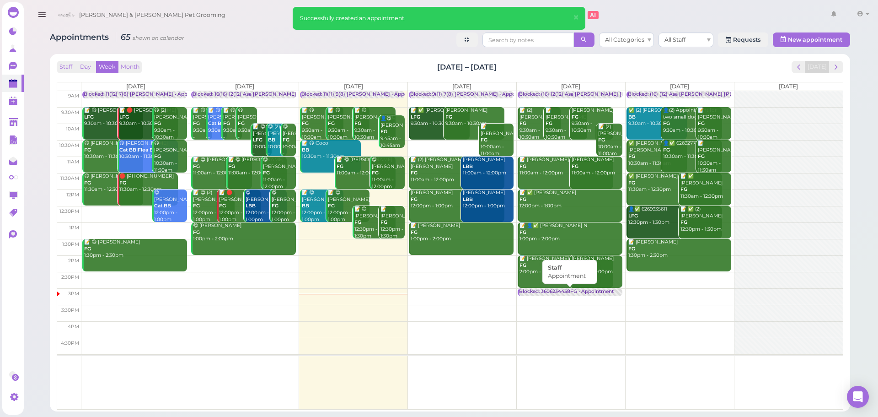
click at [541, 291] on div "Blocked: 3606234438FG • Appointment" at bounding box center [566, 291] width 95 height 7
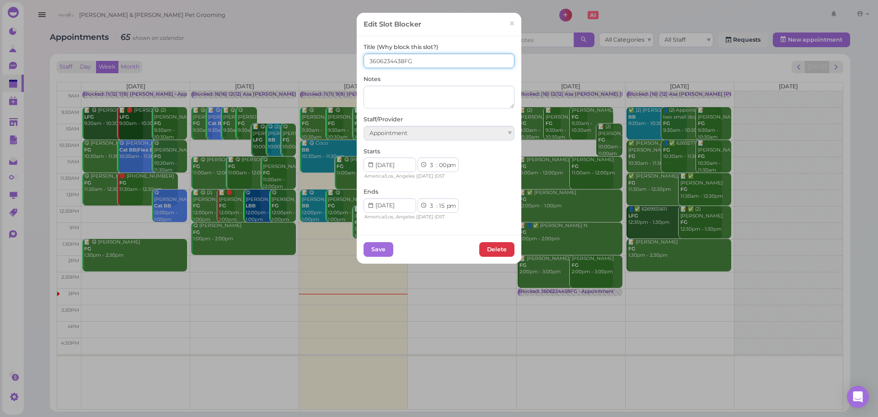
drag, startPoint x: 401, startPoint y: 62, endPoint x: 345, endPoint y: 66, distance: 56.4
click at [347, 66] on div "Edit Slot Blocker × Title (Why block this slot?) 3606234438FG Notes Staff/Provi…" at bounding box center [439, 208] width 878 height 417
click at [503, 22] on link "×" at bounding box center [511, 23] width 17 height 21
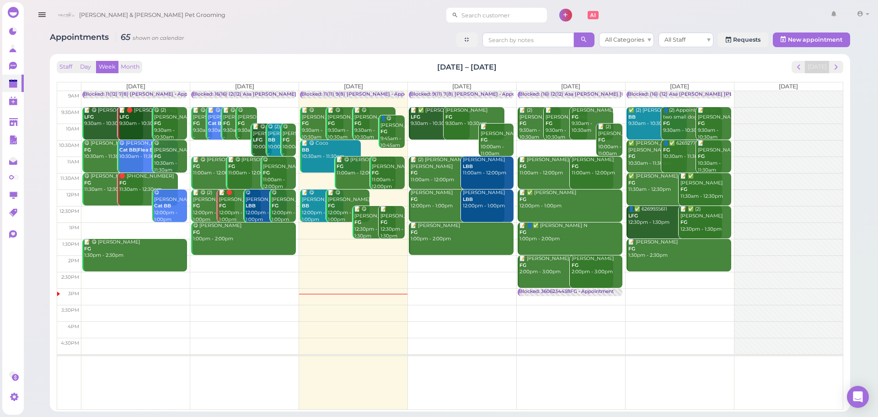
click at [458, 15] on input at bounding box center [502, 15] width 89 height 15
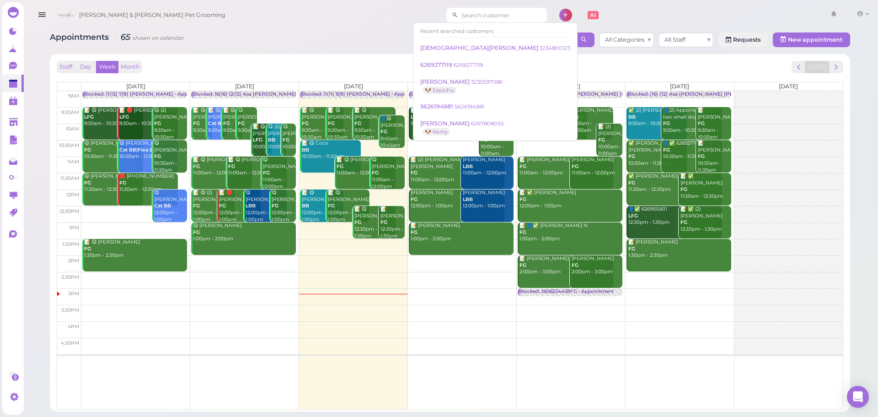
paste input "3606234438"
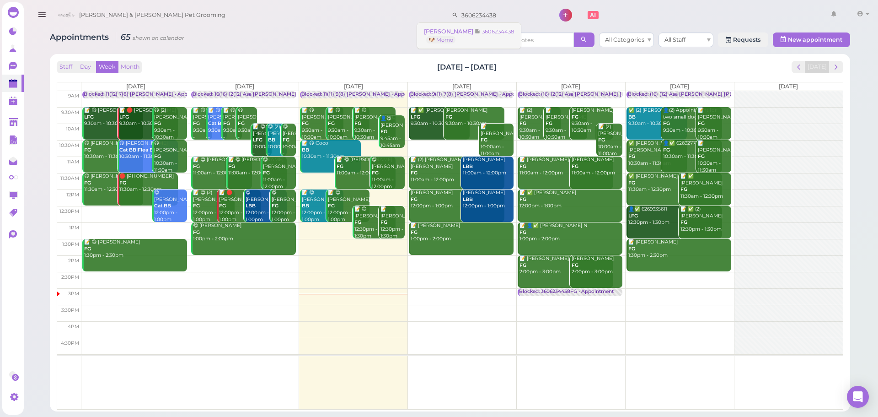
type input "3606234438"
click at [492, 27] on link "Sylvia Wong 3606234438 🐶 Momo" at bounding box center [469, 36] width 104 height 26
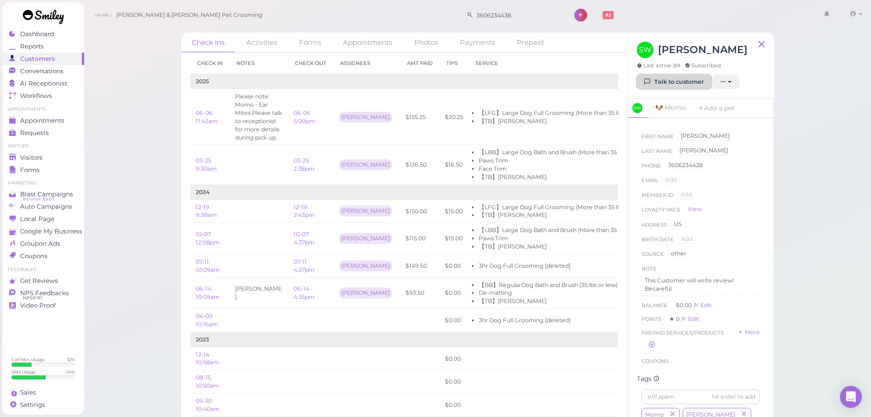
click at [671, 83] on link "Talk to customer" at bounding box center [674, 82] width 75 height 15
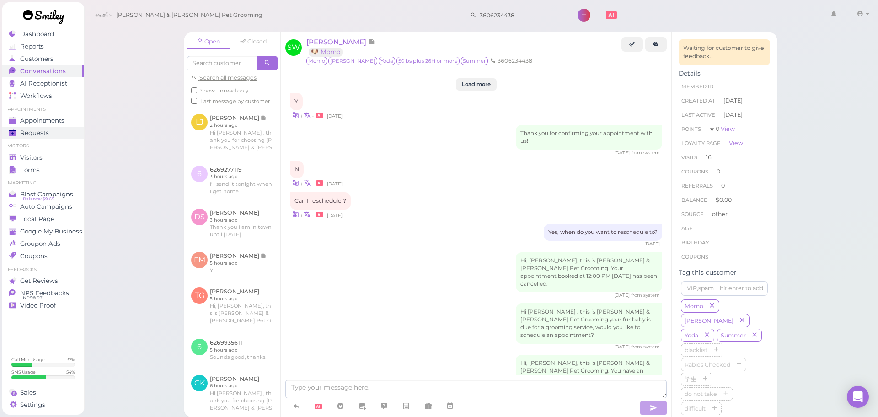
scroll to position [1198, 0]
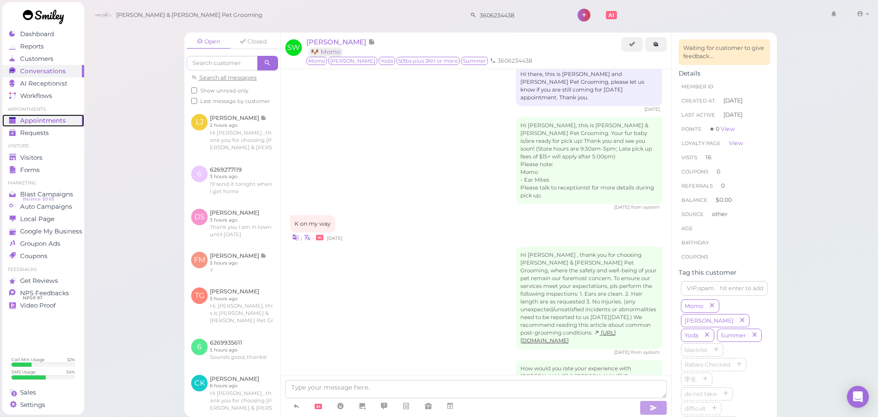
click at [66, 123] on div "Appointments" at bounding box center [42, 121] width 66 height 8
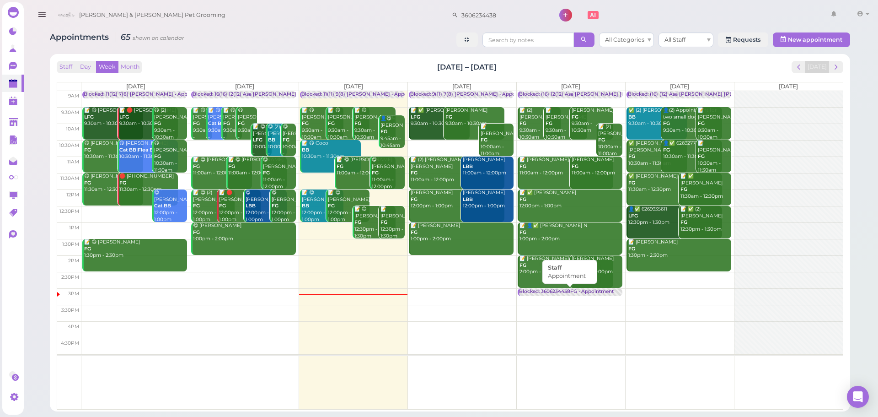
click at [582, 291] on div "Blocked: 3606234438FG • Appointment" at bounding box center [566, 291] width 95 height 7
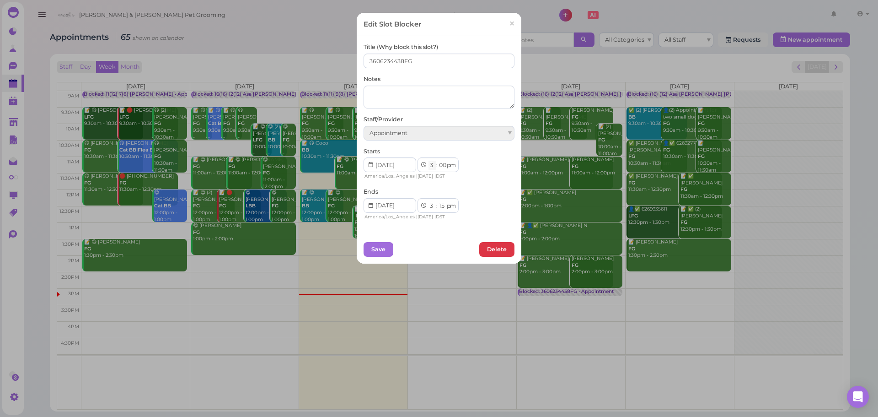
click at [431, 166] on select "1 2 3 4 5 6 7 8 9 10 11 12" at bounding box center [432, 166] width 8 height 10
select select "4"
click at [428, 161] on select "1 2 3 4 5 6 7 8 9 10 11 12" at bounding box center [432, 166] width 8 height 10
click at [428, 204] on select "1 2 3 4 5 6 7 8 9 10 11 12" at bounding box center [432, 206] width 8 height 10
select select "4"
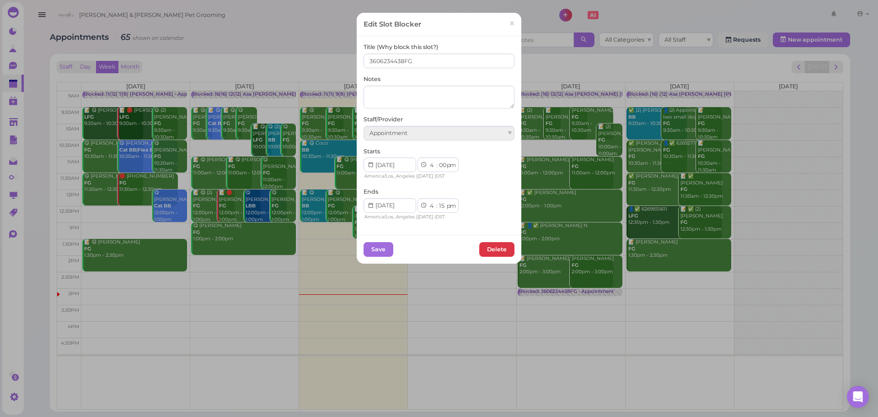
click at [428, 201] on select "1 2 3 4 5 6 7 8 9 10 11 12" at bounding box center [432, 206] width 8 height 10
click at [401, 59] on input "3606234438FG" at bounding box center [439, 61] width 151 height 15
type input "3606234438 Large dog FG"
click at [377, 246] on button "Save" at bounding box center [379, 249] width 30 height 15
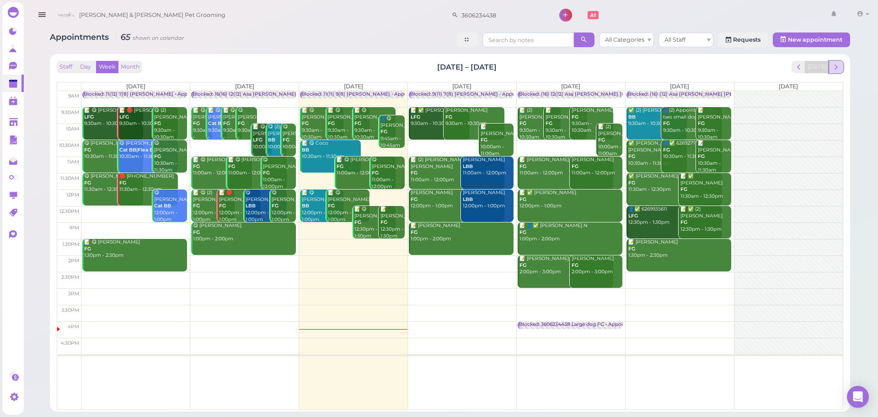
click at [838, 66] on span "next" at bounding box center [836, 67] width 9 height 9
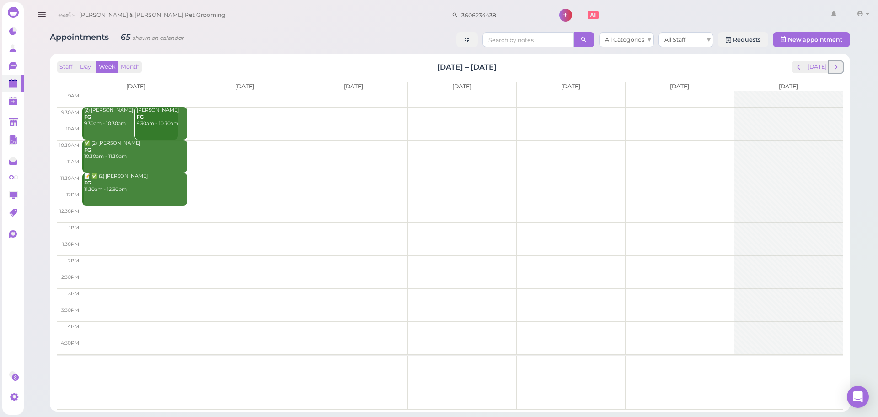
click at [838, 66] on span "next" at bounding box center [836, 67] width 9 height 9
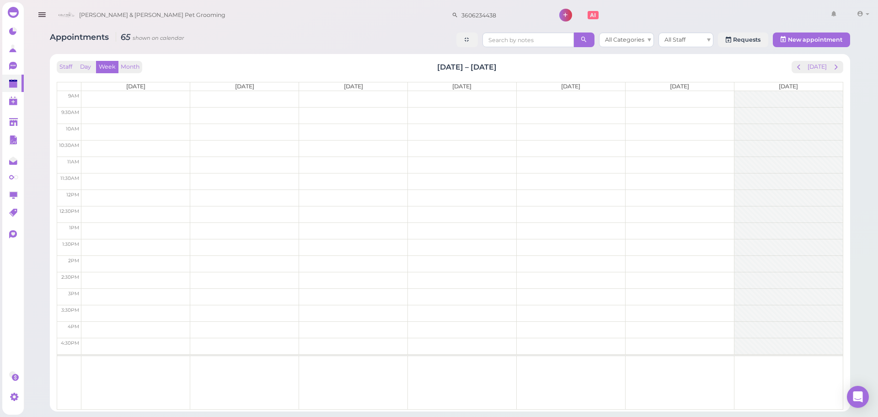
click at [838, 66] on span "next" at bounding box center [836, 67] width 9 height 9
click at [353, 50] on div "Appointments 65 shown on calendar All Categories All Staff Requests New appoint…" at bounding box center [449, 218] width 823 height 385
click at [342, 177] on td at bounding box center [461, 181] width 761 height 16
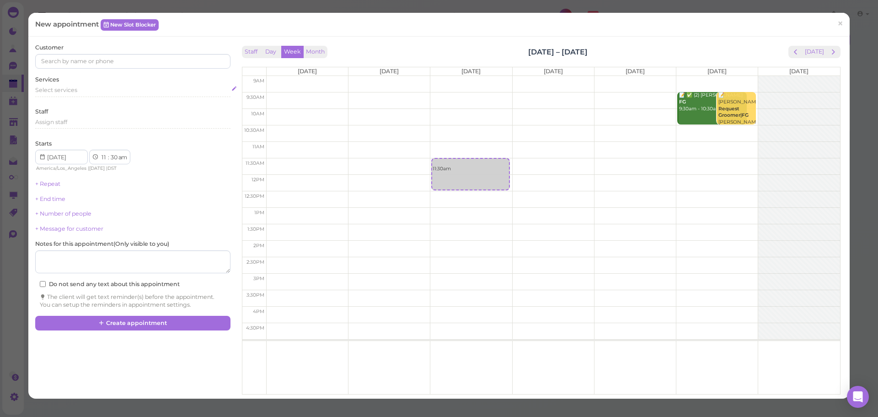
click at [118, 92] on div "Select services" at bounding box center [132, 90] width 195 height 8
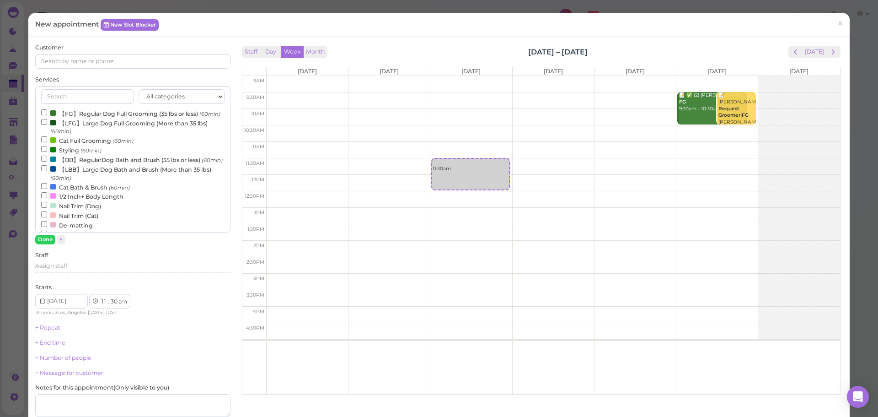
click at [88, 164] on label "【BB】RegularDog Bath and Brush (35 lbs or less) (60min)" at bounding box center [132, 160] width 182 height 10
click at [47, 161] on input "【BB】RegularDog Bath and Brush (35 lbs or less) (60min)" at bounding box center [44, 158] width 6 height 6
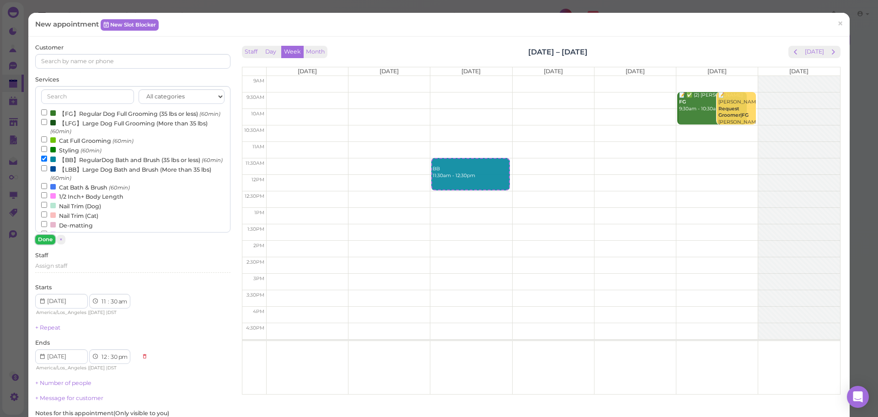
click at [48, 240] on button "Done" at bounding box center [45, 240] width 20 height 10
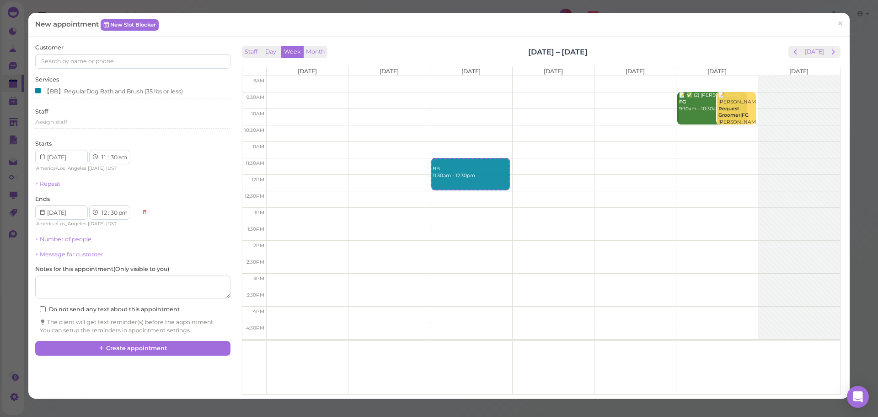
click at [129, 69] on div "Customer Services 【BB】RegularDog Bath and Brush (35 lbs or less) Staff Assign s…" at bounding box center [132, 188] width 195 height 290
click at [129, 68] on input at bounding box center [132, 61] width 195 height 15
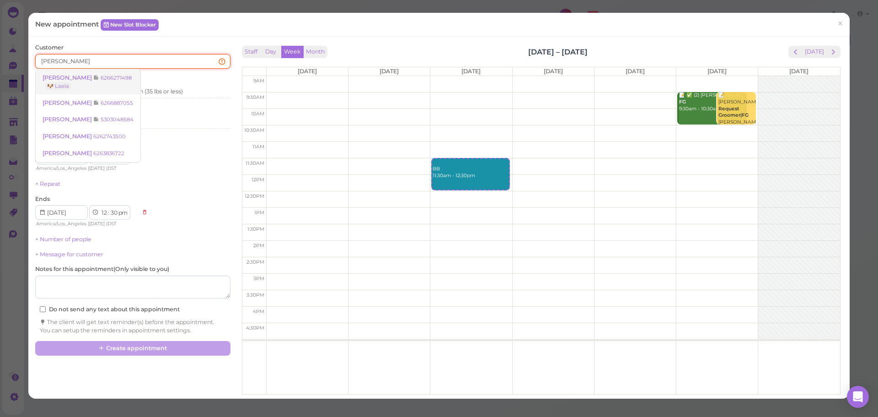
type input "elva"
click at [98, 72] on link "Elva Martinez 6266271498 🐶 Laela" at bounding box center [88, 82] width 105 height 26
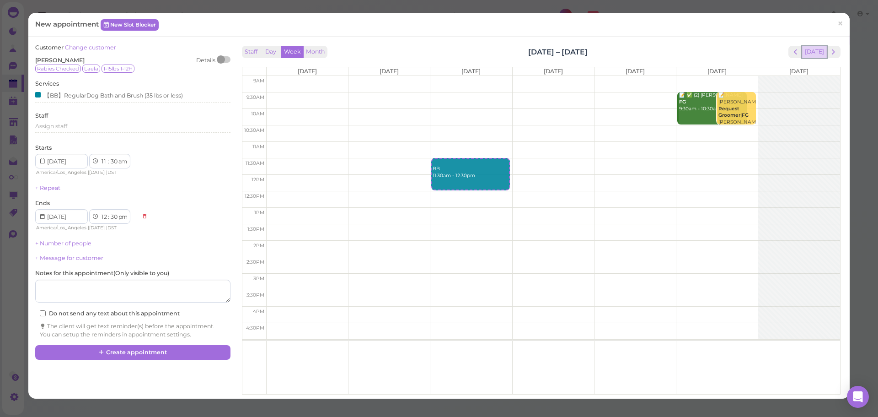
click at [812, 52] on button "[DATE]" at bounding box center [814, 52] width 25 height 12
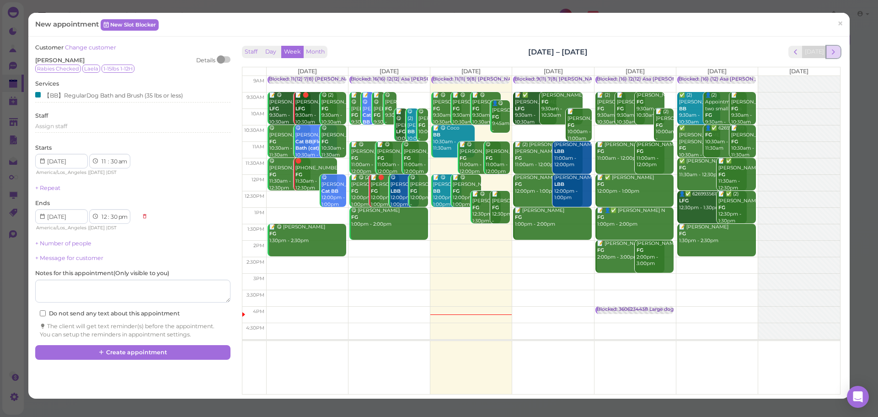
click at [832, 53] on button "next" at bounding box center [833, 52] width 14 height 12
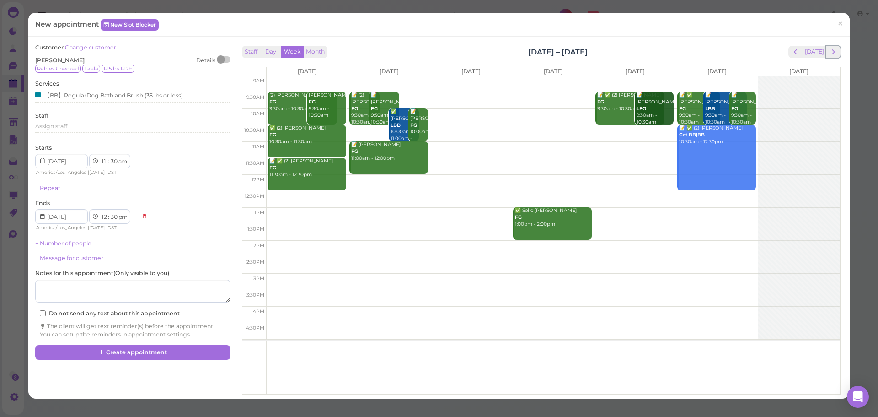
click at [832, 53] on button "next" at bounding box center [833, 52] width 14 height 12
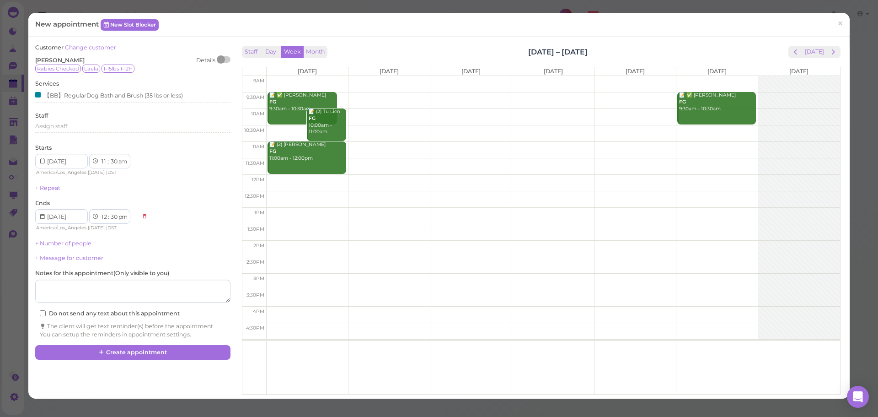
click at [832, 53] on button "next" at bounding box center [833, 52] width 14 height 12
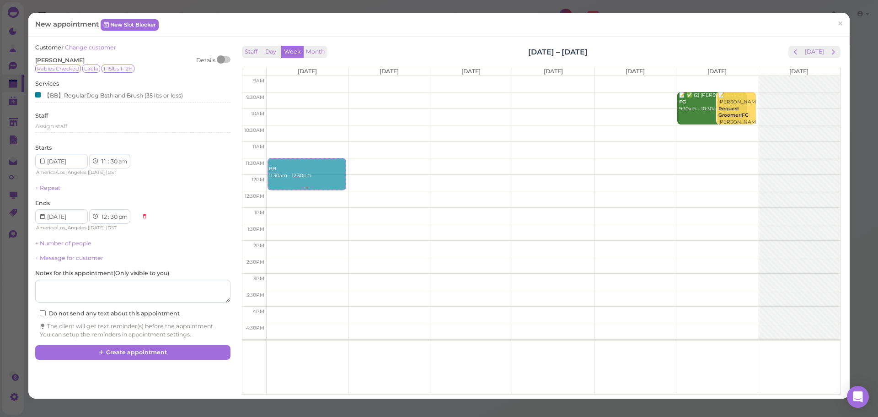
drag, startPoint x: 471, startPoint y: 167, endPoint x: 324, endPoint y: 173, distance: 147.8
click at [324, 76] on tr "BB 11:30am - 12:30pm BB 11:30am - 12:30pm 📝 ✅ (2) Stephanie Portillo FG 9:30am …" at bounding box center [541, 76] width 598 height 0
type input "2025-10-06"
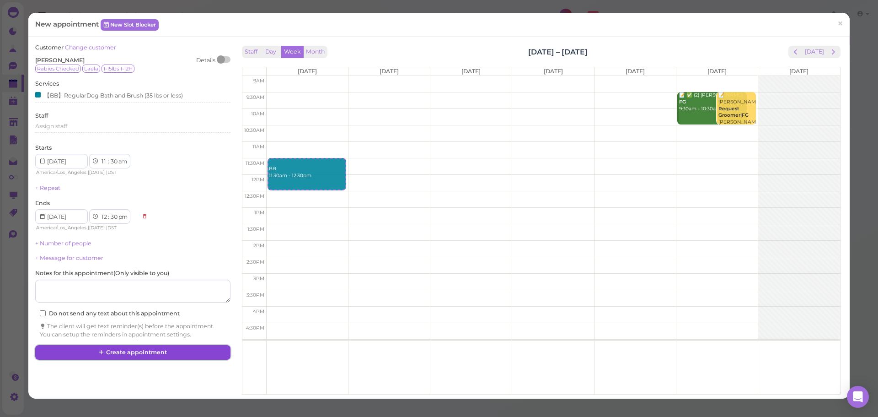
click at [120, 348] on button "Create appointment" at bounding box center [132, 352] width 195 height 15
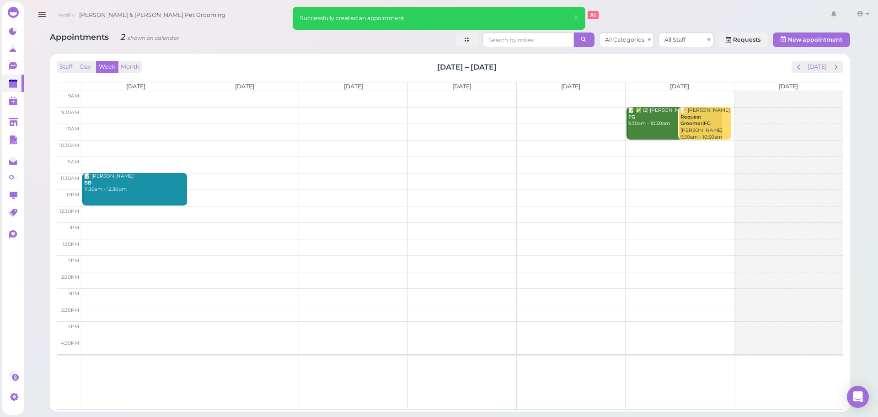
click at [508, 65] on div "Staff Day Week Month Oct 6 – 12, 2025 Today" at bounding box center [450, 67] width 786 height 12
drag, startPoint x: 508, startPoint y: 65, endPoint x: 423, endPoint y: 56, distance: 86.0
click at [423, 56] on div "Staff Day Week Month Oct 6 – 12, 2025 Today Mon 10/6 Tue 10/7 Wed 10/8 Thu 10/9…" at bounding box center [450, 232] width 800 height 357
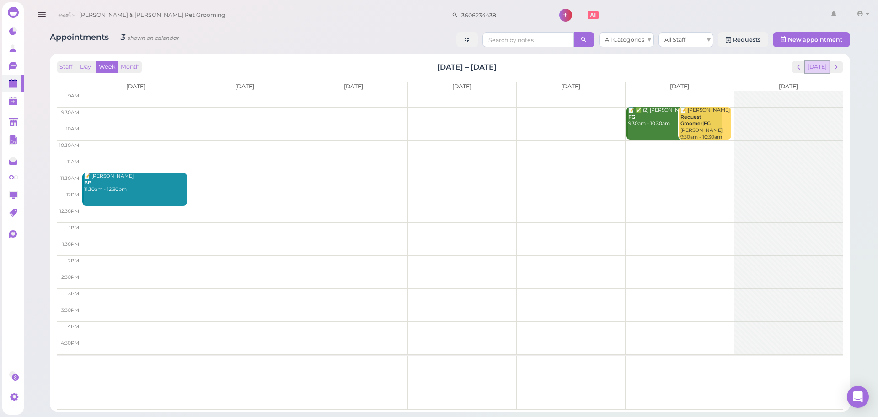
click at [817, 64] on button "[DATE]" at bounding box center [817, 67] width 25 height 12
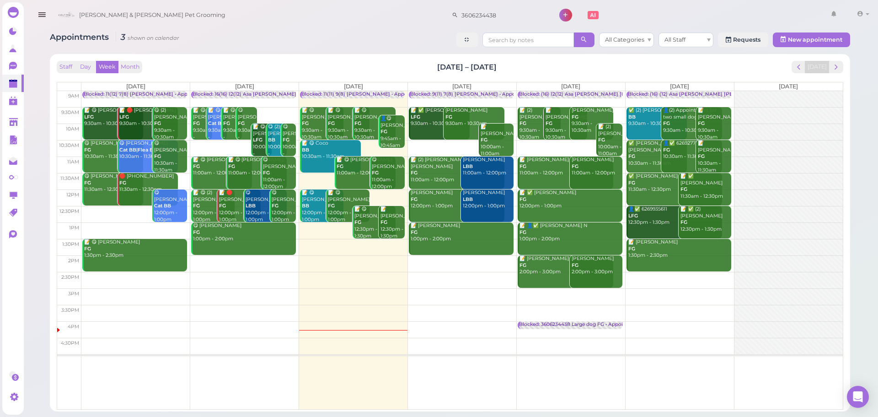
drag, startPoint x: 519, startPoint y: 69, endPoint x: 402, endPoint y: 61, distance: 117.3
click at [402, 61] on div "Staff Day Week Month Sep 15 – 21, 2025 Today" at bounding box center [450, 67] width 786 height 12
drag, startPoint x: 414, startPoint y: 71, endPoint x: 529, endPoint y: 76, distance: 115.3
click at [529, 76] on div "Staff Day Week Month Sep 15 – 21, 2025 Today Mon 9/15 Tue 9/16 Wed 9/17 Thu 9/1…" at bounding box center [450, 235] width 786 height 348
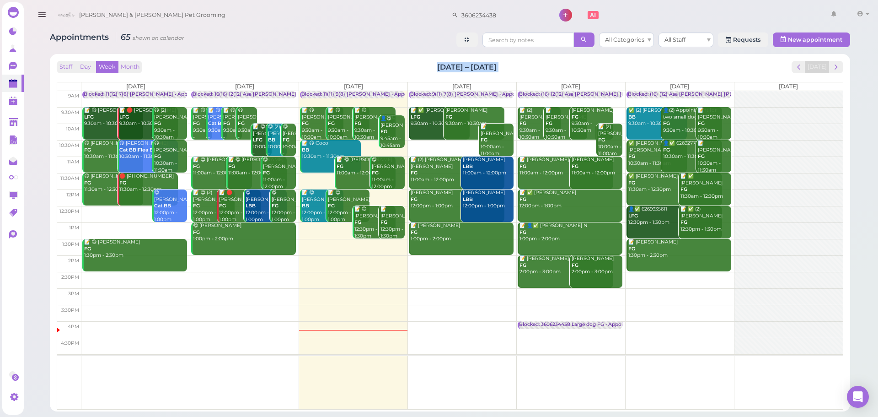
click at [531, 67] on div "Staff Day Week Month Sep 15 – 21, 2025 Today" at bounding box center [450, 67] width 786 height 12
click at [831, 64] on button "next" at bounding box center [836, 67] width 14 height 12
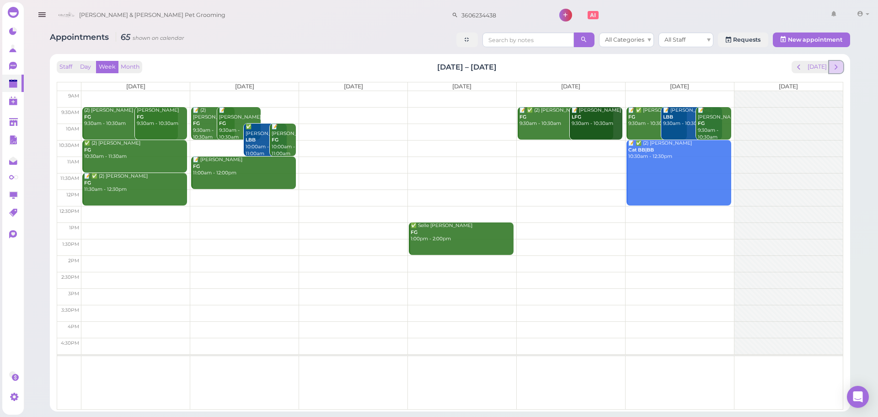
click at [837, 68] on span "next" at bounding box center [836, 67] width 9 height 9
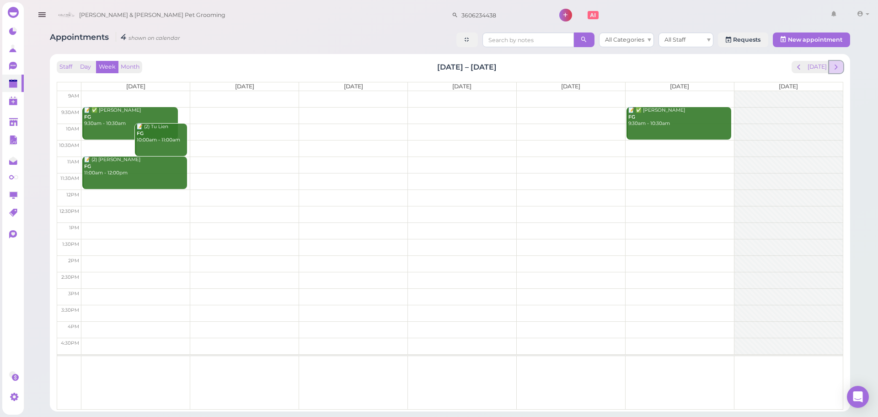
click at [837, 68] on span "next" at bounding box center [836, 67] width 9 height 9
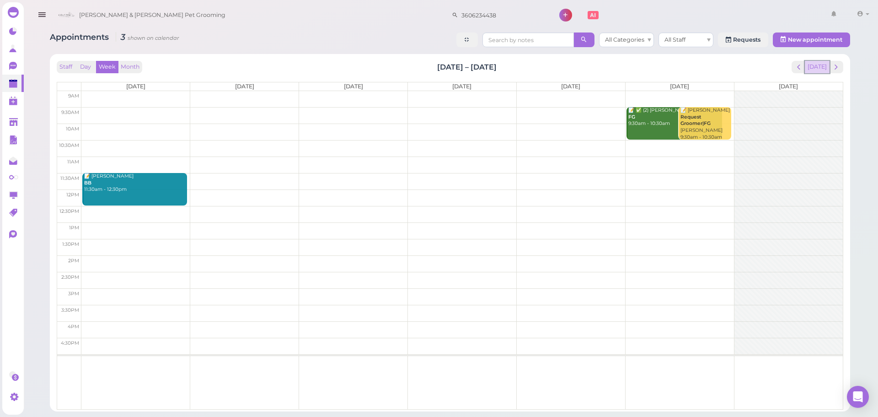
click at [813, 69] on button "[DATE]" at bounding box center [817, 67] width 25 height 12
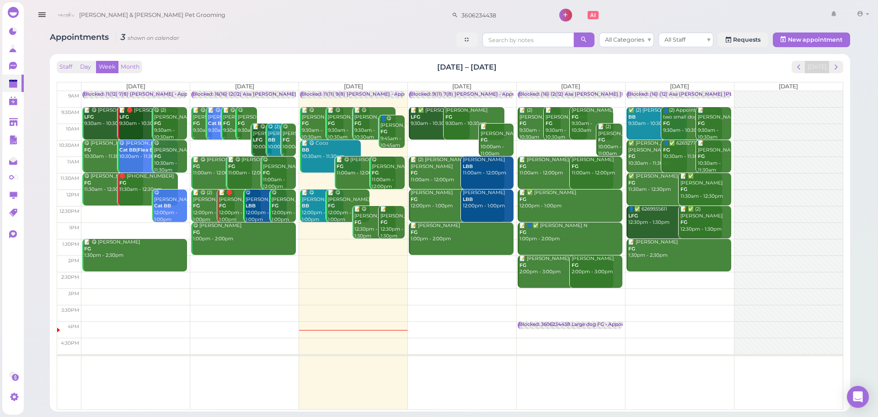
drag, startPoint x: 573, startPoint y: 59, endPoint x: 377, endPoint y: 67, distance: 196.3
click at [377, 67] on div "Staff Day Week Month Sep 15 – 21, 2025 Today Mon 9/15 Tue 9/16 Wed 9/17 Thu 9/1…" at bounding box center [449, 233] width 791 height 348
click at [377, 63] on div "Staff Day Week Month Sep 15 – 21, 2025 Today" at bounding box center [450, 67] width 786 height 12
click at [833, 65] on span "next" at bounding box center [836, 67] width 9 height 9
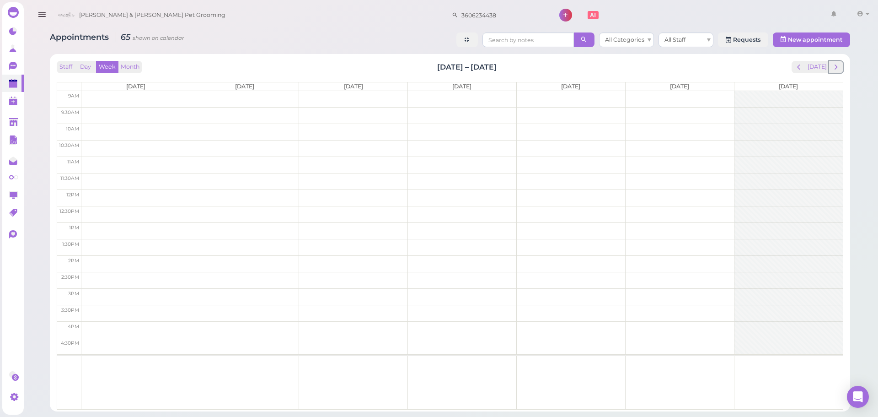
click at [833, 65] on span "next" at bounding box center [836, 67] width 9 height 9
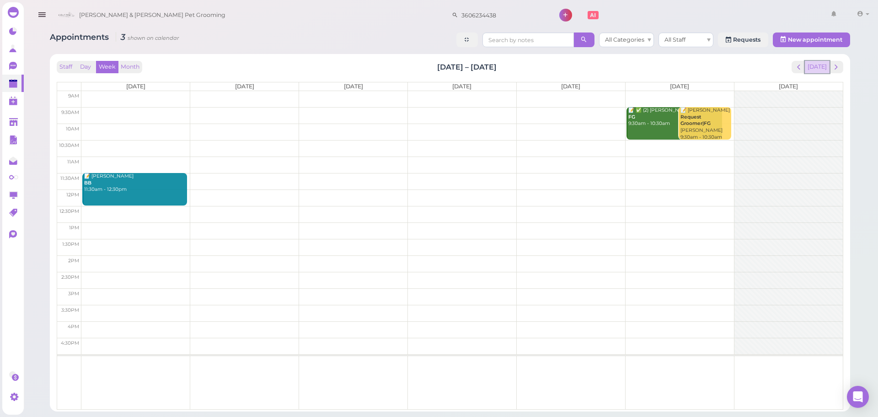
click at [816, 63] on button "[DATE]" at bounding box center [817, 67] width 25 height 12
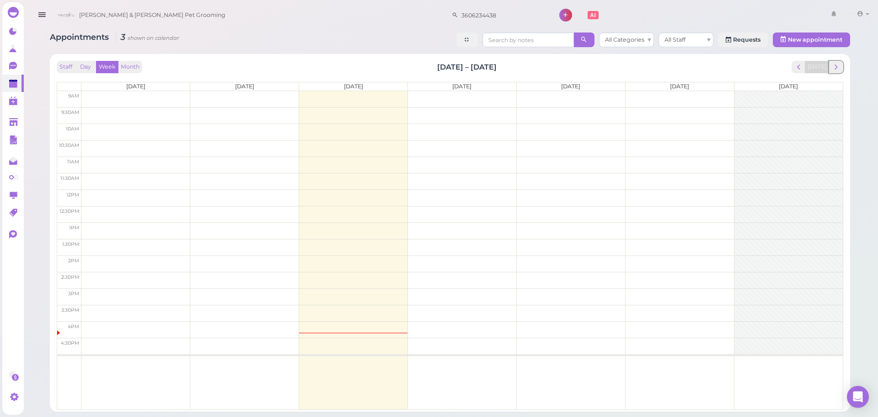
click at [839, 64] on span "next" at bounding box center [836, 67] width 9 height 9
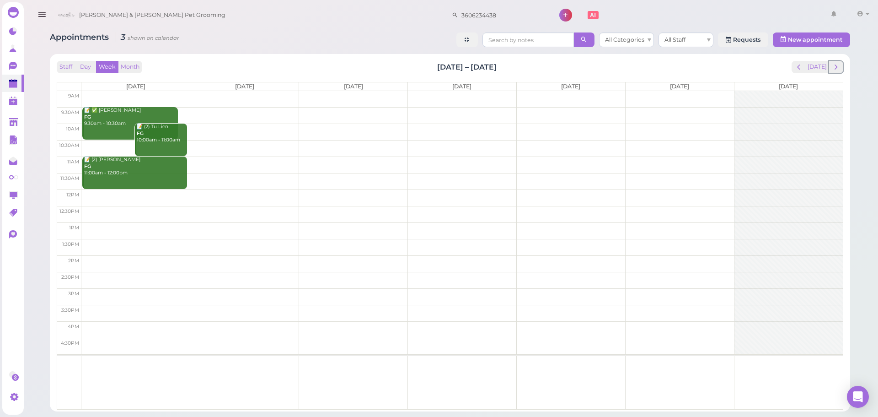
click at [839, 64] on span "next" at bounding box center [836, 67] width 9 height 9
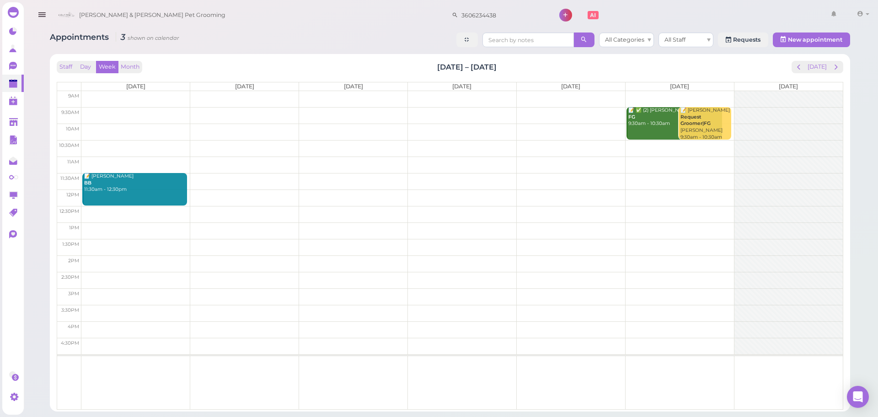
drag, startPoint x: 547, startPoint y: 67, endPoint x: 417, endPoint y: 67, distance: 130.3
click at [417, 67] on div "Staff Day Week Month Oct 6 – 12, 2025 Today" at bounding box center [450, 67] width 786 height 12
drag, startPoint x: 417, startPoint y: 67, endPoint x: 492, endPoint y: 68, distance: 75.9
click at [492, 68] on div "Staff Day Week Month Oct 6 – 12, 2025 Today" at bounding box center [450, 67] width 786 height 12
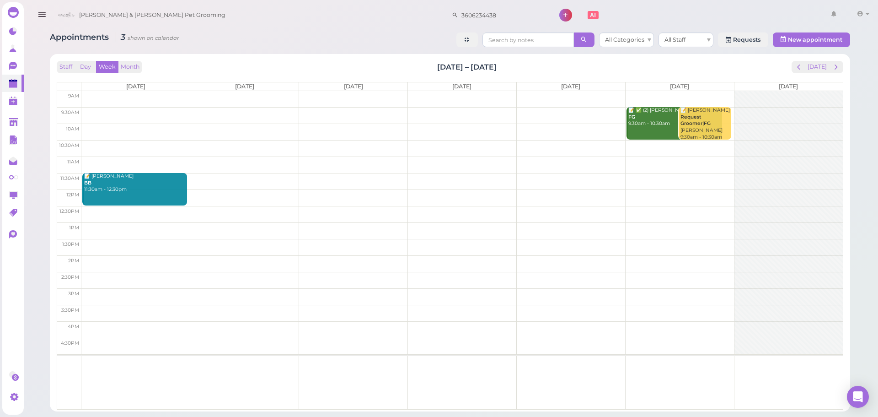
click at [499, 67] on div "Staff Day Week Month Oct 6 – 12, 2025 Today" at bounding box center [450, 67] width 786 height 12
drag, startPoint x: 499, startPoint y: 67, endPoint x: 425, endPoint y: 61, distance: 74.3
click at [425, 61] on div "Staff Day Week Month Oct 6 – 12, 2025 Today" at bounding box center [450, 67] width 786 height 12
drag, startPoint x: 425, startPoint y: 61, endPoint x: 494, endPoint y: 60, distance: 69.1
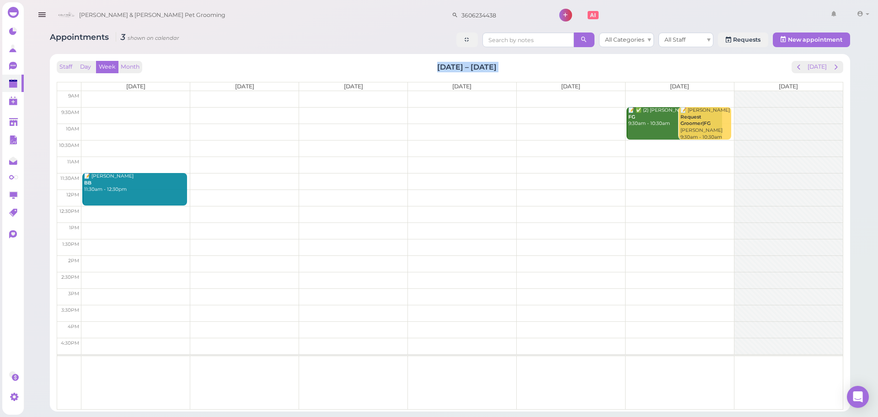
click at [494, 61] on div "Staff Day Week Month Oct 6 – 12, 2025 Today" at bounding box center [450, 67] width 786 height 12
drag, startPoint x: 495, startPoint y: 65, endPoint x: 442, endPoint y: 67, distance: 53.1
click at [442, 67] on h2 "Oct 6 – 12, 2025" at bounding box center [466, 67] width 59 height 11
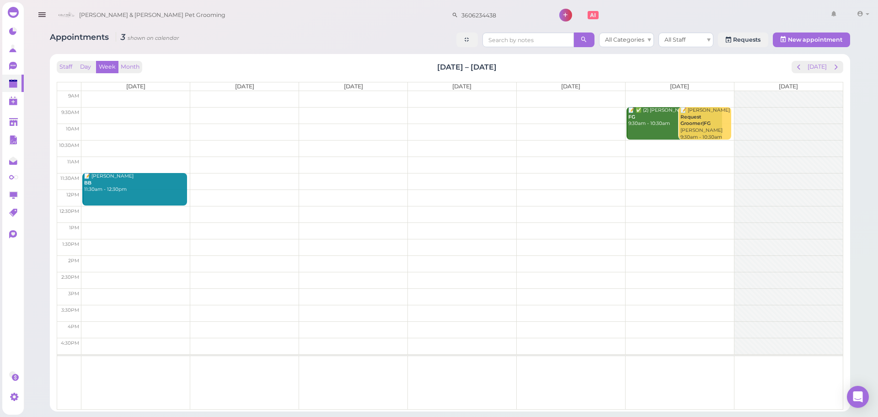
drag, startPoint x: 435, startPoint y: 67, endPoint x: 522, endPoint y: 64, distance: 86.9
click at [522, 64] on div "Staff Day Week Month Oct 6 – 12, 2025 Today" at bounding box center [450, 67] width 786 height 12
drag, startPoint x: 522, startPoint y: 64, endPoint x: 416, endPoint y: 61, distance: 106.1
click at [416, 61] on div "Staff Day Week Month Oct 6 – 12, 2025 Today" at bounding box center [450, 67] width 786 height 12
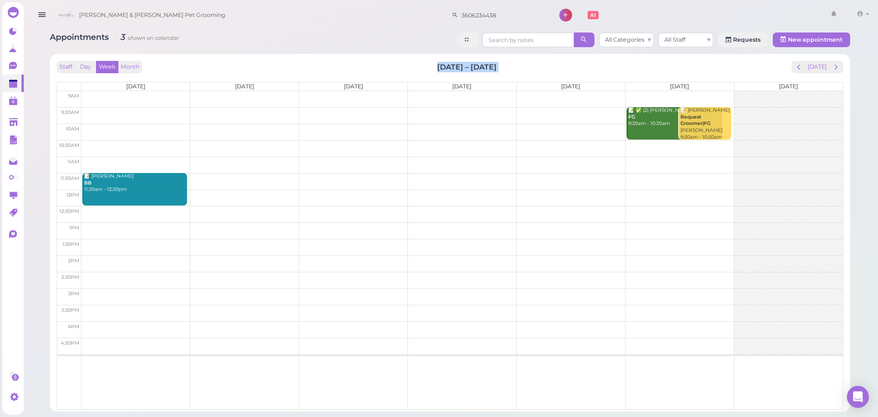
click at [415, 61] on div "Staff Day Week Month Oct 6 – 12, 2025 Today" at bounding box center [450, 67] width 786 height 12
drag, startPoint x: 415, startPoint y: 61, endPoint x: 530, endPoint y: 62, distance: 115.2
click at [530, 62] on div "Staff Day Week Month Oct 6 – 12, 2025 Today" at bounding box center [450, 67] width 786 height 12
click at [503, 65] on div "Staff Day Week Month Oct 6 – 12, 2025 Today" at bounding box center [450, 67] width 786 height 12
click at [817, 64] on button "[DATE]" at bounding box center [817, 67] width 25 height 12
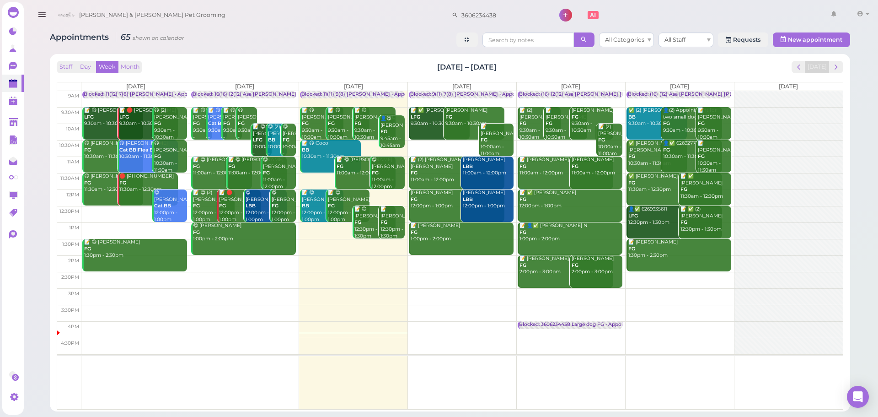
drag, startPoint x: 425, startPoint y: 67, endPoint x: 542, endPoint y: 71, distance: 117.1
click at [542, 71] on div "Staff Day Week Month Sep 15 – 21, 2025 Today" at bounding box center [450, 67] width 786 height 12
drag, startPoint x: 525, startPoint y: 66, endPoint x: 401, endPoint y: 62, distance: 124.4
click at [401, 62] on div "Staff Day Week Month Sep 15 – 21, 2025 Today" at bounding box center [450, 67] width 786 height 12
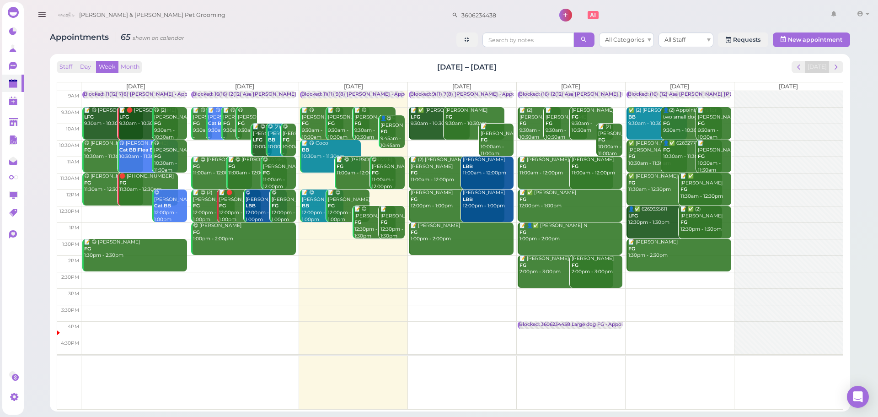
click at [401, 62] on div "Staff Day Week Month Sep 15 – 21, 2025 Today" at bounding box center [450, 67] width 786 height 12
drag, startPoint x: 401, startPoint y: 62, endPoint x: 499, endPoint y: 61, distance: 98.8
click at [499, 61] on div "Staff Day Week Month Sep 15 – 21, 2025 Today" at bounding box center [450, 67] width 786 height 12
drag, startPoint x: 500, startPoint y: 64, endPoint x: 394, endPoint y: 55, distance: 106.9
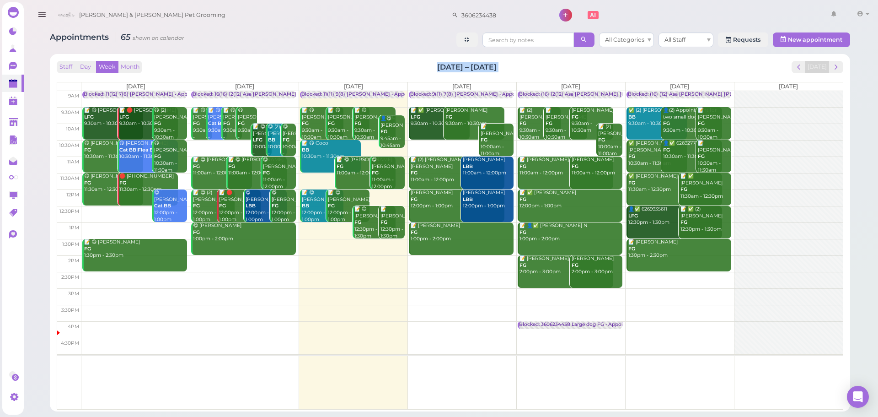
click at [394, 55] on div "Staff Day Week Month Sep 15 – 21, 2025 Today Mon 9/15 Tue 9/16 Wed 9/17 Thu 9/1…" at bounding box center [450, 232] width 800 height 357
drag, startPoint x: 391, startPoint y: 63, endPoint x: 548, endPoint y: 63, distance: 156.8
click at [548, 63] on div "Staff Day Week Month Sep 15 – 21, 2025 Today" at bounding box center [450, 67] width 786 height 12
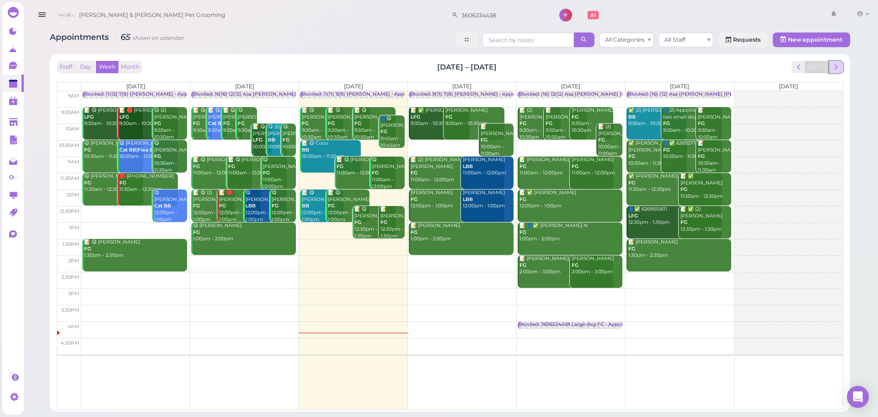
click at [831, 66] on button "next" at bounding box center [836, 67] width 14 height 12
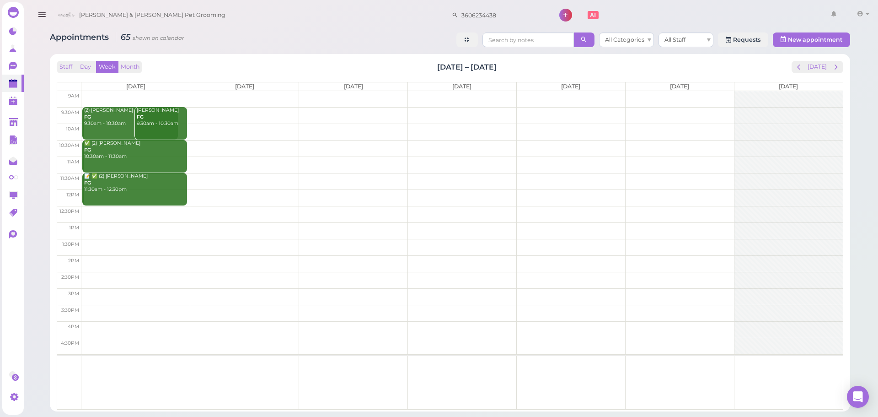
click at [831, 66] on button "next" at bounding box center [836, 67] width 14 height 12
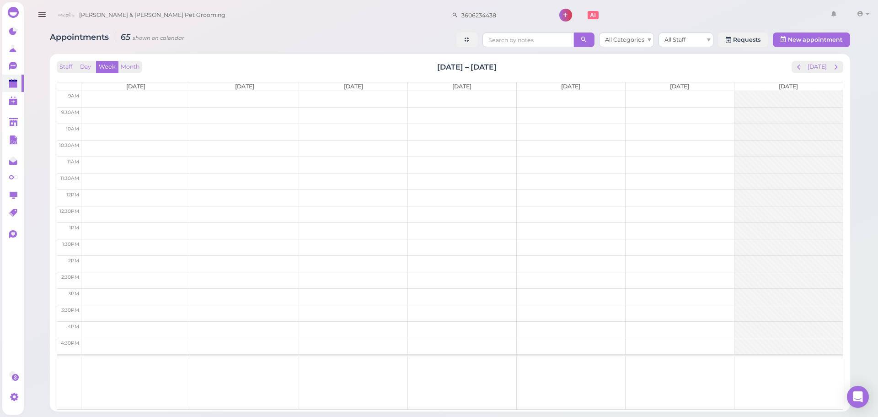
click at [831, 66] on button "next" at bounding box center [836, 67] width 14 height 12
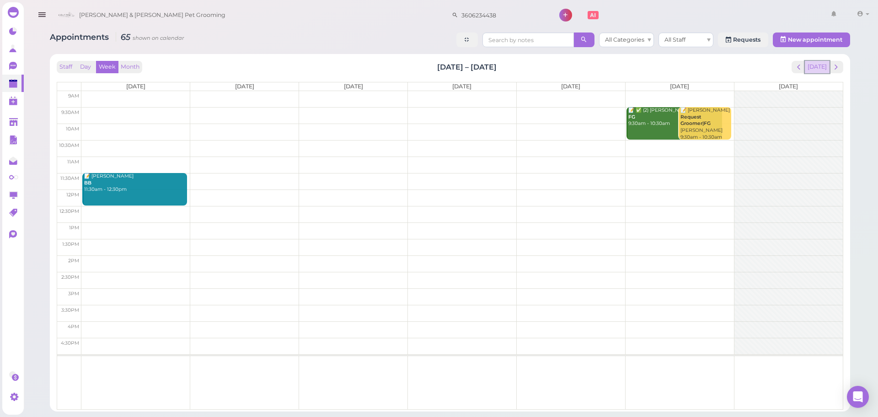
click at [819, 66] on button "[DATE]" at bounding box center [817, 67] width 25 height 12
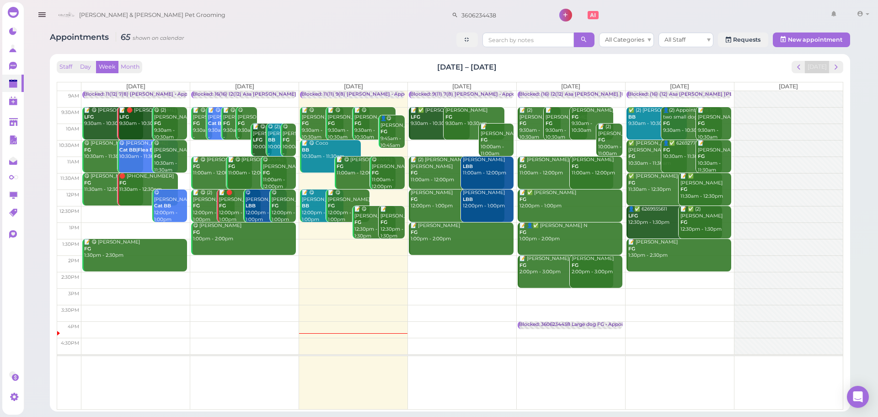
drag, startPoint x: 595, startPoint y: 67, endPoint x: 417, endPoint y: 69, distance: 177.9
click at [417, 69] on div "Staff Day Week Month Sep 15 – 21, 2025 Today" at bounding box center [450, 67] width 786 height 12
drag, startPoint x: 417, startPoint y: 69, endPoint x: 476, endPoint y: 69, distance: 59.4
click at [476, 69] on div "Staff Day Week Month Sep 15 – 21, 2025 Today" at bounding box center [450, 67] width 786 height 12
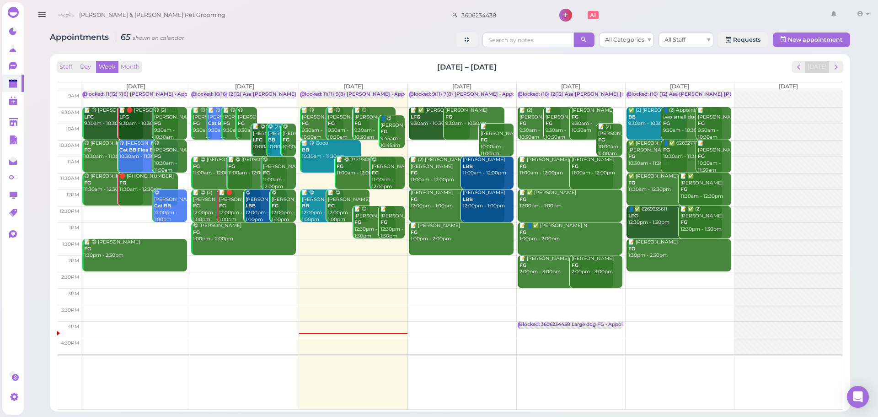
click at [510, 71] on div "Staff Day Week Month Sep 15 – 21, 2025 Today" at bounding box center [450, 67] width 786 height 12
drag, startPoint x: 502, startPoint y: 65, endPoint x: 409, endPoint y: 65, distance: 93.3
click at [409, 65] on div "Staff Day Week Month Sep 15 – 21, 2025 Today" at bounding box center [450, 67] width 786 height 12
drag, startPoint x: 411, startPoint y: 65, endPoint x: 537, endPoint y: 66, distance: 126.2
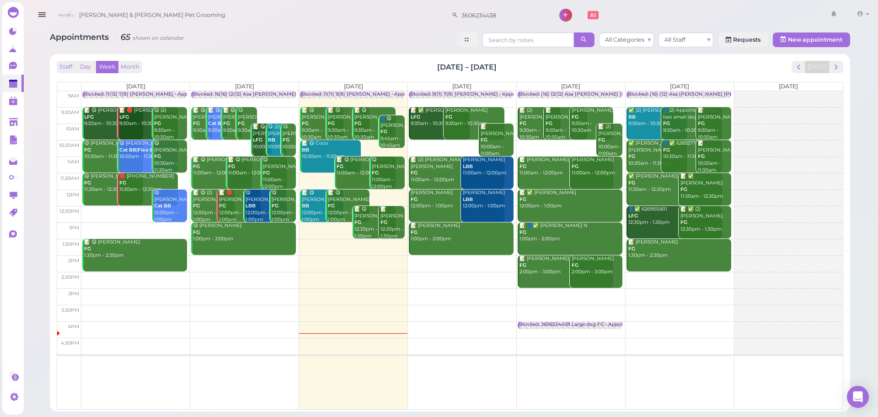
click at [537, 66] on div "Staff Day Week Month Sep 15 – 21, 2025 Today" at bounding box center [450, 67] width 786 height 12
drag, startPoint x: 426, startPoint y: 65, endPoint x: 410, endPoint y: 62, distance: 16.3
click at [423, 65] on div "Staff Day Week Month Sep 15 – 21, 2025 Today" at bounding box center [450, 67] width 786 height 12
click at [410, 62] on div "Staff Day Week Month Sep 15 – 21, 2025 Today" at bounding box center [450, 67] width 786 height 12
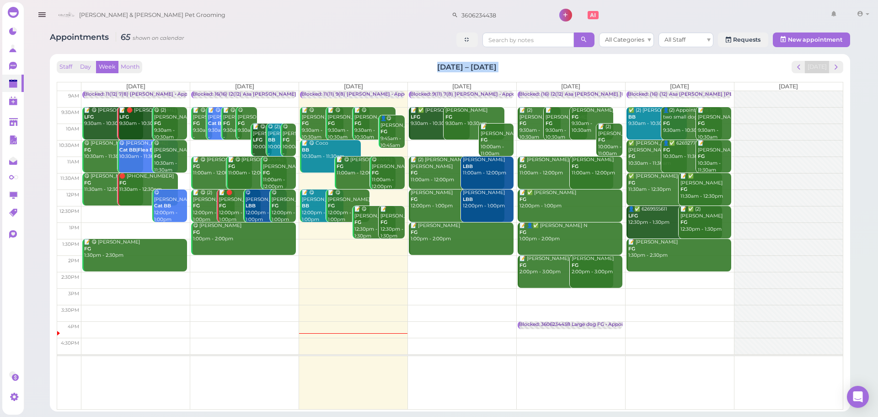
drag, startPoint x: 410, startPoint y: 62, endPoint x: 519, endPoint y: 53, distance: 109.7
click at [519, 53] on div "Appointments 65 shown on calendar All Categories All Staff Requests New appoint…" at bounding box center [449, 218] width 823 height 385
click at [524, 66] on div "Staff Day Week Month Sep 15 – 21, 2025 Today" at bounding box center [450, 67] width 786 height 12
drag, startPoint x: 524, startPoint y: 66, endPoint x: 418, endPoint y: 78, distance: 106.3
click at [418, 78] on div "Staff Day Week Month Sep 15 – 21, 2025 Today Mon 9/15 Tue 9/16 Wed 9/17 Thu 9/1…" at bounding box center [450, 235] width 786 height 348
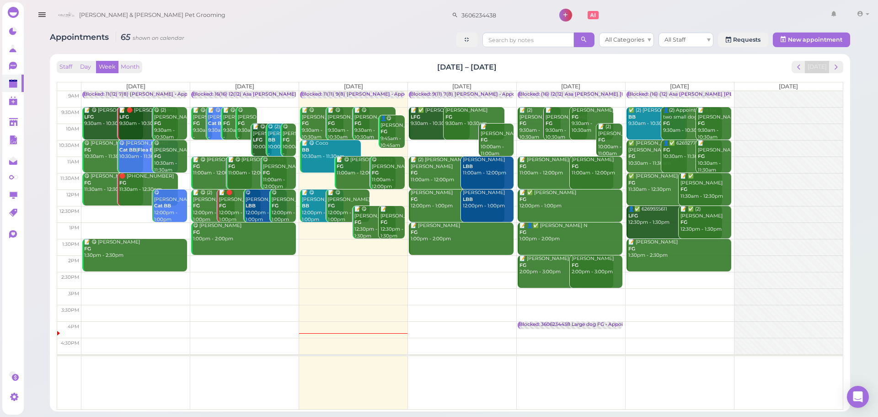
click at [411, 70] on div "Staff Day Week Month Sep 15 – 21, 2025 Today" at bounding box center [450, 67] width 786 height 12
drag, startPoint x: 411, startPoint y: 70, endPoint x: 509, endPoint y: 65, distance: 98.9
click at [509, 65] on div "Staff Day Week Month Sep 15 – 21, 2025 Today" at bounding box center [450, 67] width 786 height 12
